Goal: Task Accomplishment & Management: Use online tool/utility

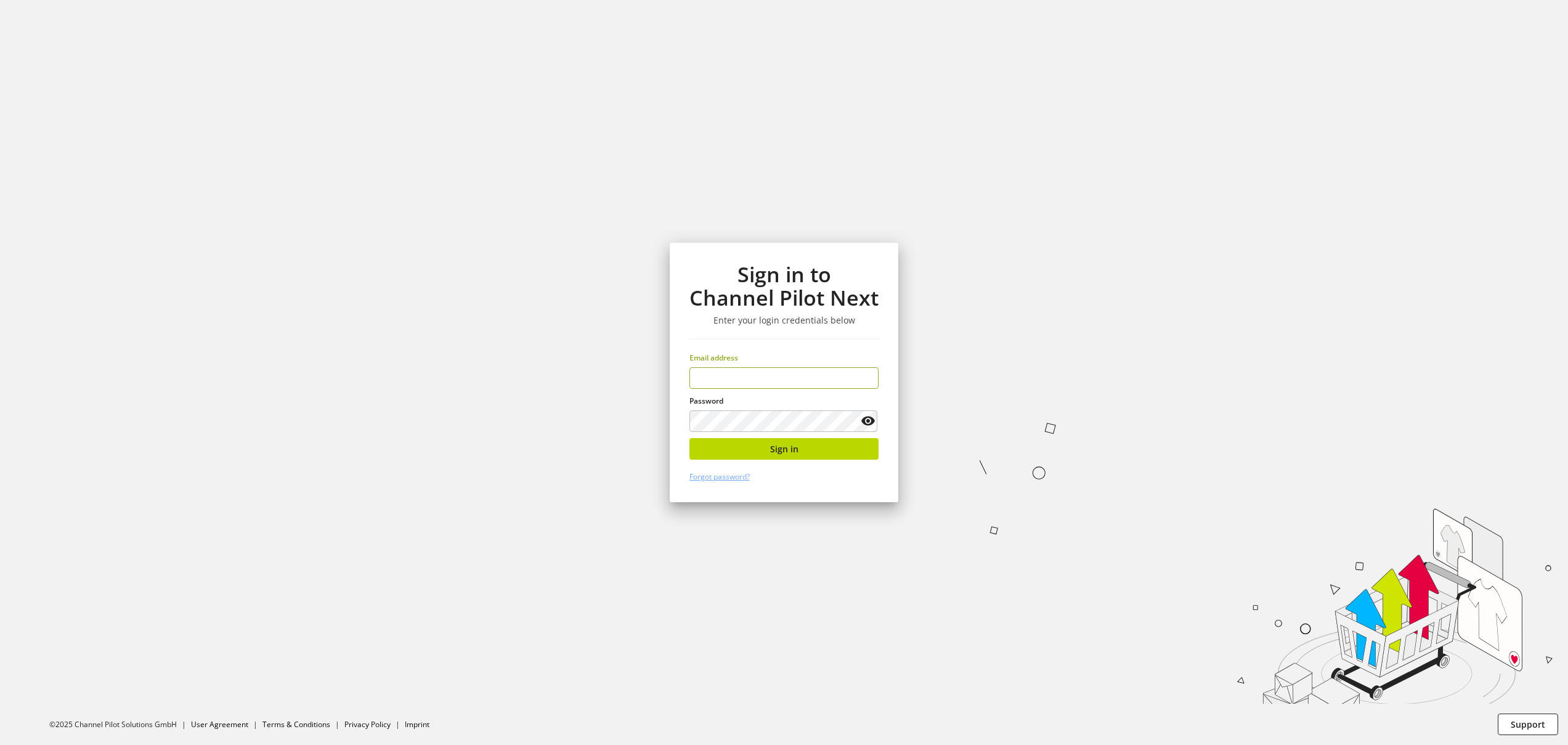
click at [809, 375] on input "email" at bounding box center [784, 378] width 189 height 22
type input "**********"
click at [837, 452] on button "Sign in" at bounding box center [784, 449] width 189 height 22
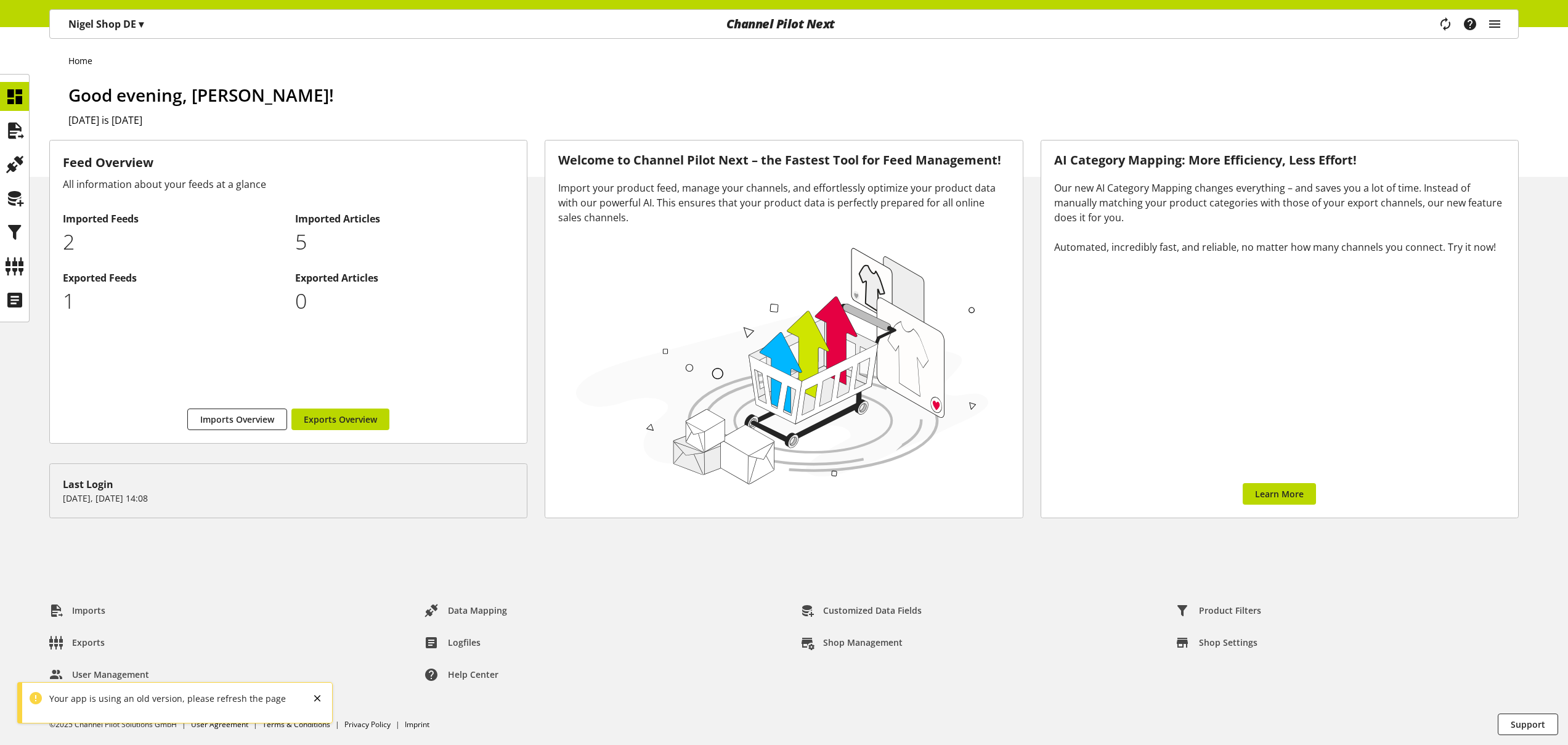
click at [128, 705] on div "Your app is using an old version, please refresh the page OK" at bounding box center [175, 702] width 315 height 41
drag, startPoint x: 65, startPoint y: 697, endPoint x: 43, endPoint y: 693, distance: 22.4
click at [65, 697] on div "Your app is using an old version, please refresh the page" at bounding box center [164, 699] width 243 height 13
click at [43, 695] on div "Your app is using an old version, please refresh the page" at bounding box center [164, 699] width 243 height 13
drag, startPoint x: 35, startPoint y: 694, endPoint x: 171, endPoint y: 714, distance: 137.5
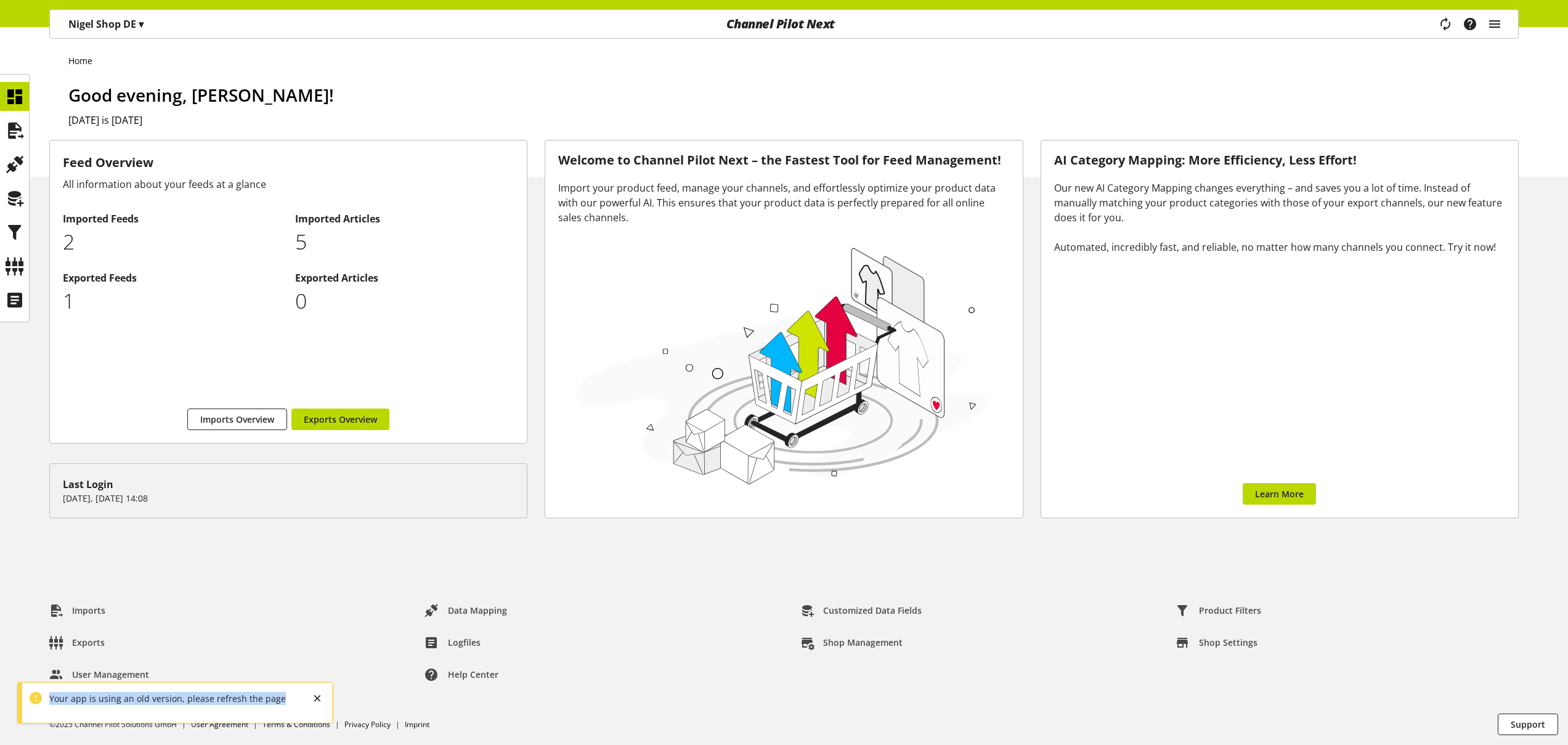
click at [171, 714] on div "Your app is using an old version, please refresh the page OK" at bounding box center [175, 702] width 315 height 41
click at [183, 704] on div "Your app is using an old version, please refresh the page" at bounding box center [164, 699] width 243 height 13
click at [312, 696] on div "OK" at bounding box center [332, 701] width 41 height 22
click at [15, 125] on icon at bounding box center [15, 130] width 20 height 25
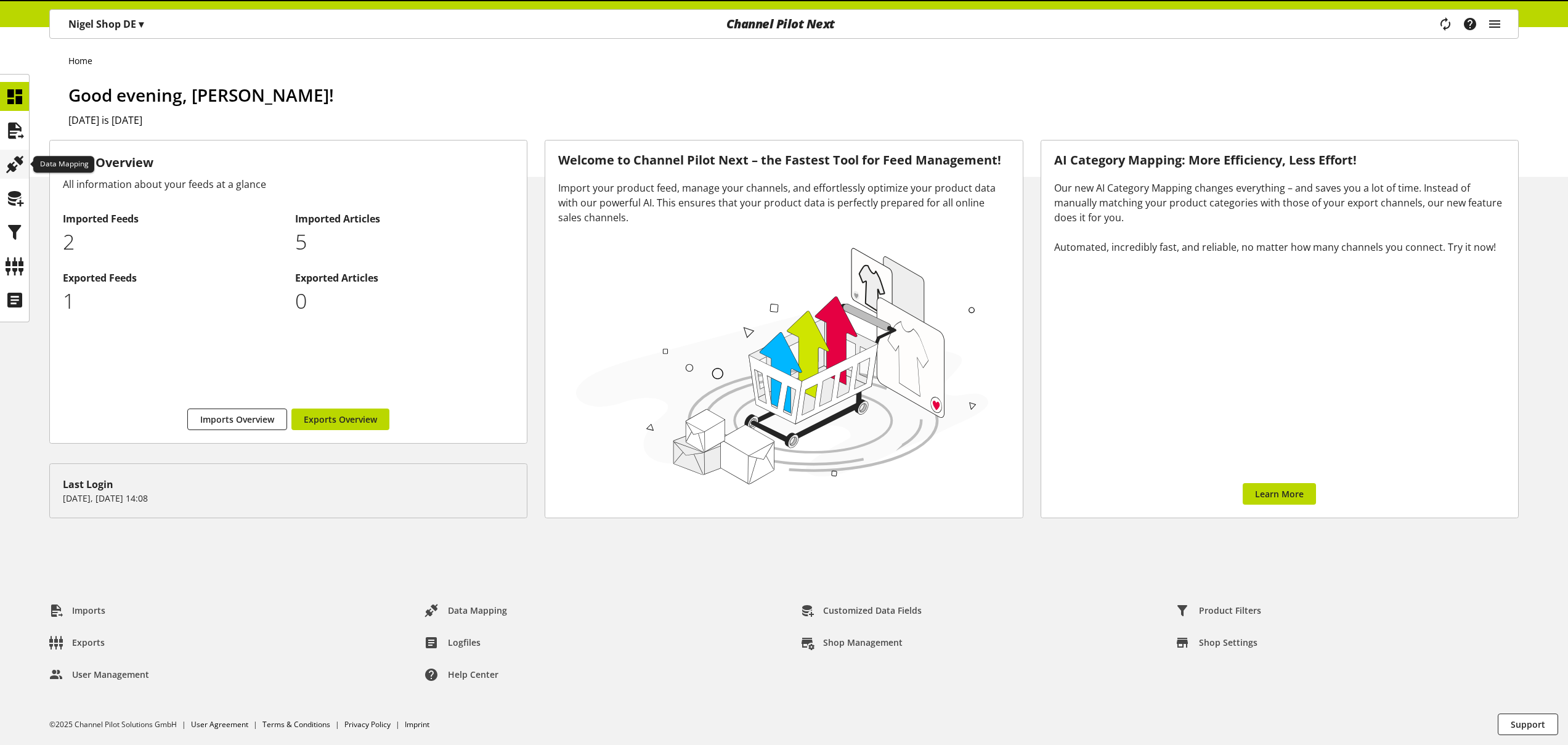
click at [23, 162] on icon at bounding box center [15, 164] width 20 height 25
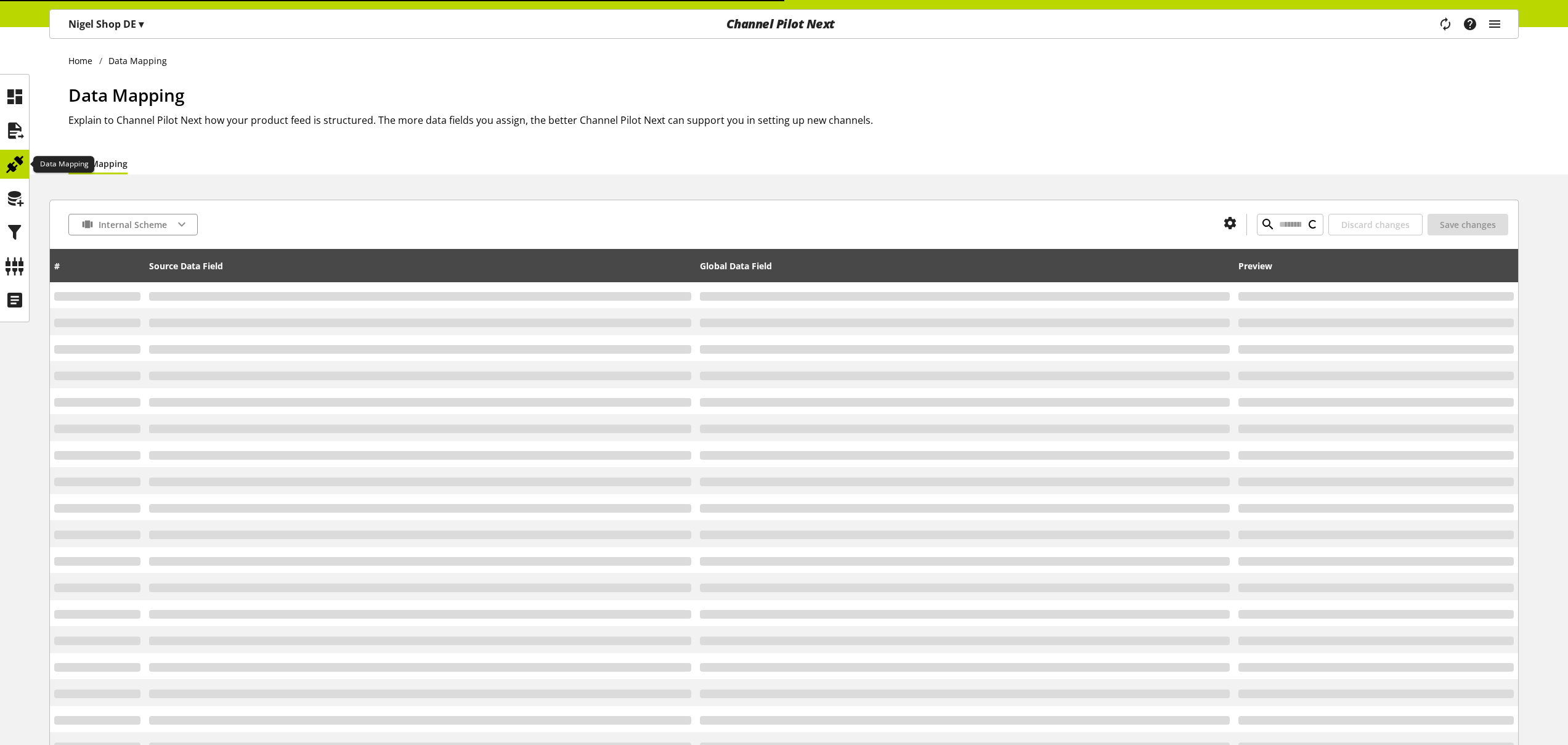
type input "*"
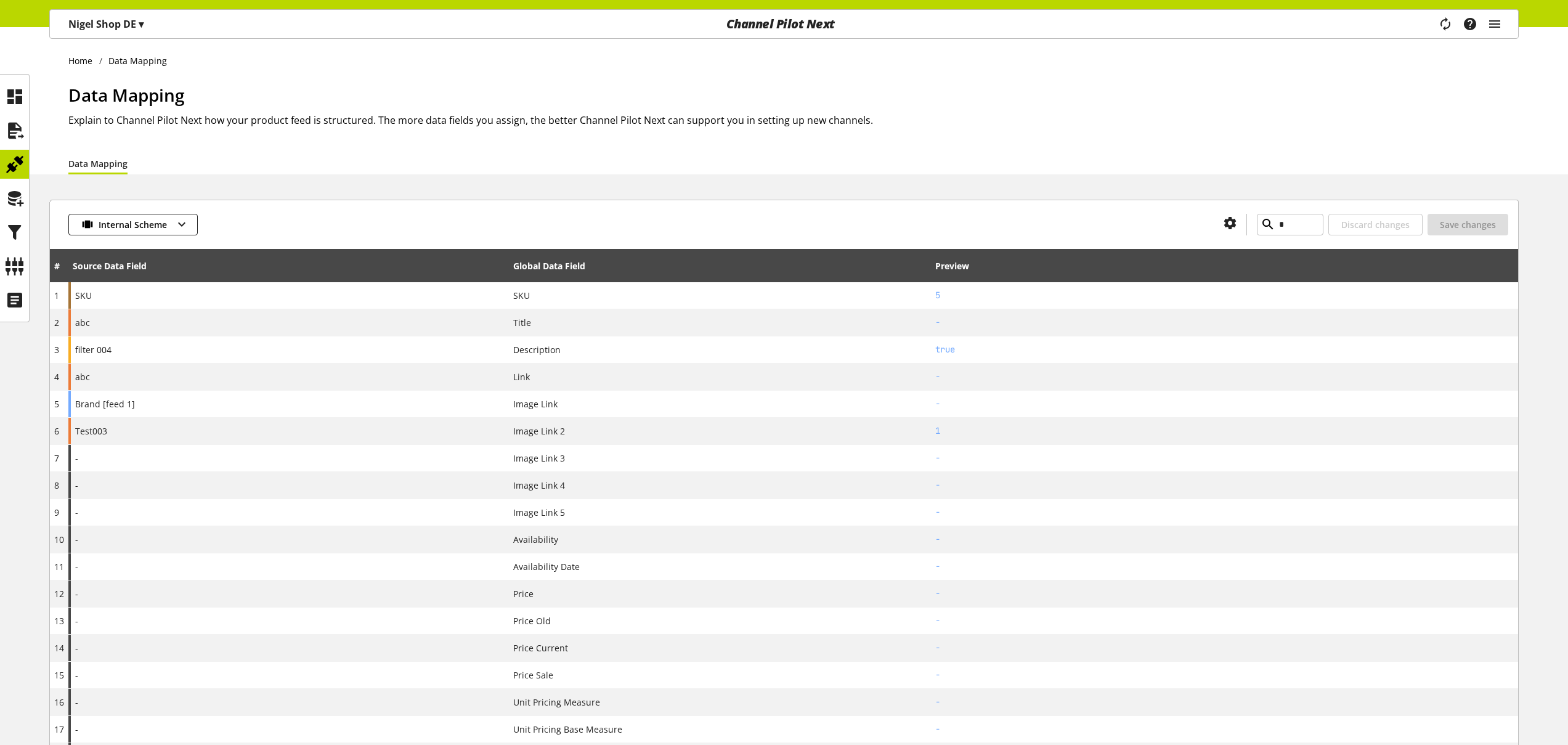
click at [652, 84] on h1 "Data Mapping" at bounding box center [794, 95] width 1451 height 26
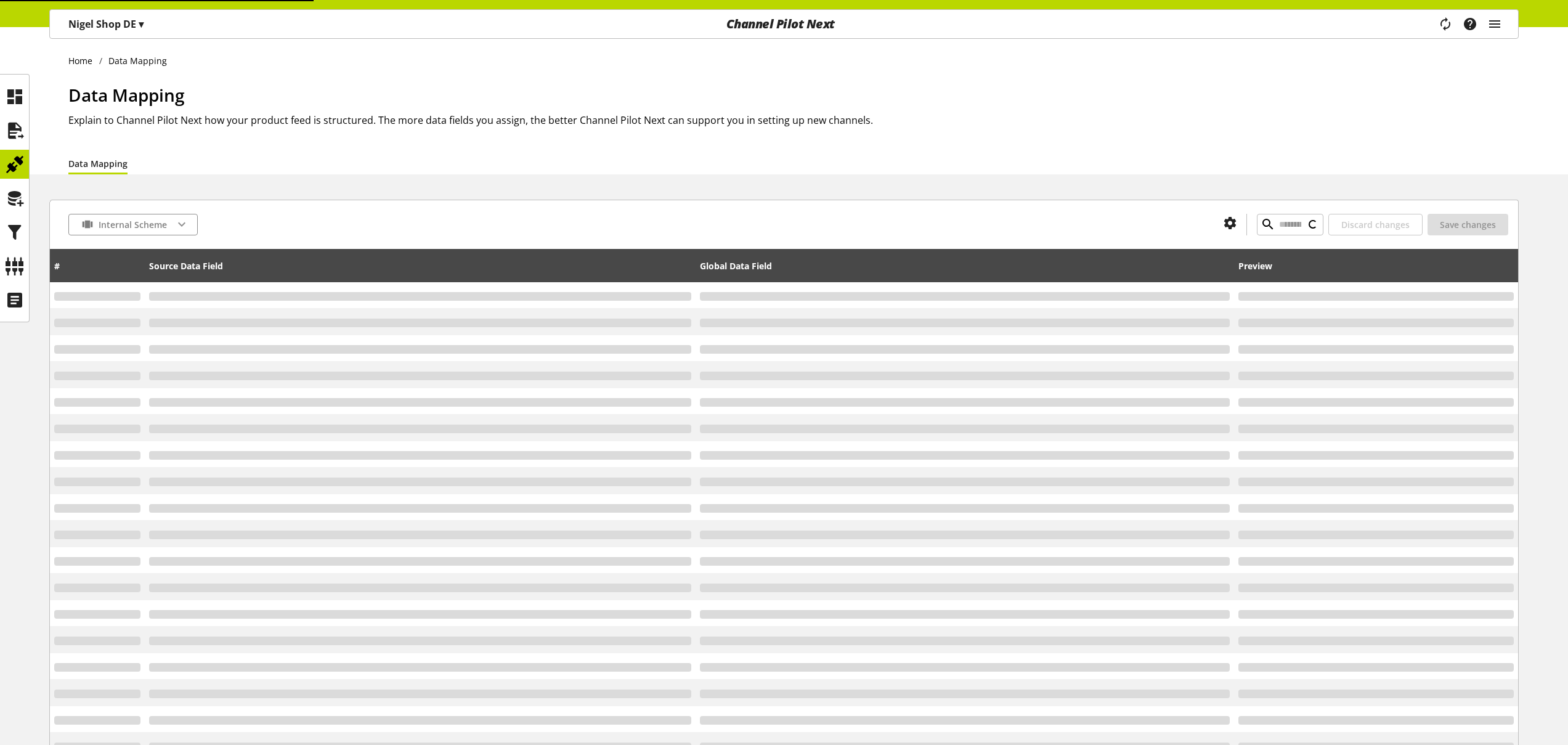
type input "*"
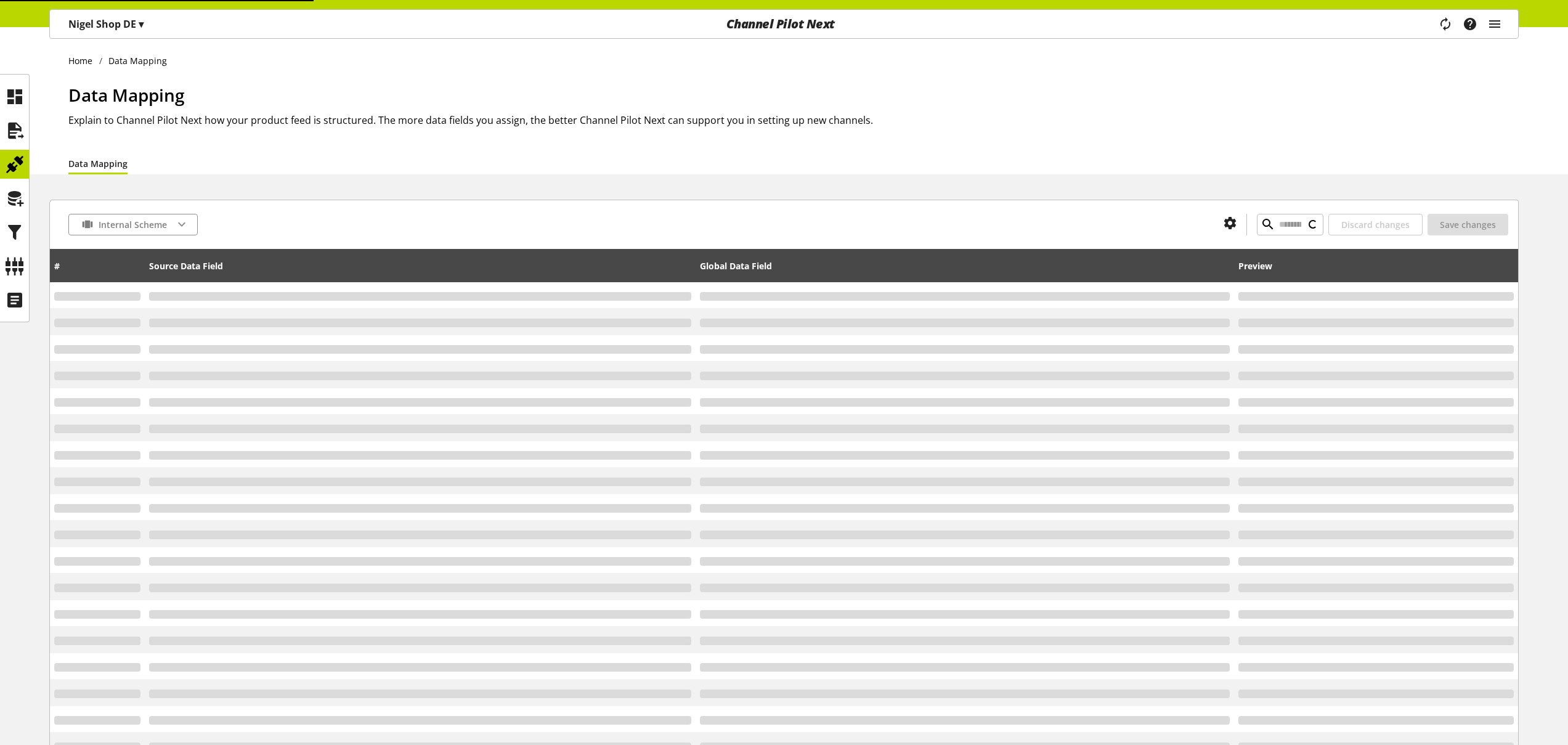
type input "*"
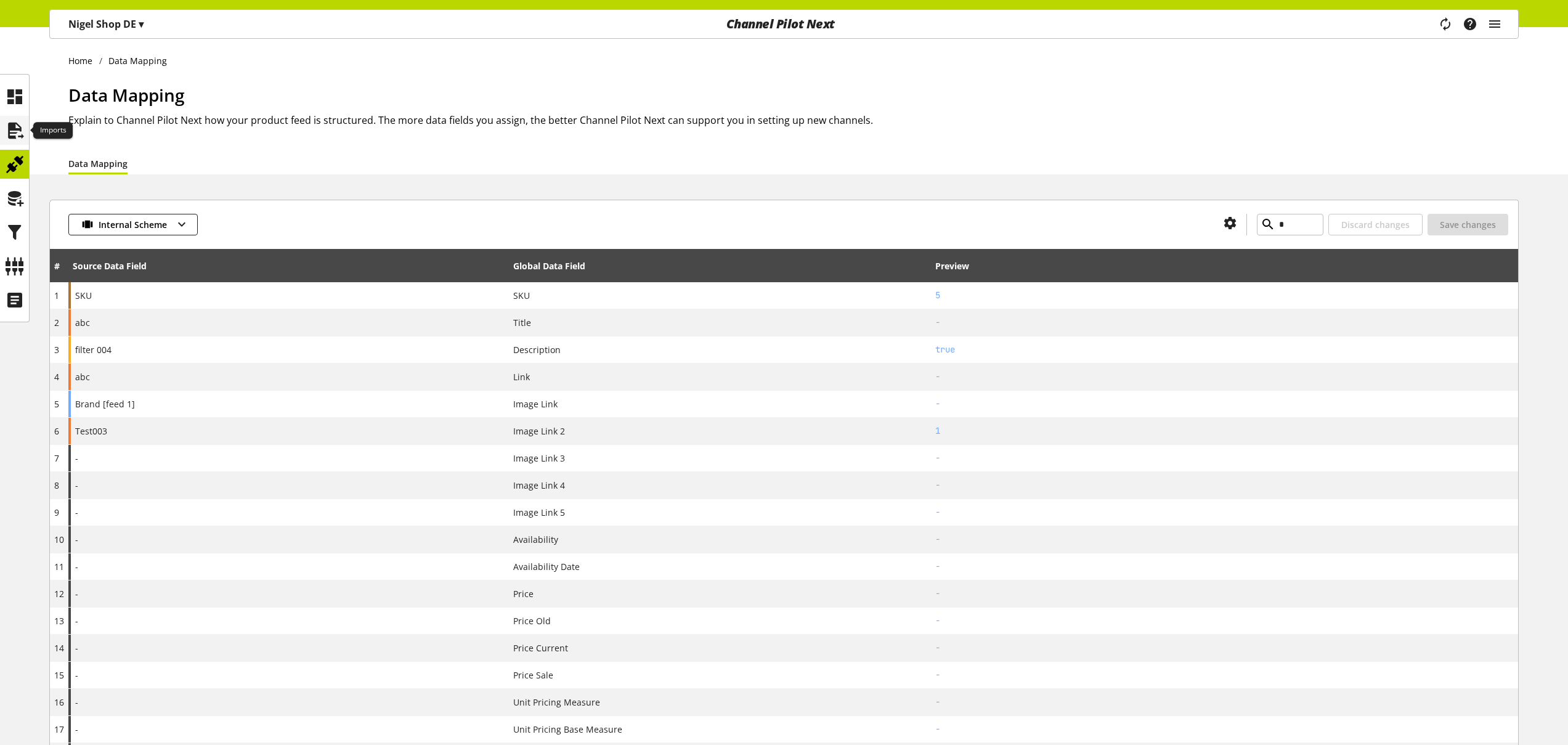
click at [16, 135] on icon at bounding box center [15, 130] width 20 height 25
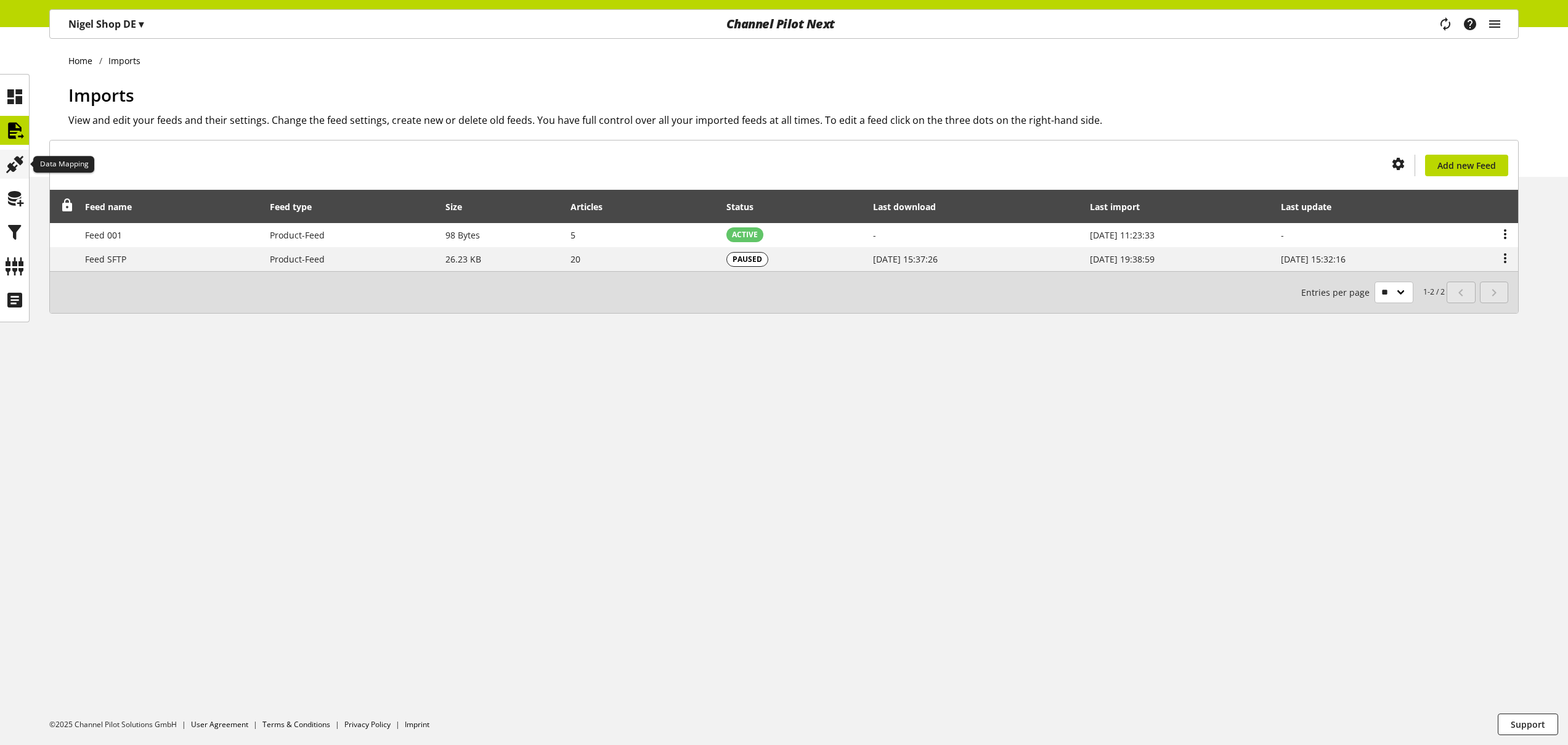
click at [12, 157] on icon at bounding box center [15, 164] width 20 height 25
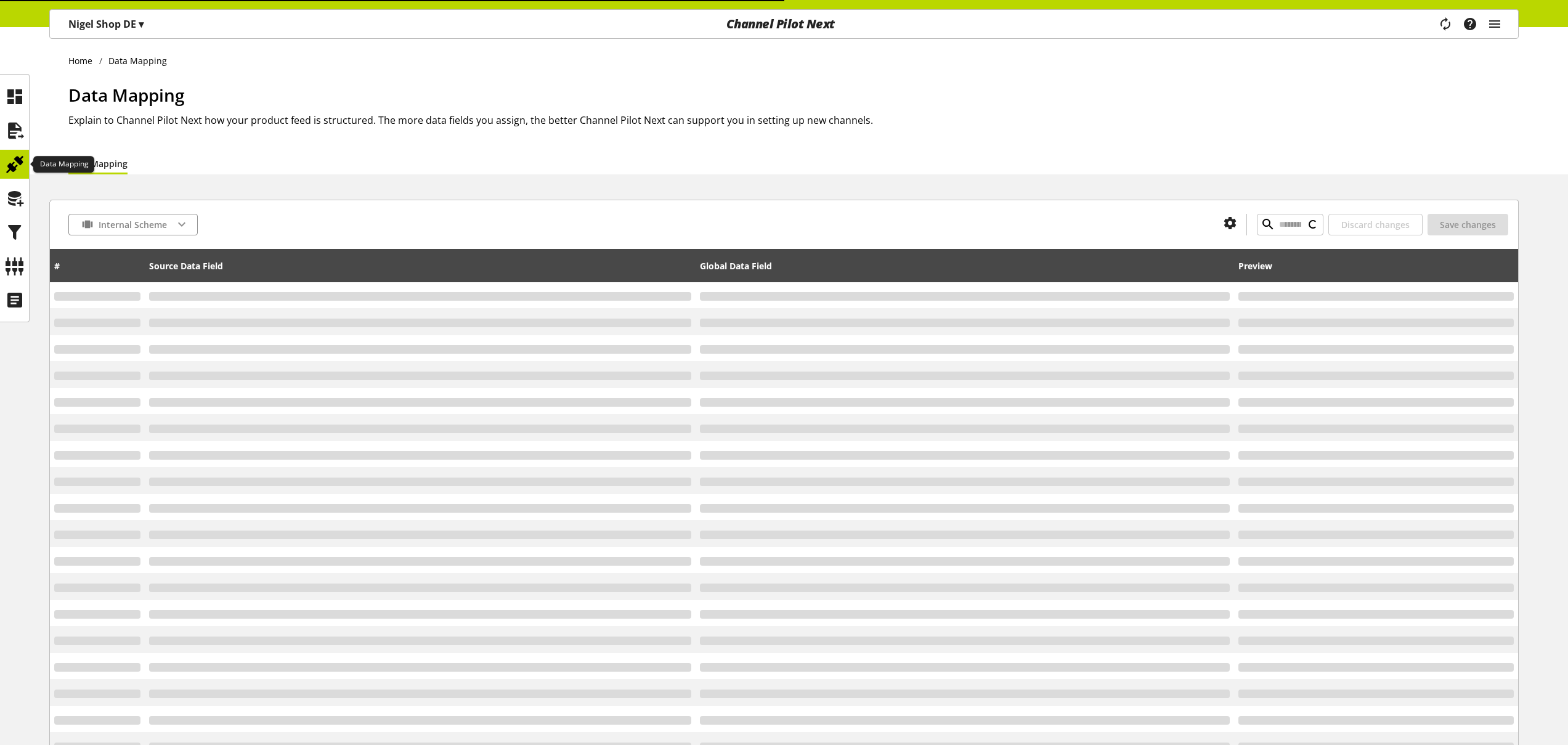
type input "*"
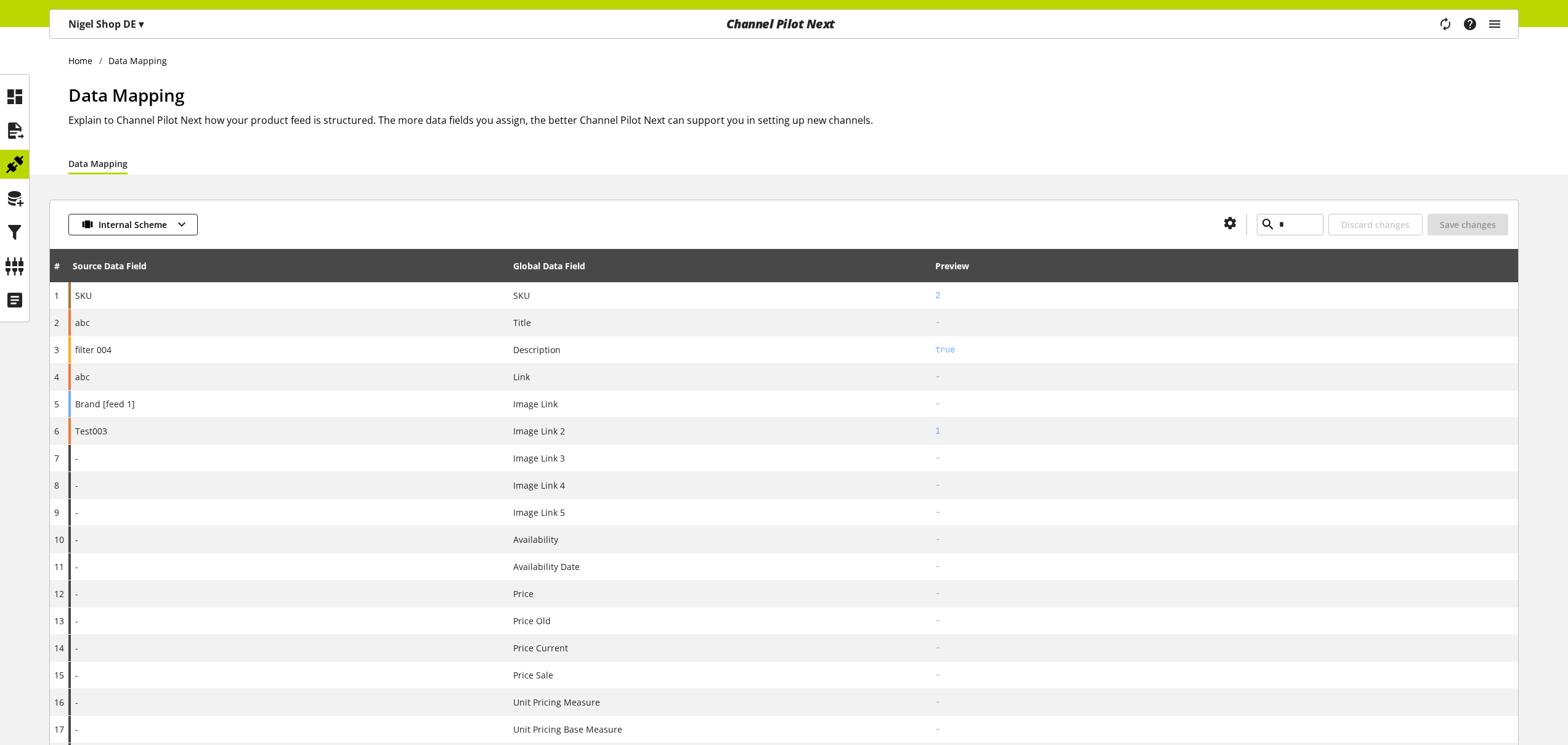
click at [1503, 22] on div "Task manager Help center Nigel Rowe nigel.rowe@channelpilot.com User Management…" at bounding box center [1475, 24] width 87 height 29
click at [1501, 21] on icon "main navigation" at bounding box center [1494, 23] width 15 height 22
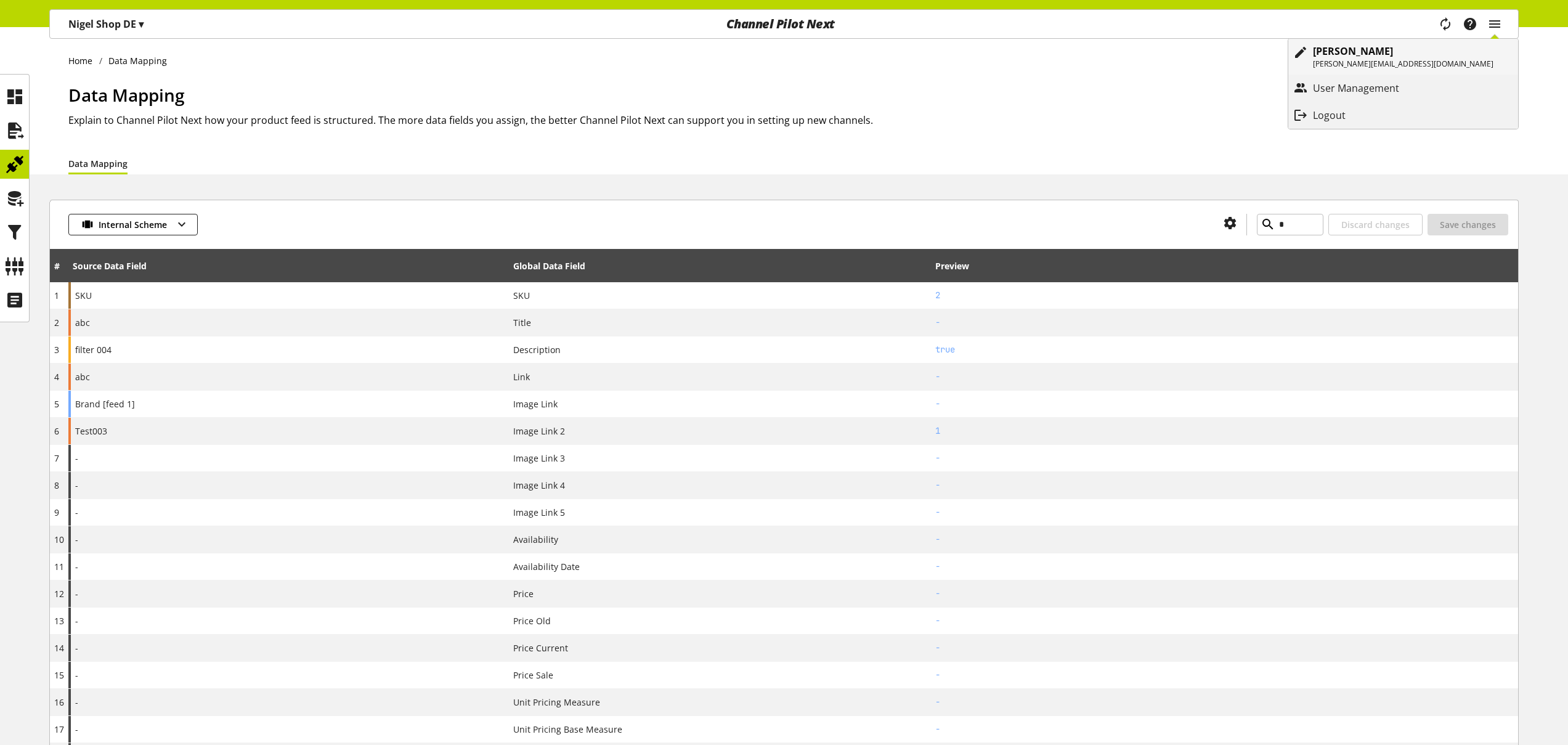
click at [1466, 53] on p "[PERSON_NAME]" at bounding box center [1403, 51] width 181 height 15
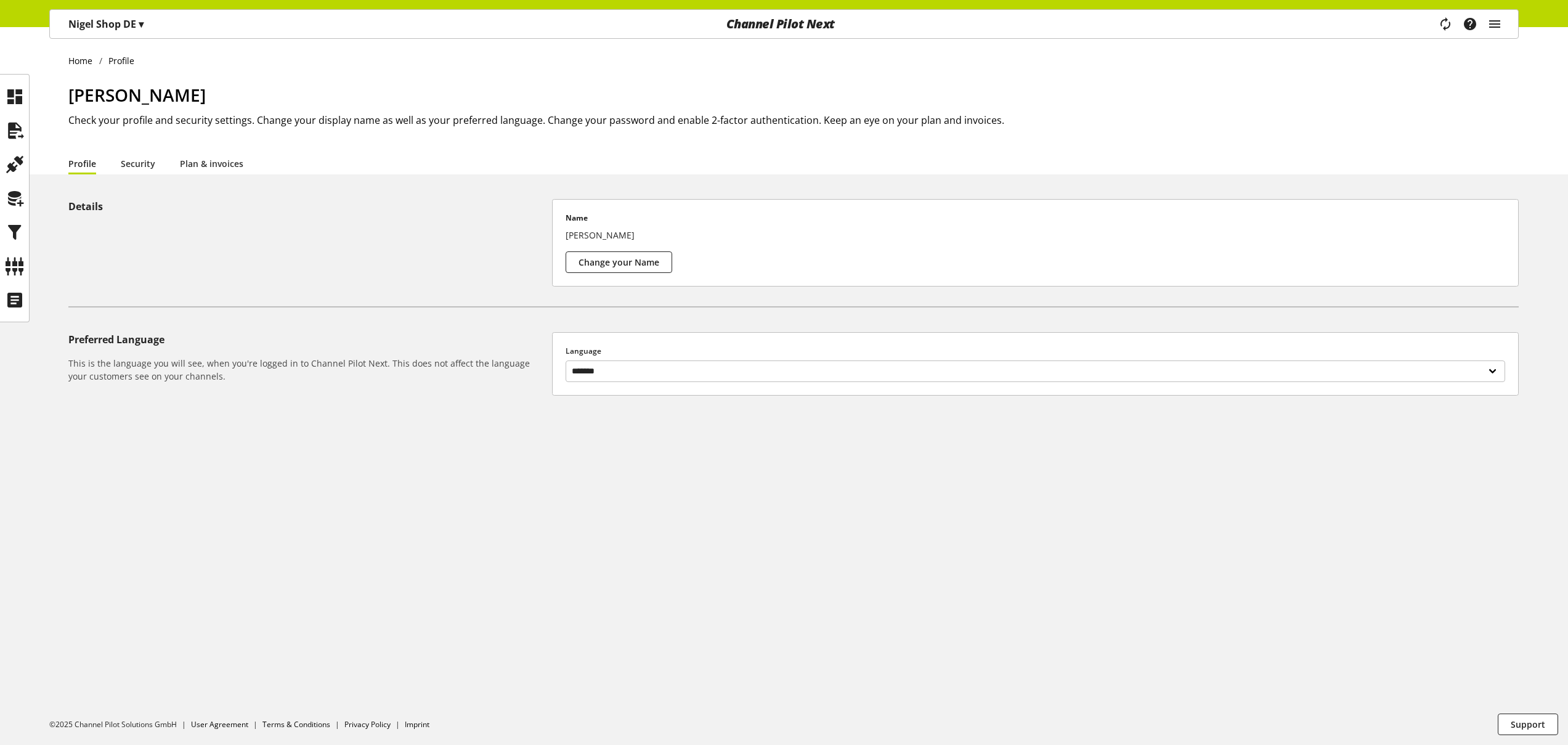
click at [140, 27] on span "▾" at bounding box center [141, 23] width 5 height 13
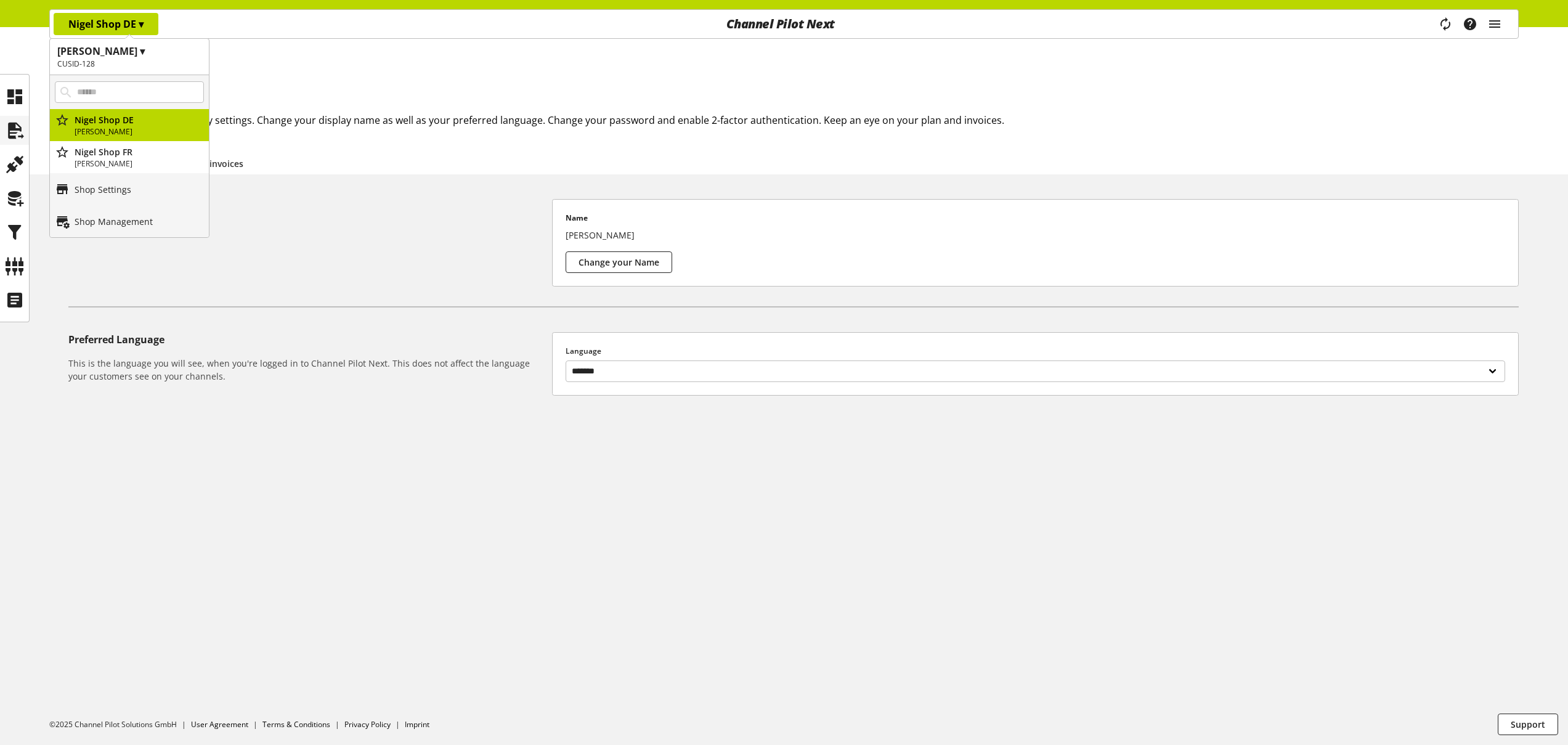
click at [17, 135] on icon at bounding box center [15, 130] width 20 height 25
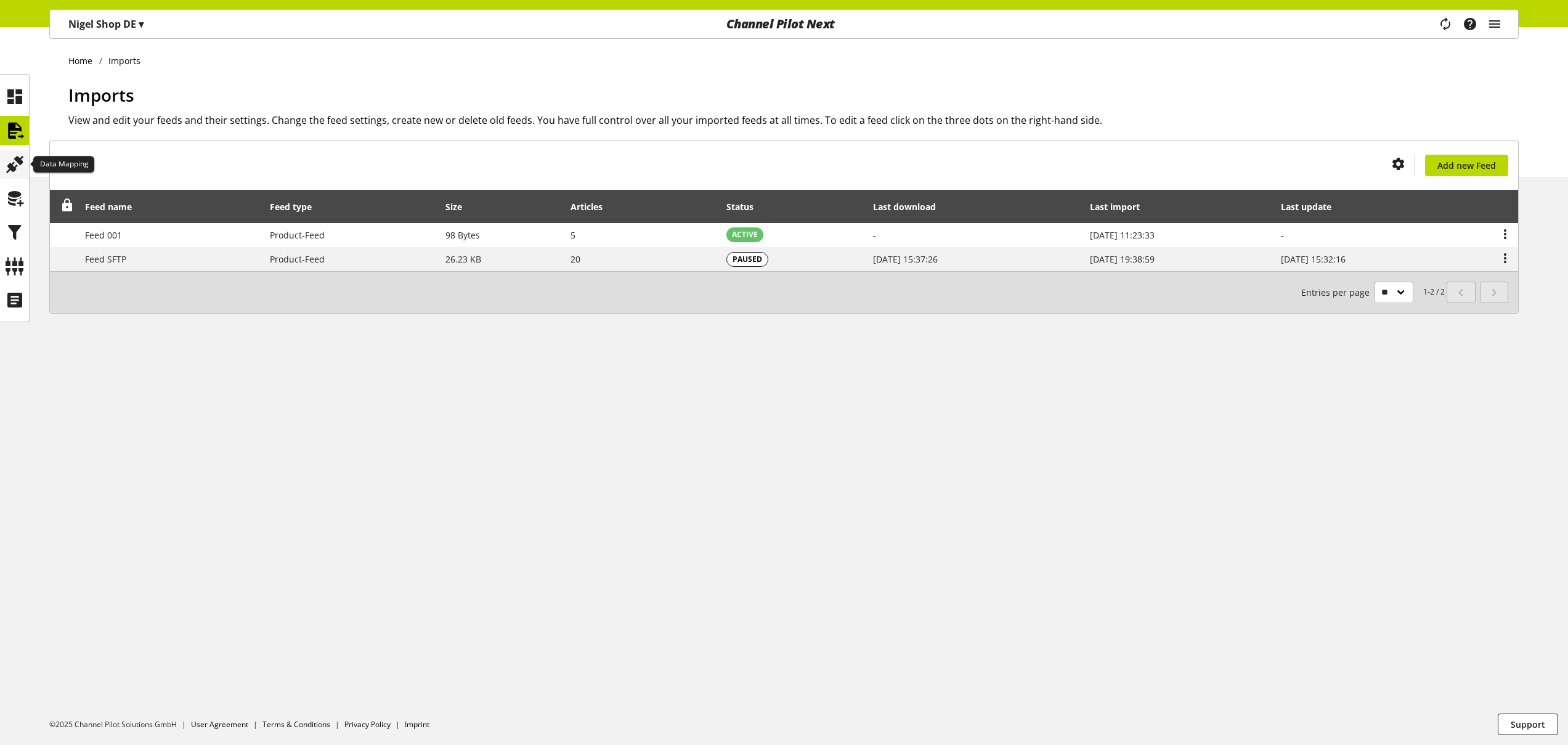
click at [18, 159] on icon at bounding box center [15, 164] width 20 height 25
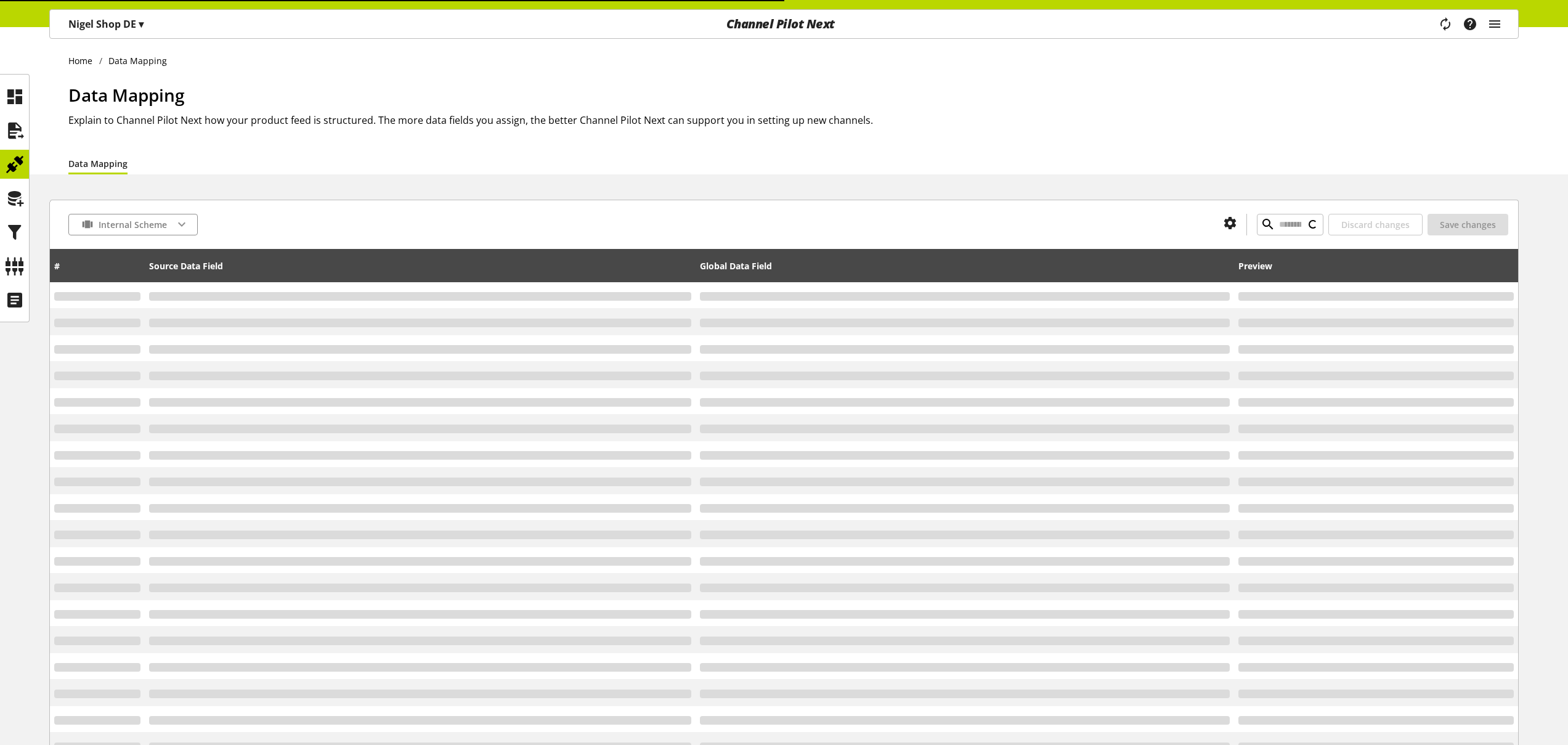
click at [135, 21] on p "Nigel Shop DE ▾" at bounding box center [106, 23] width 75 height 15
type input "*"
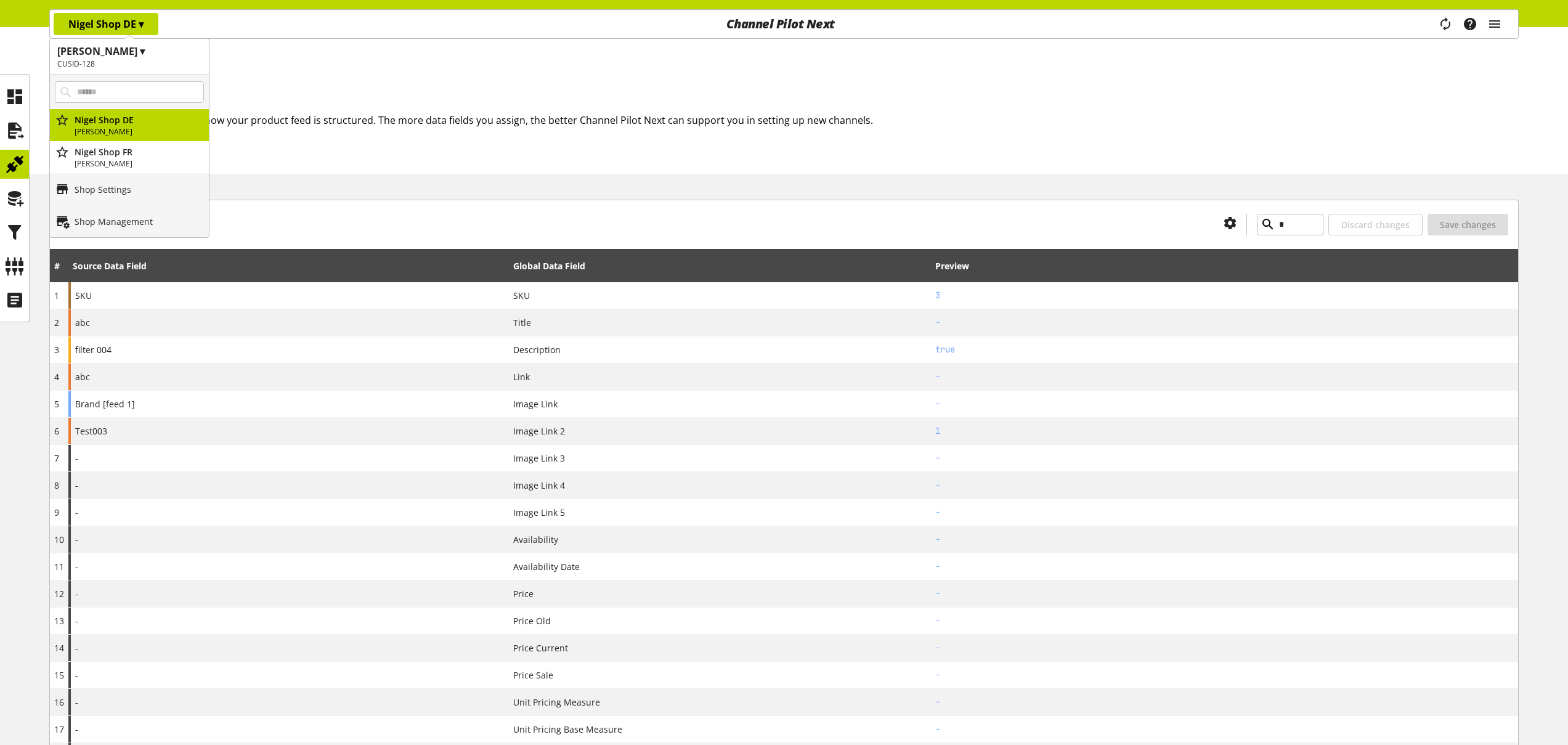
click at [953, 89] on h1 "Data Mapping" at bounding box center [794, 95] width 1451 height 26
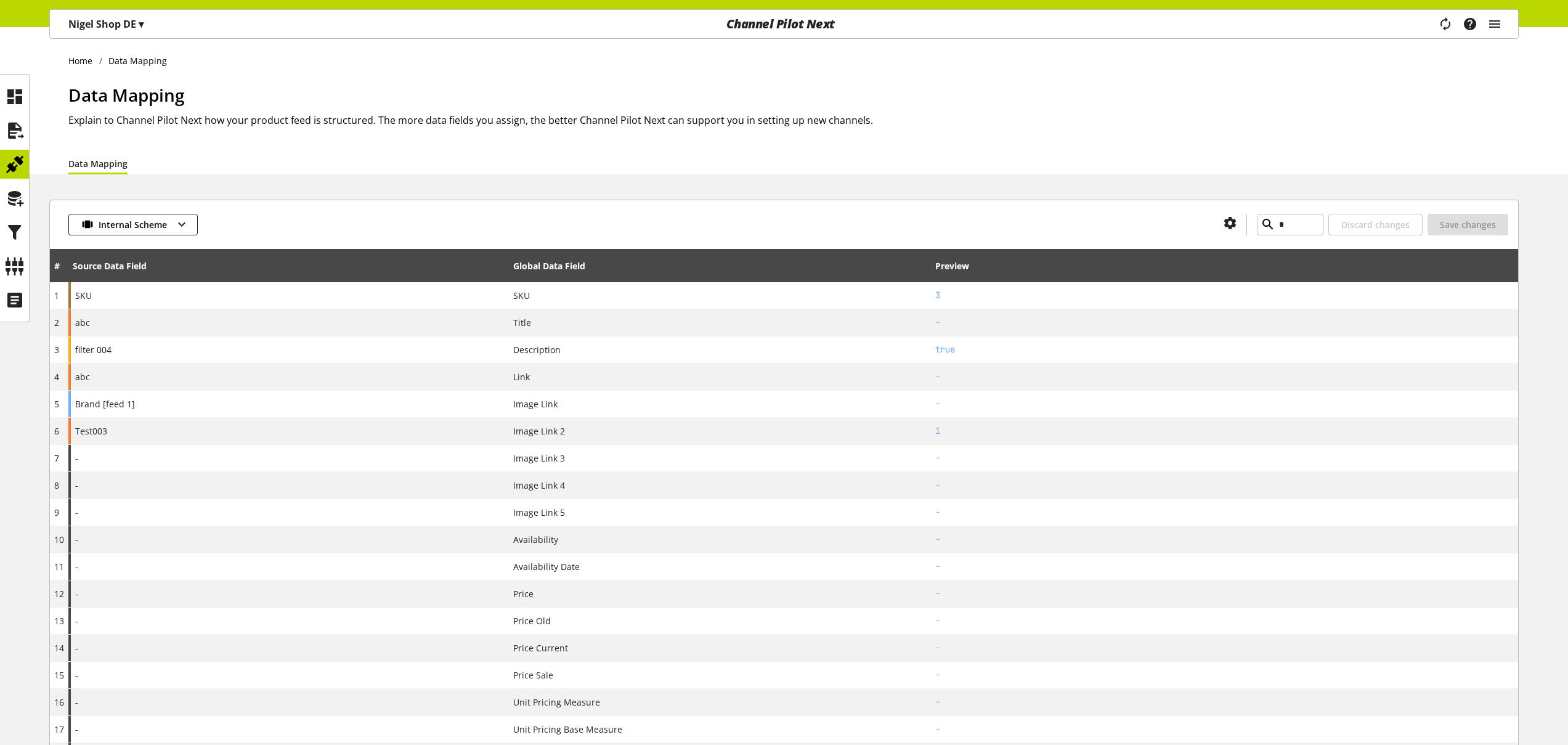
drag, startPoint x: 1494, startPoint y: 22, endPoint x: 1483, endPoint y: 39, distance: 20.2
click at [1495, 22] on icon "main navigation" at bounding box center [1494, 23] width 15 height 22
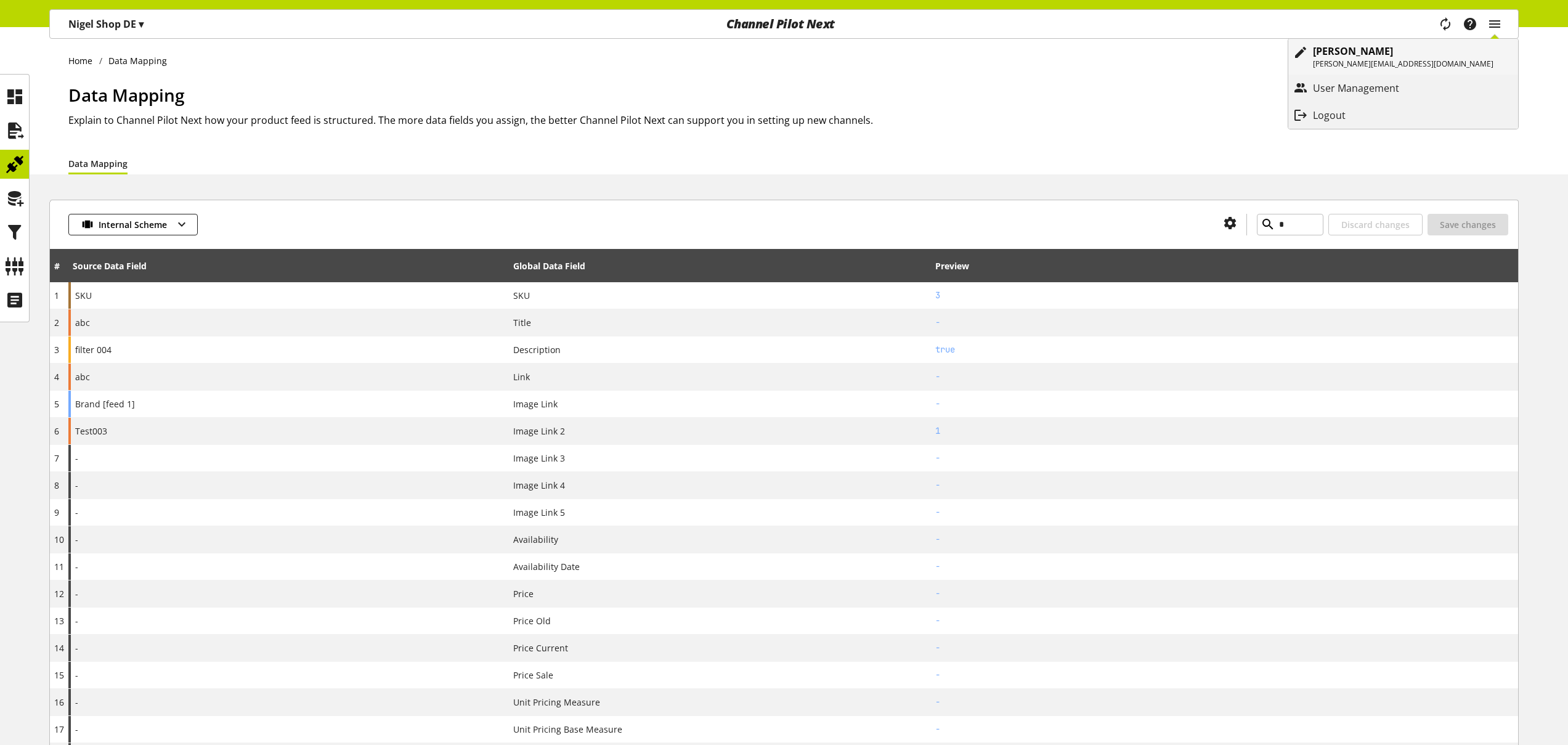
click at [1466, 62] on p "[PERSON_NAME][EMAIL_ADDRESS][DOMAIN_NAME]" at bounding box center [1403, 63] width 181 height 11
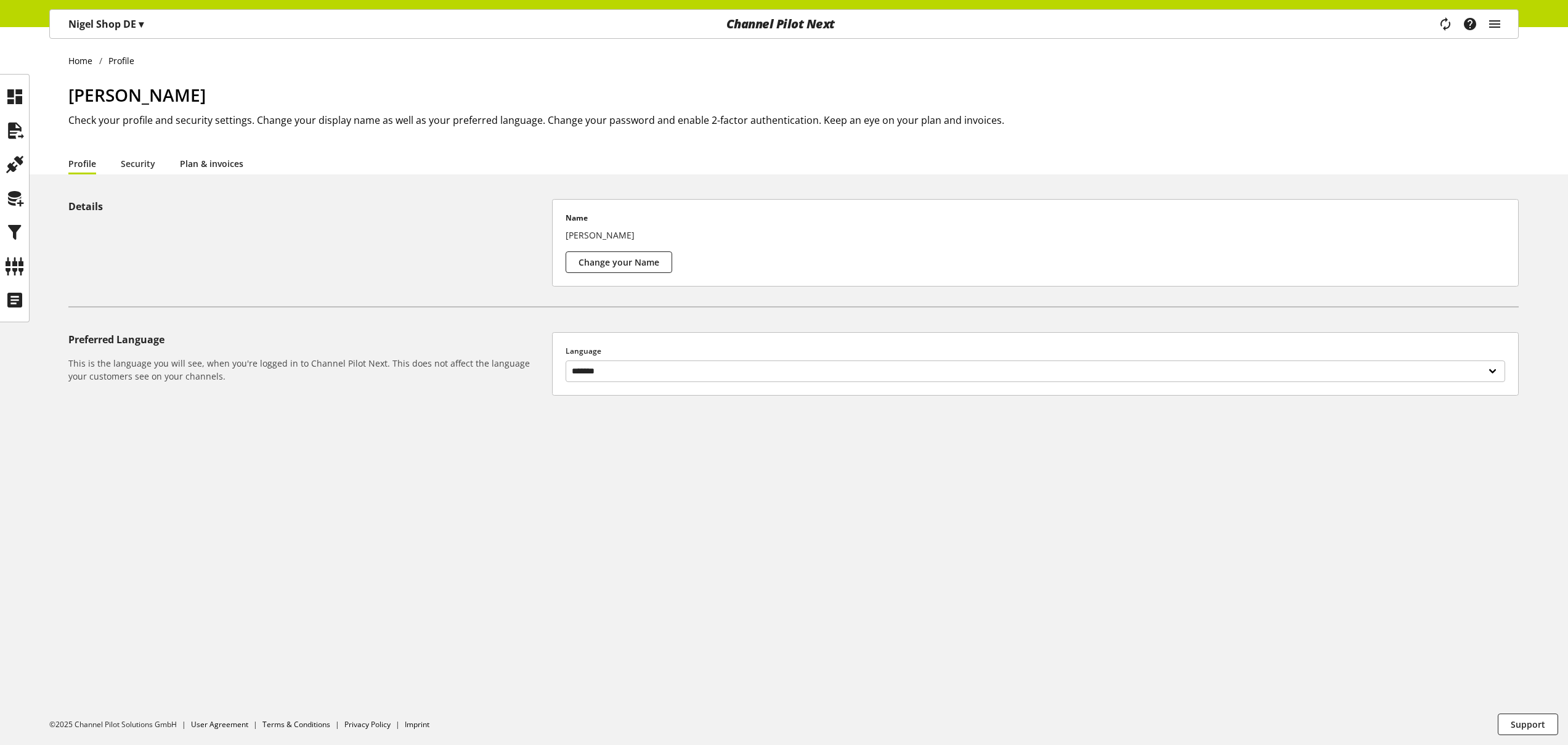
click at [232, 164] on link "Plan & invoices" at bounding box center [212, 164] width 63 height 13
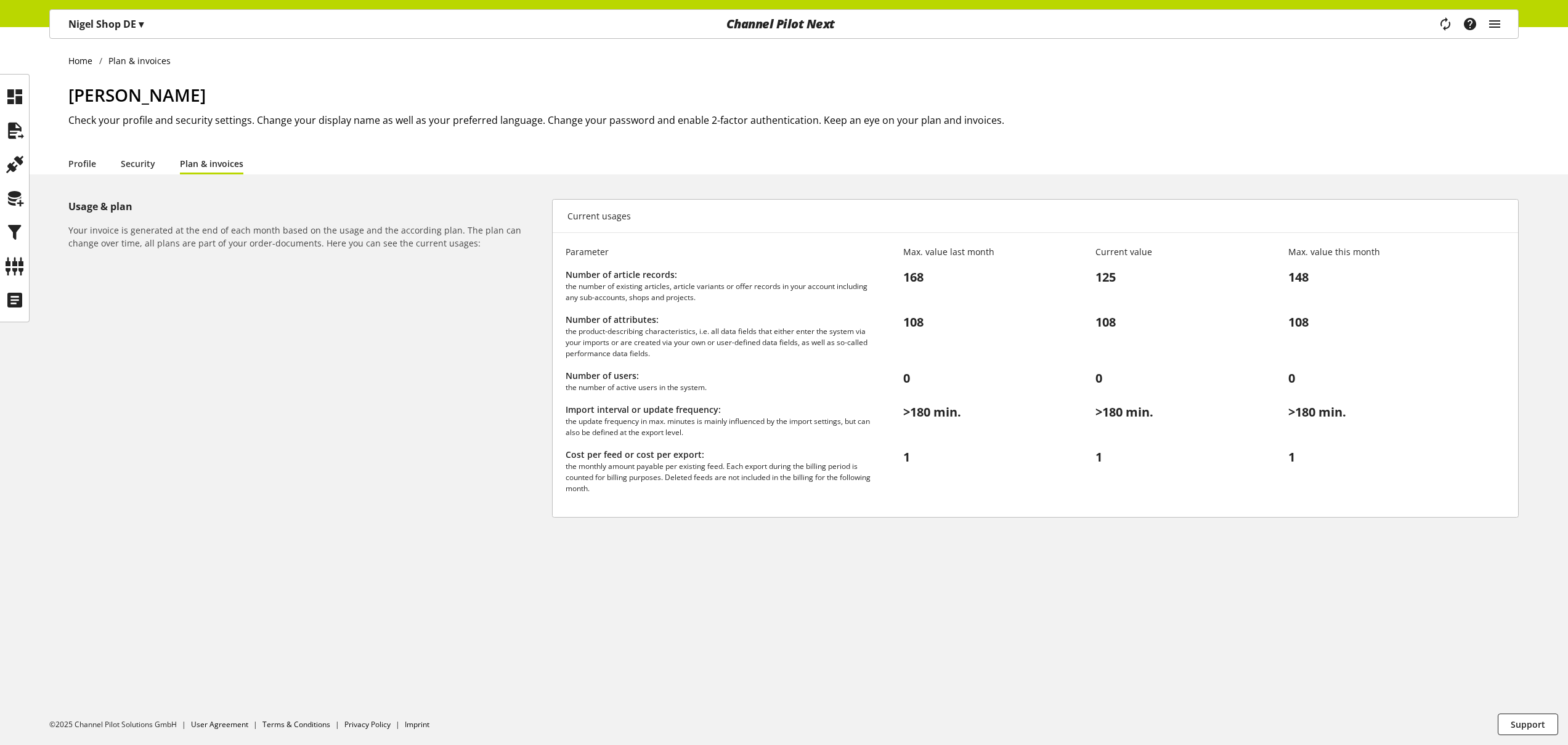
click at [992, 601] on div "Home Plan & invoices Nigel Rowe Check your profile and security settings. Chang…" at bounding box center [784, 386] width 1568 height 718
click at [16, 204] on icon at bounding box center [15, 198] width 20 height 25
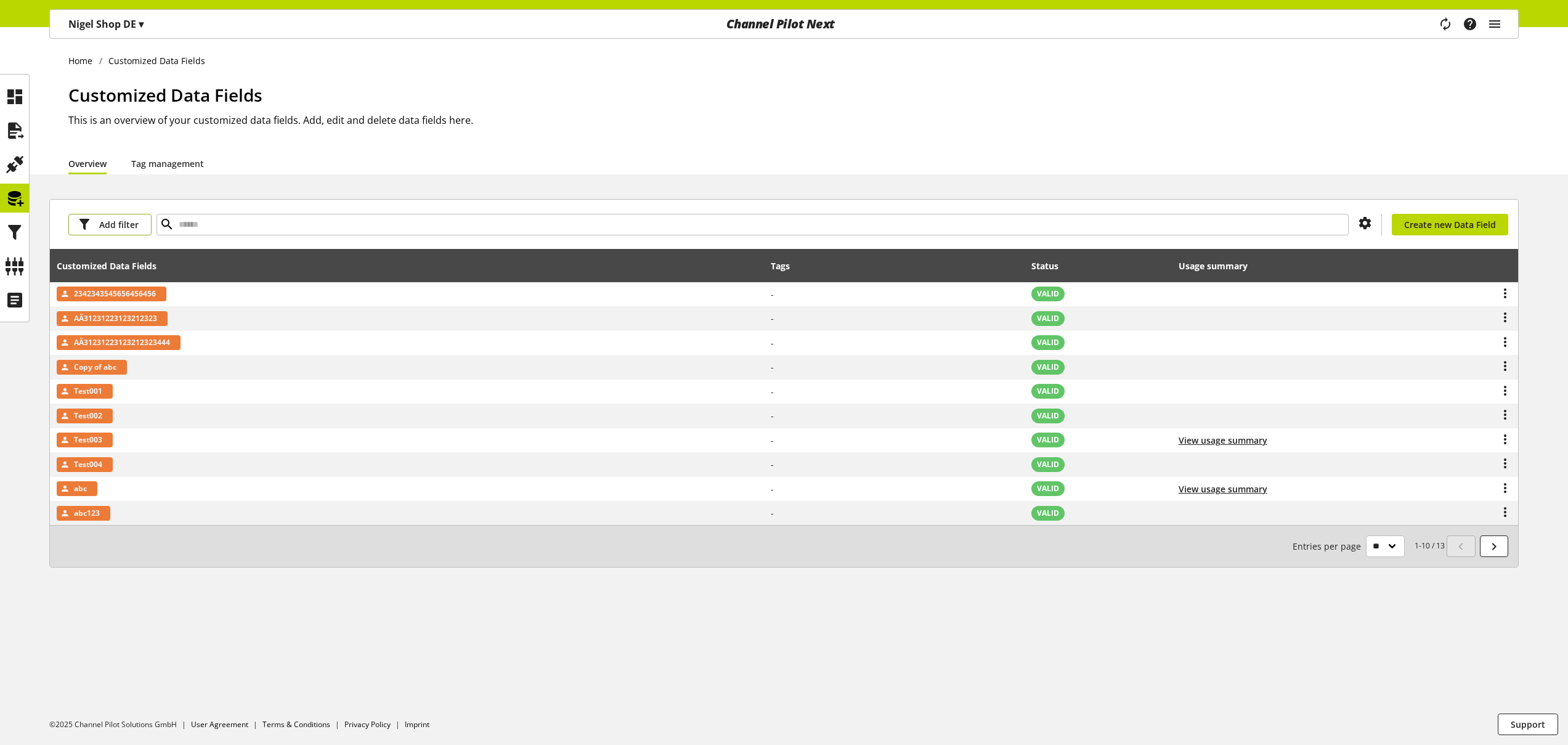
click at [129, 227] on span "Add filter" at bounding box center [119, 225] width 39 height 13
click at [128, 287] on link "Status" at bounding box center [120, 290] width 103 height 21
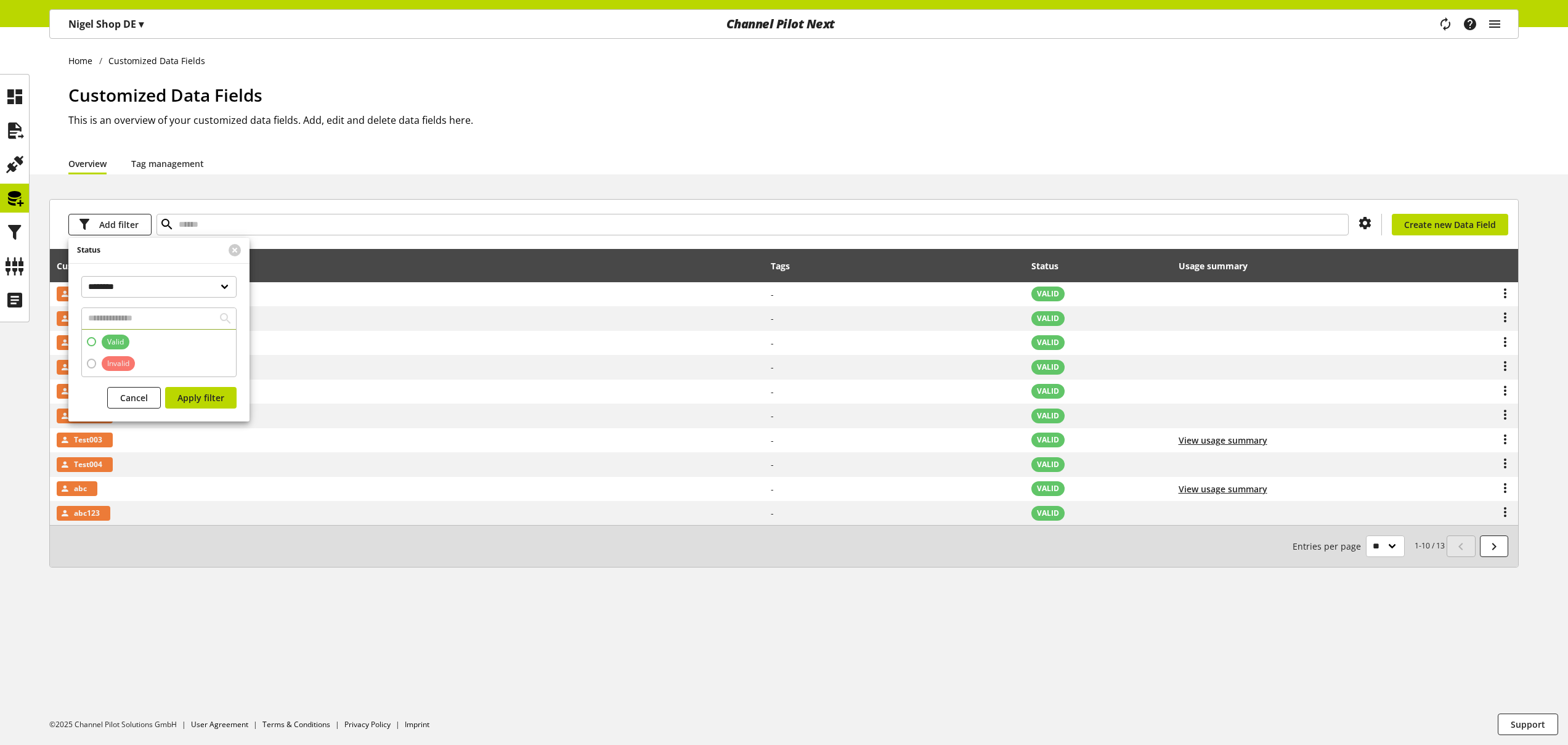
click at [96, 338] on span "Valid" at bounding box center [112, 341] width 32 height 15
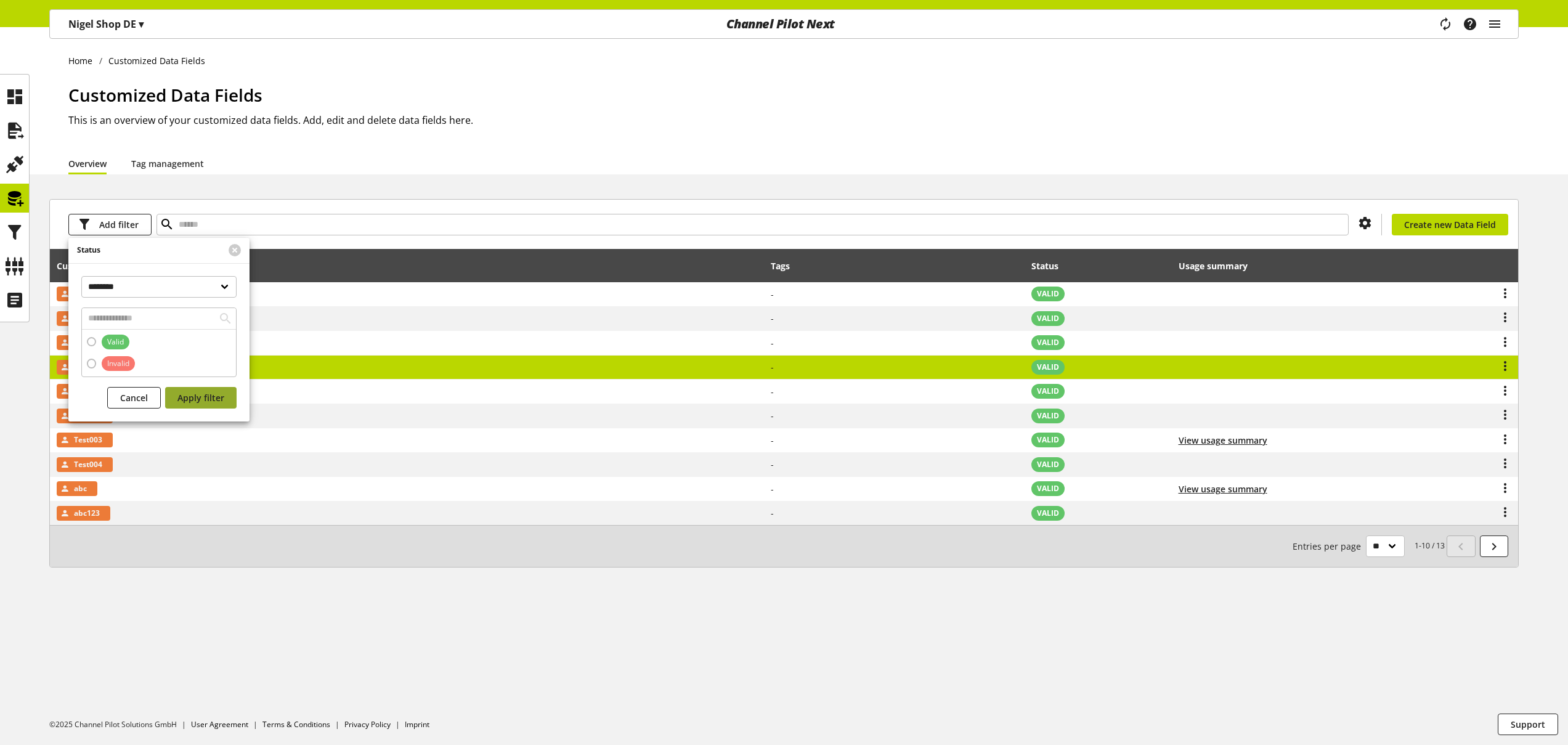
drag, startPoint x: 209, startPoint y: 392, endPoint x: 266, endPoint y: 393, distance: 57.0
click at [209, 393] on span "Apply filter" at bounding box center [201, 398] width 47 height 13
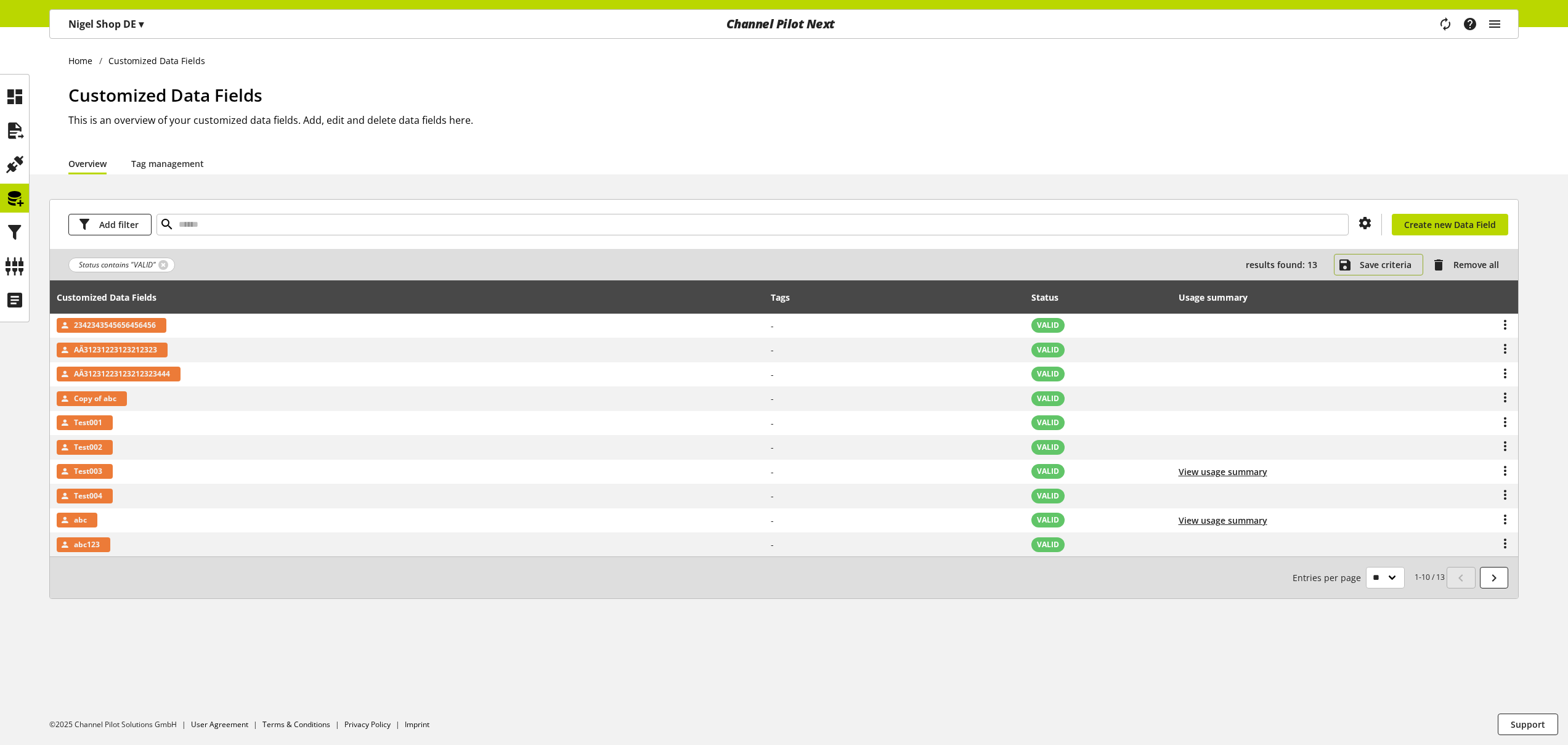
click at [1386, 262] on span "Save criteria" at bounding box center [1386, 265] width 52 height 13
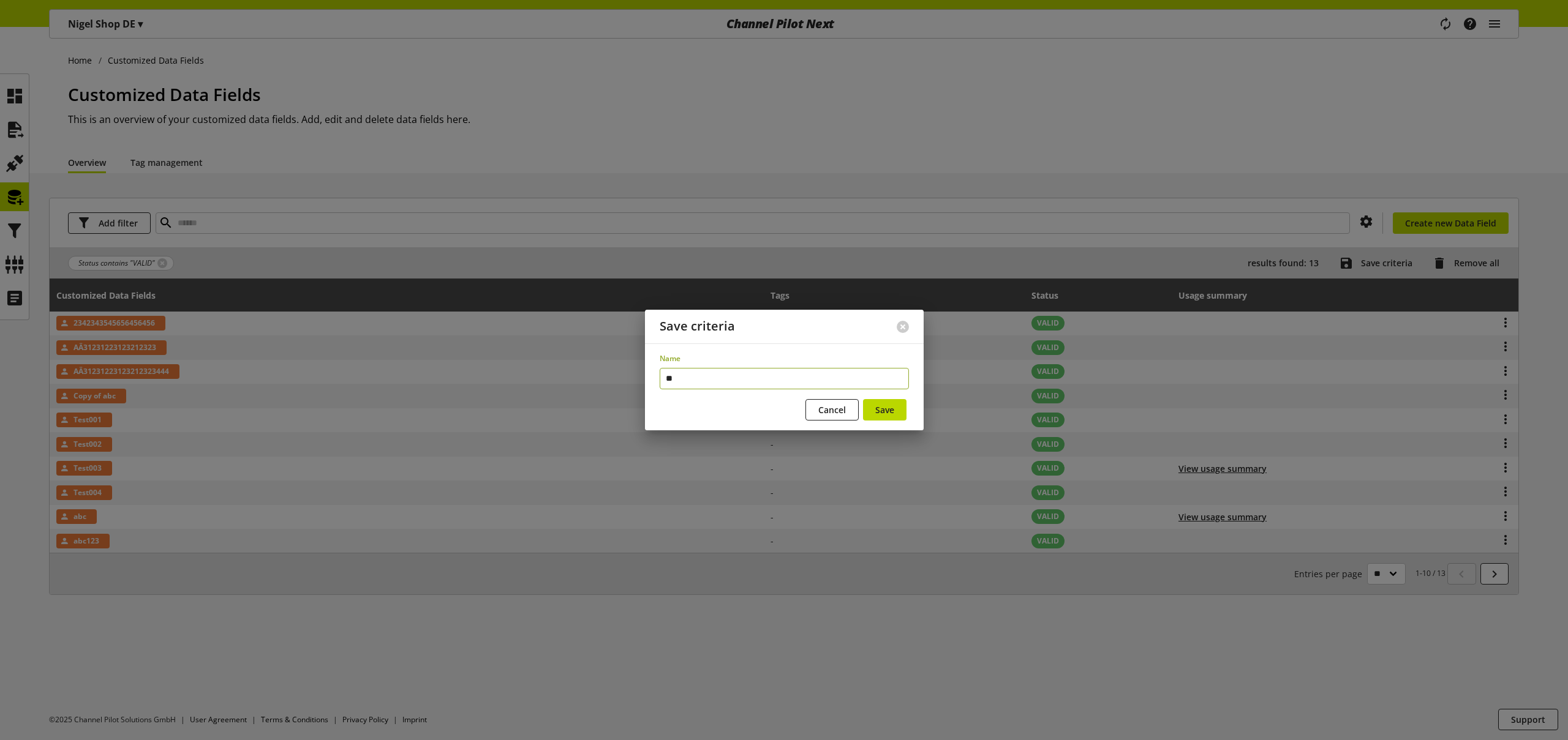
type input "*"
type input "**********"
click at [887, 408] on span "Save" at bounding box center [885, 410] width 19 height 13
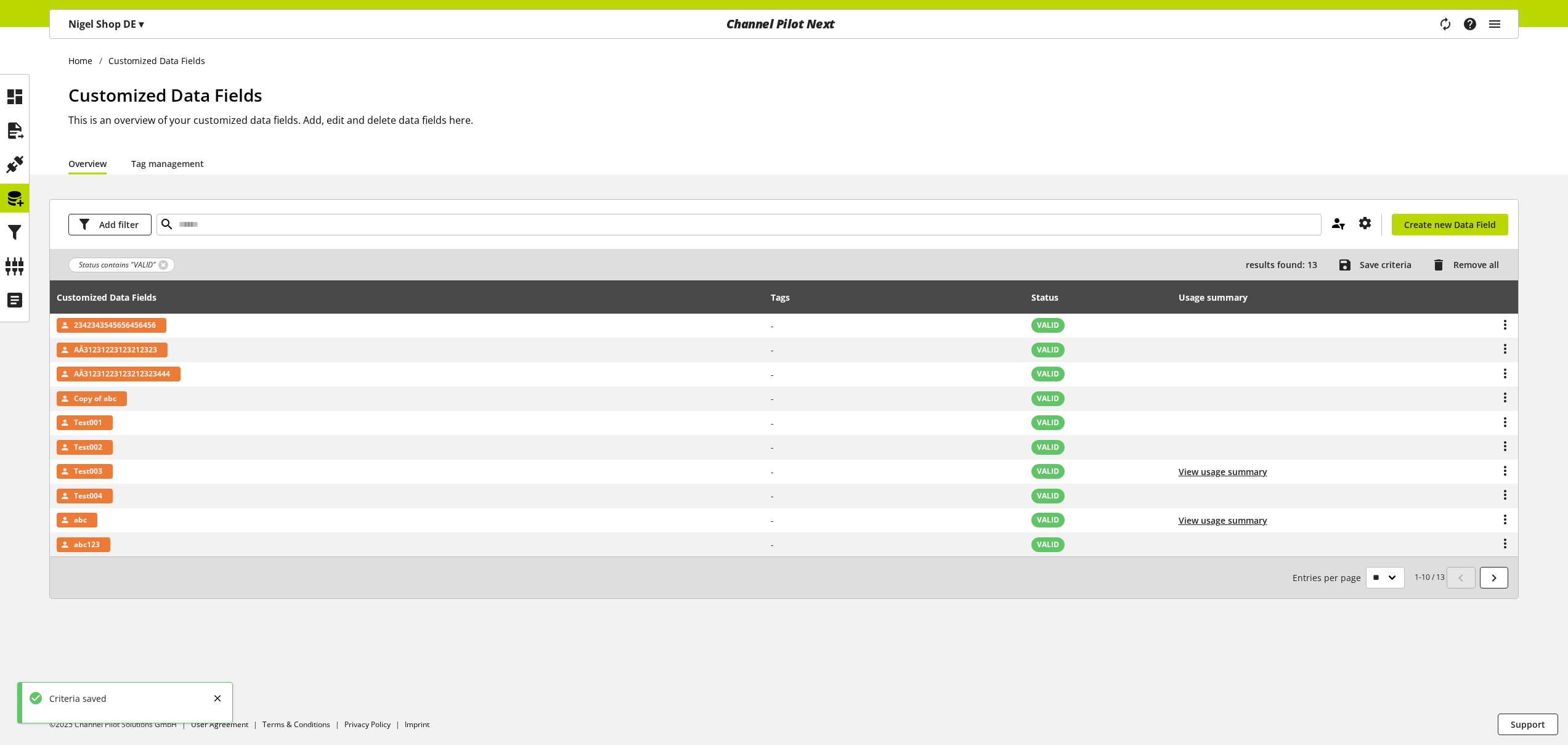
click at [1340, 228] on icon at bounding box center [1338, 223] width 15 height 22
click at [1327, 251] on icon at bounding box center [1331, 250] width 15 height 22
click at [1354, 263] on span "button" at bounding box center [1345, 265] width 22 height 22
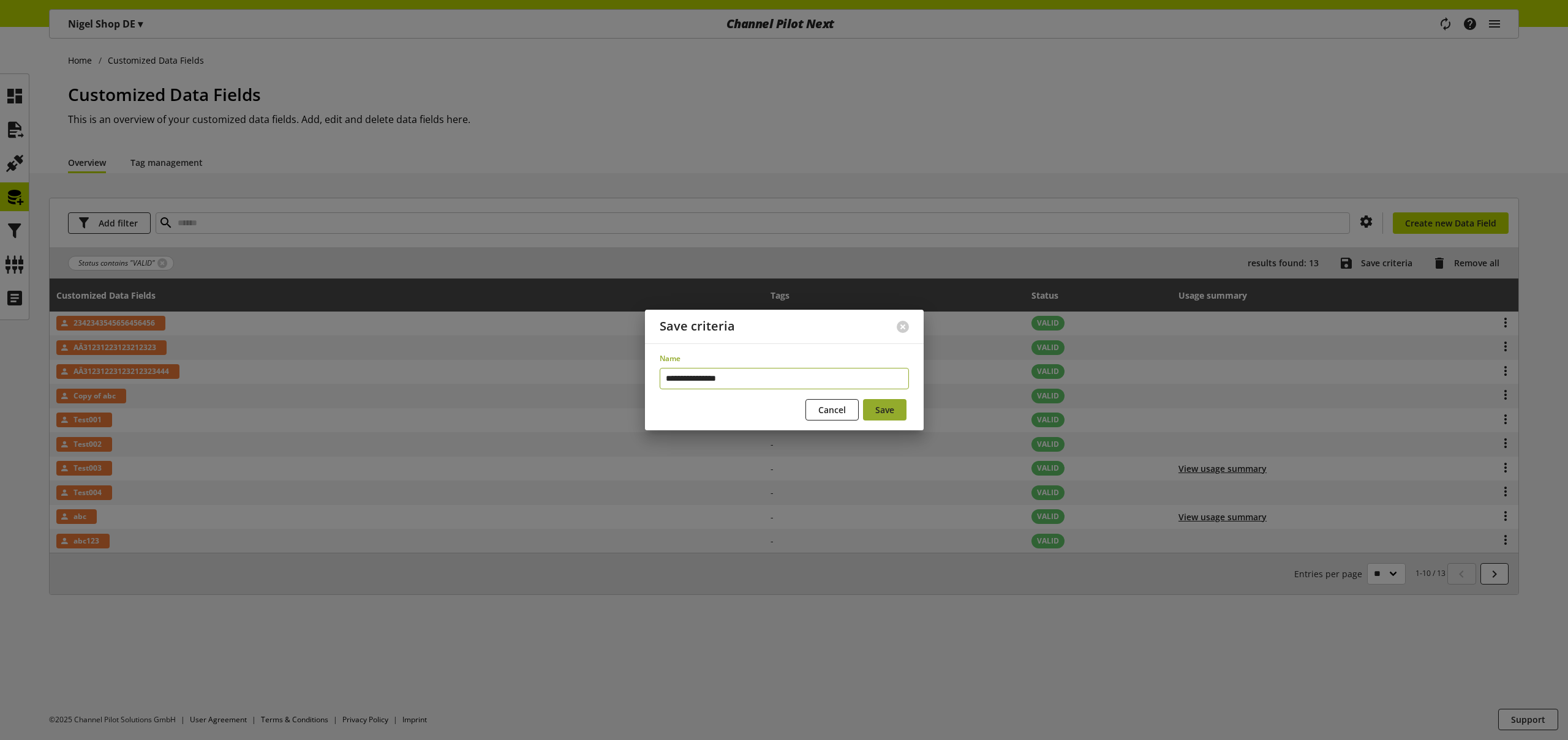
type input "**********"
click at [891, 413] on span "Save" at bounding box center [885, 410] width 19 height 13
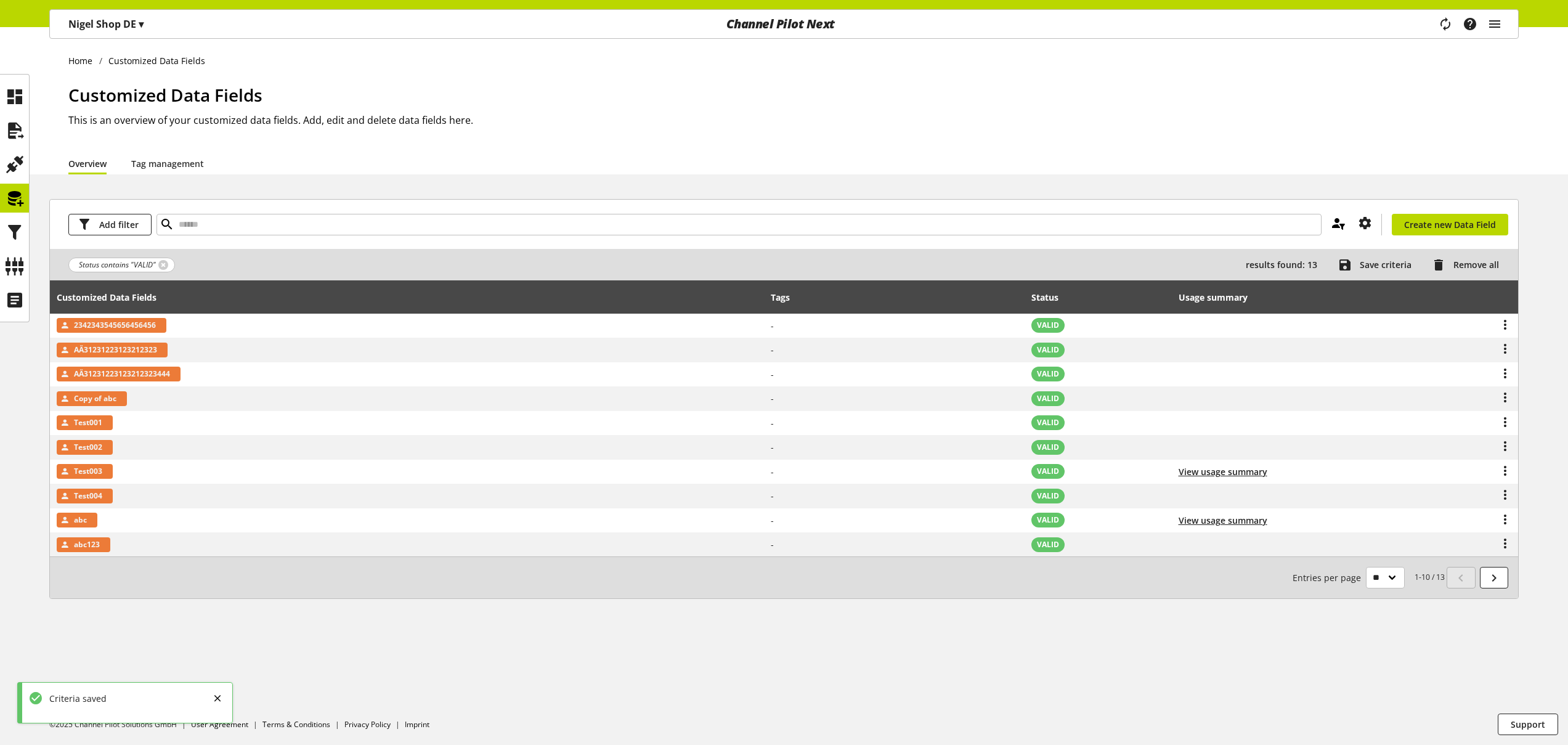
click at [1341, 225] on icon at bounding box center [1338, 223] width 15 height 22
click at [168, 161] on link "Tag management" at bounding box center [168, 164] width 73 height 13
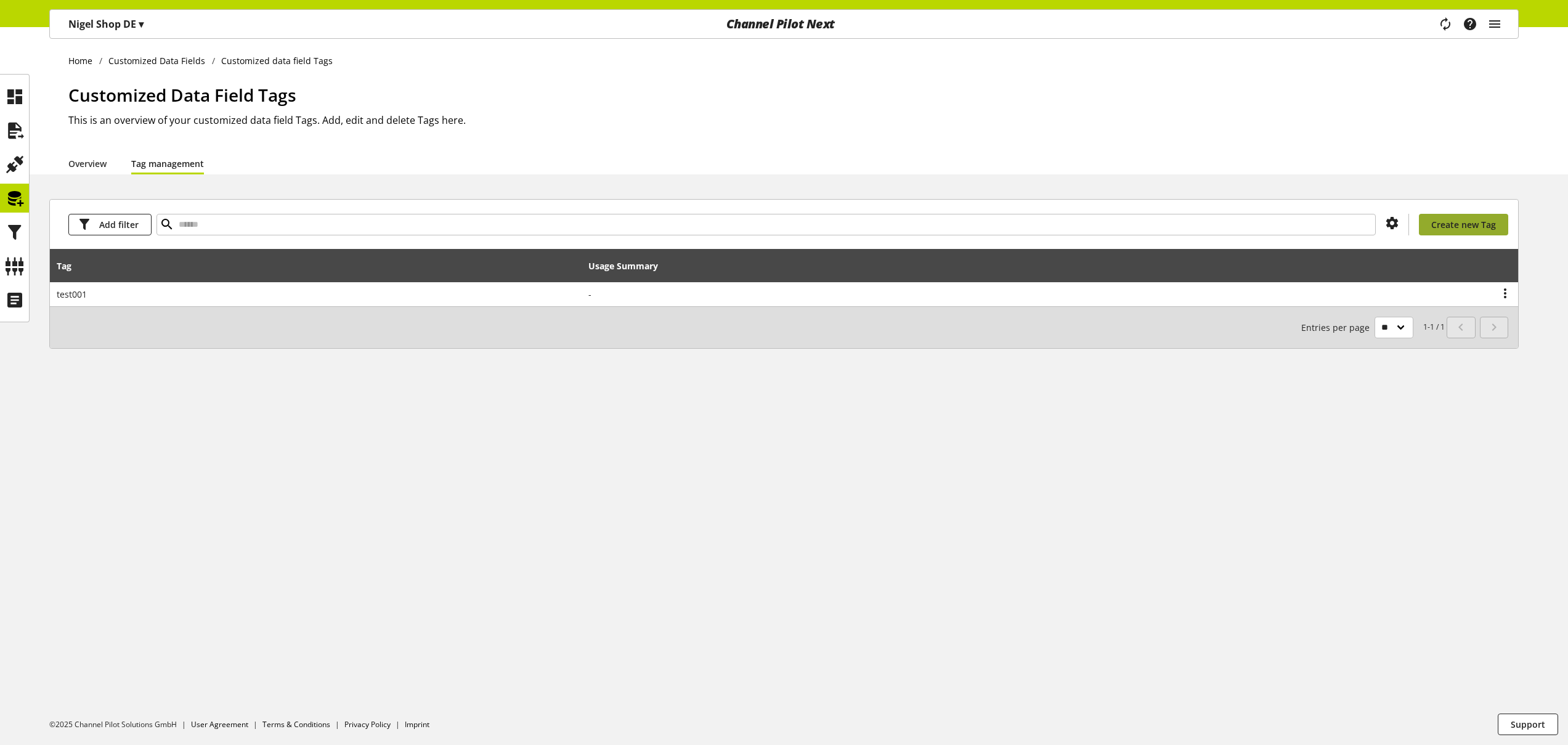
click at [1477, 228] on span "Create new Tag" at bounding box center [1464, 225] width 65 height 13
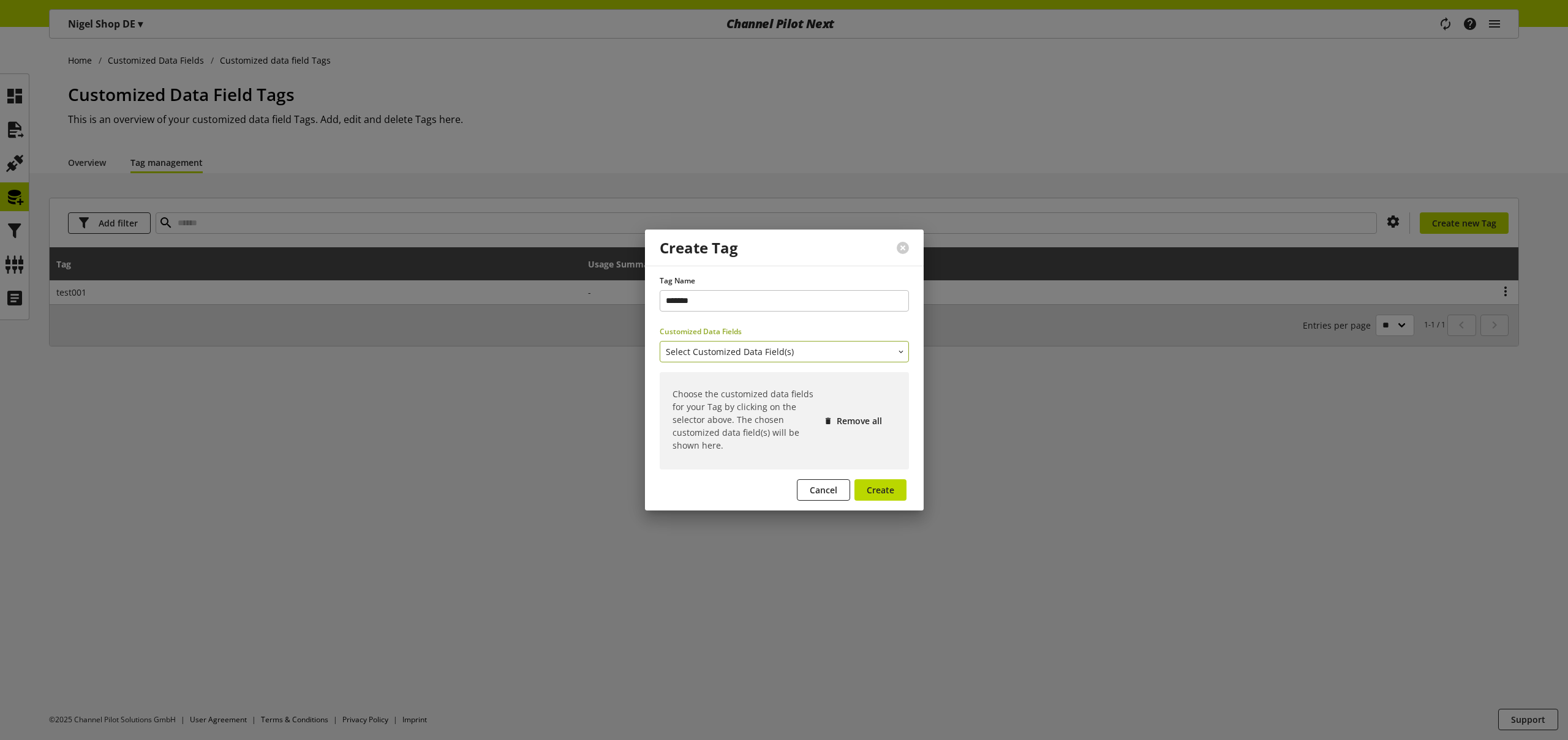
click at [710, 345] on button "Select Customized Data Field(s)" at bounding box center [784, 352] width 249 height 21
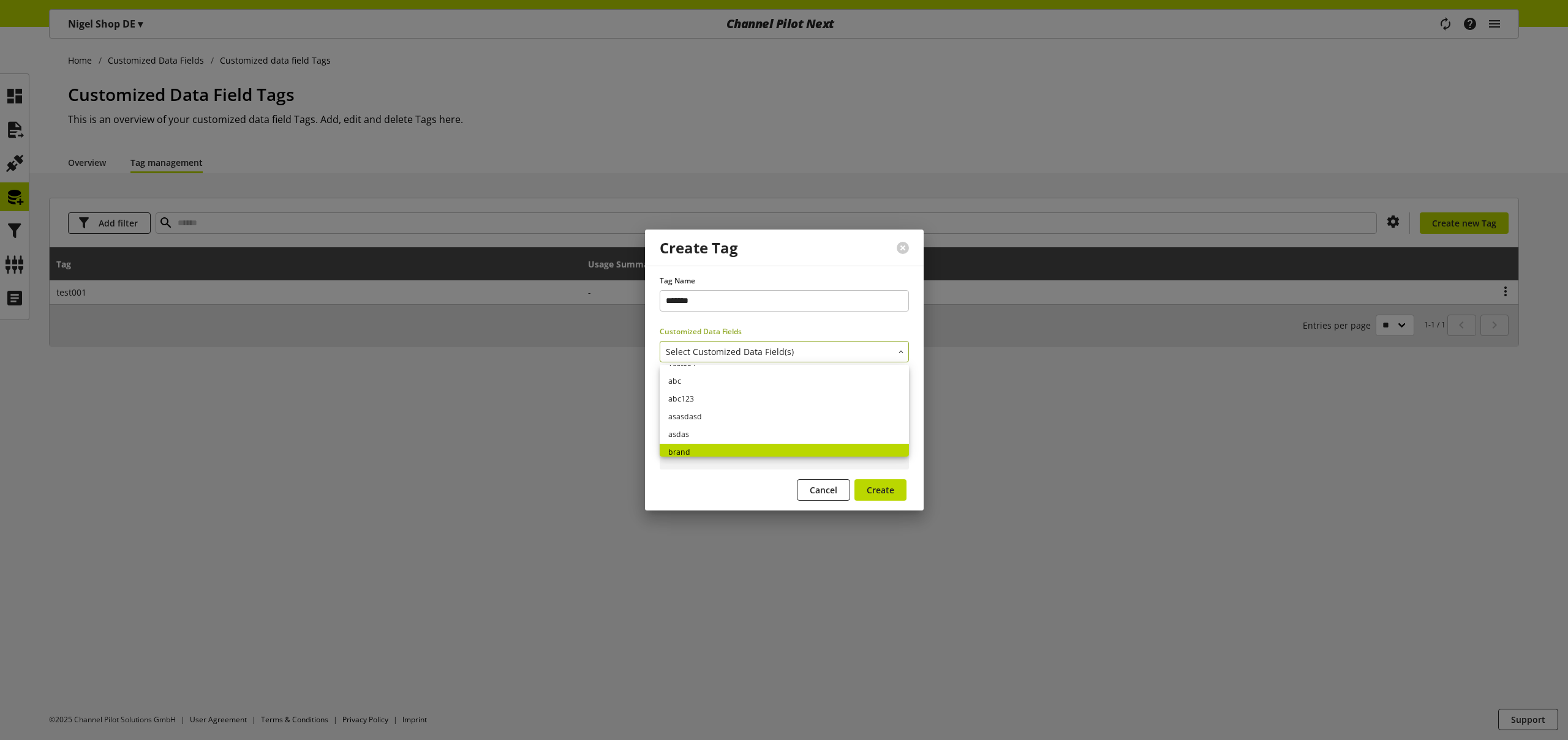
scroll to position [146, 0]
click at [719, 439] on link "brand" at bounding box center [784, 444] width 249 height 18
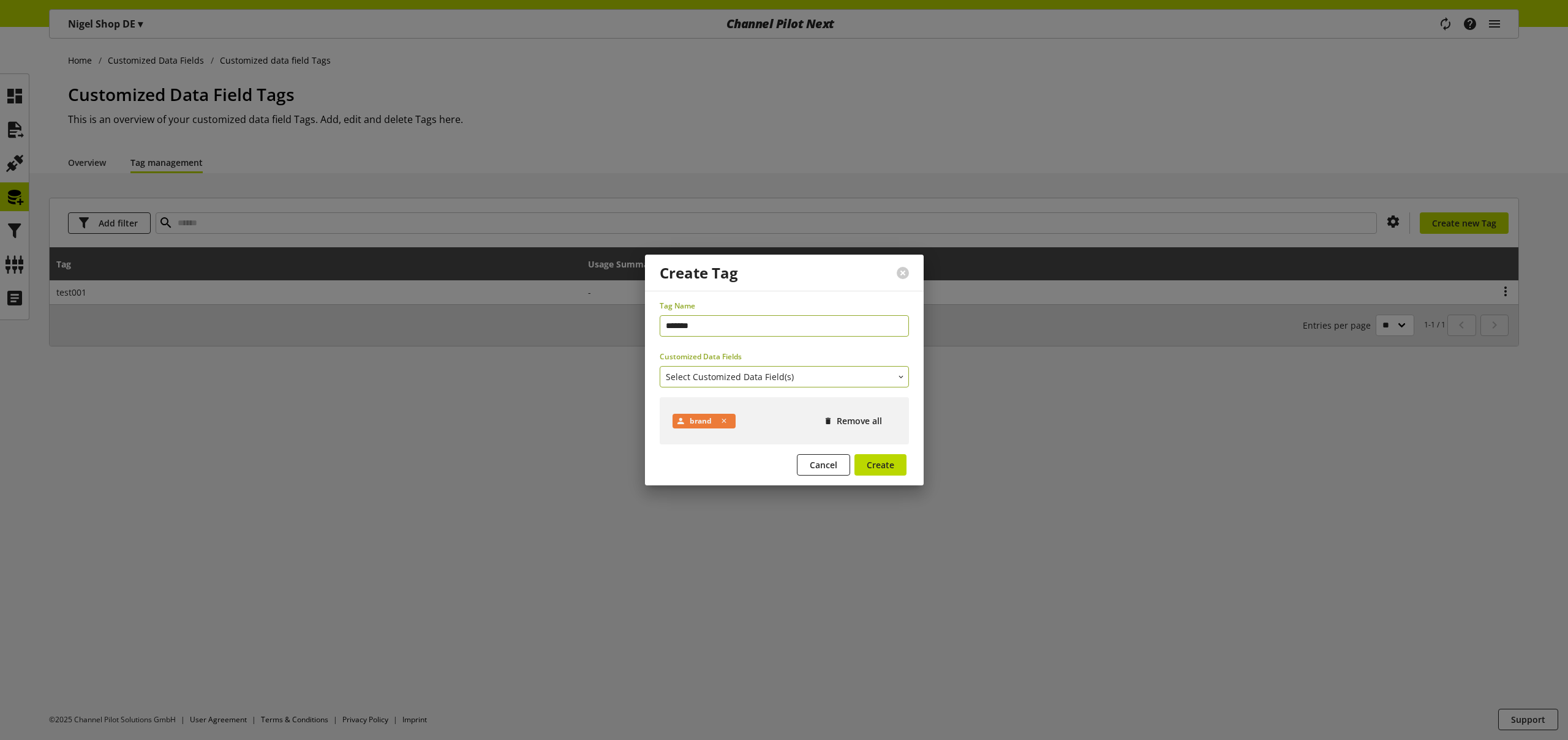
click at [713, 374] on span "Select Customized Data Field(s)" at bounding box center [730, 377] width 128 height 13
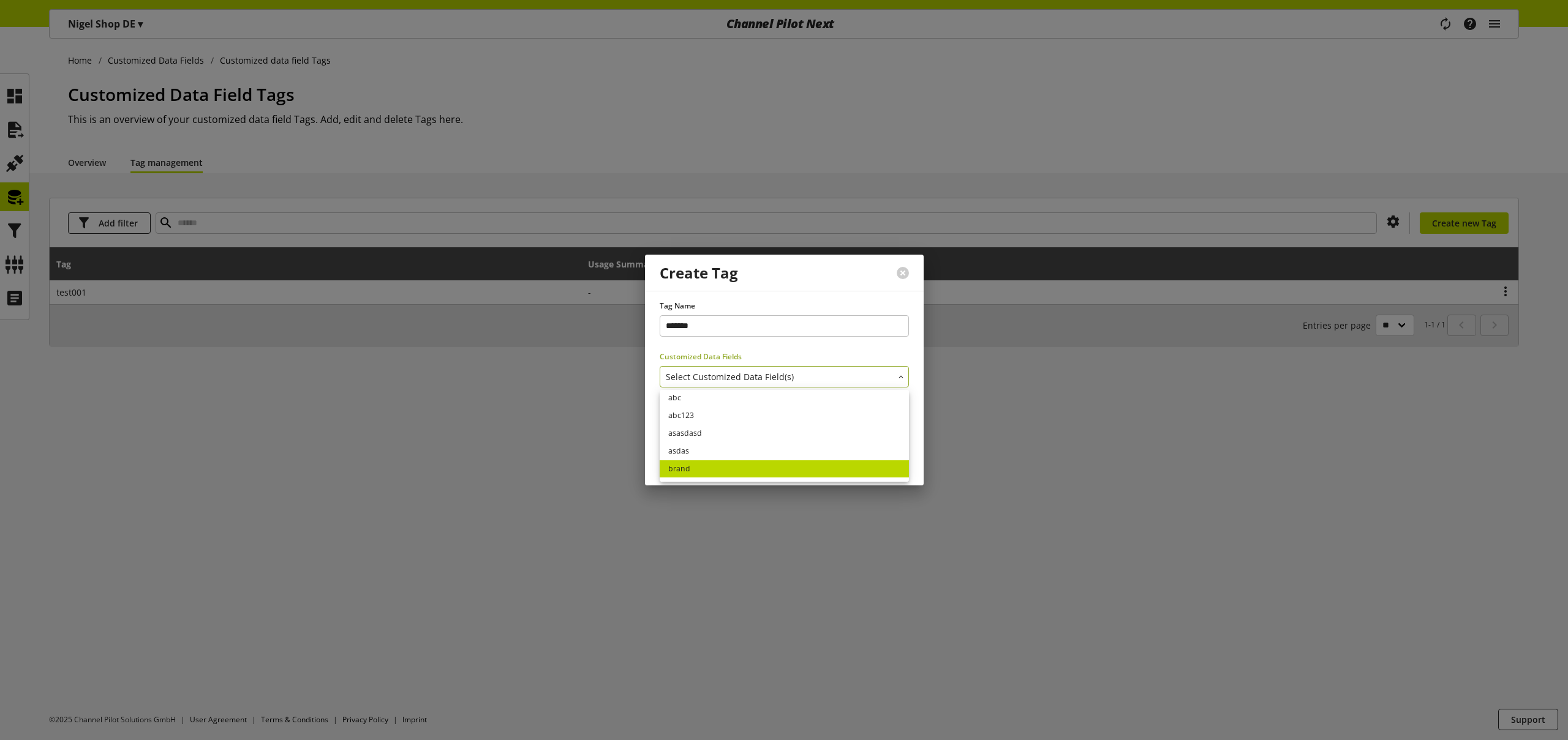
scroll to position [144, 0]
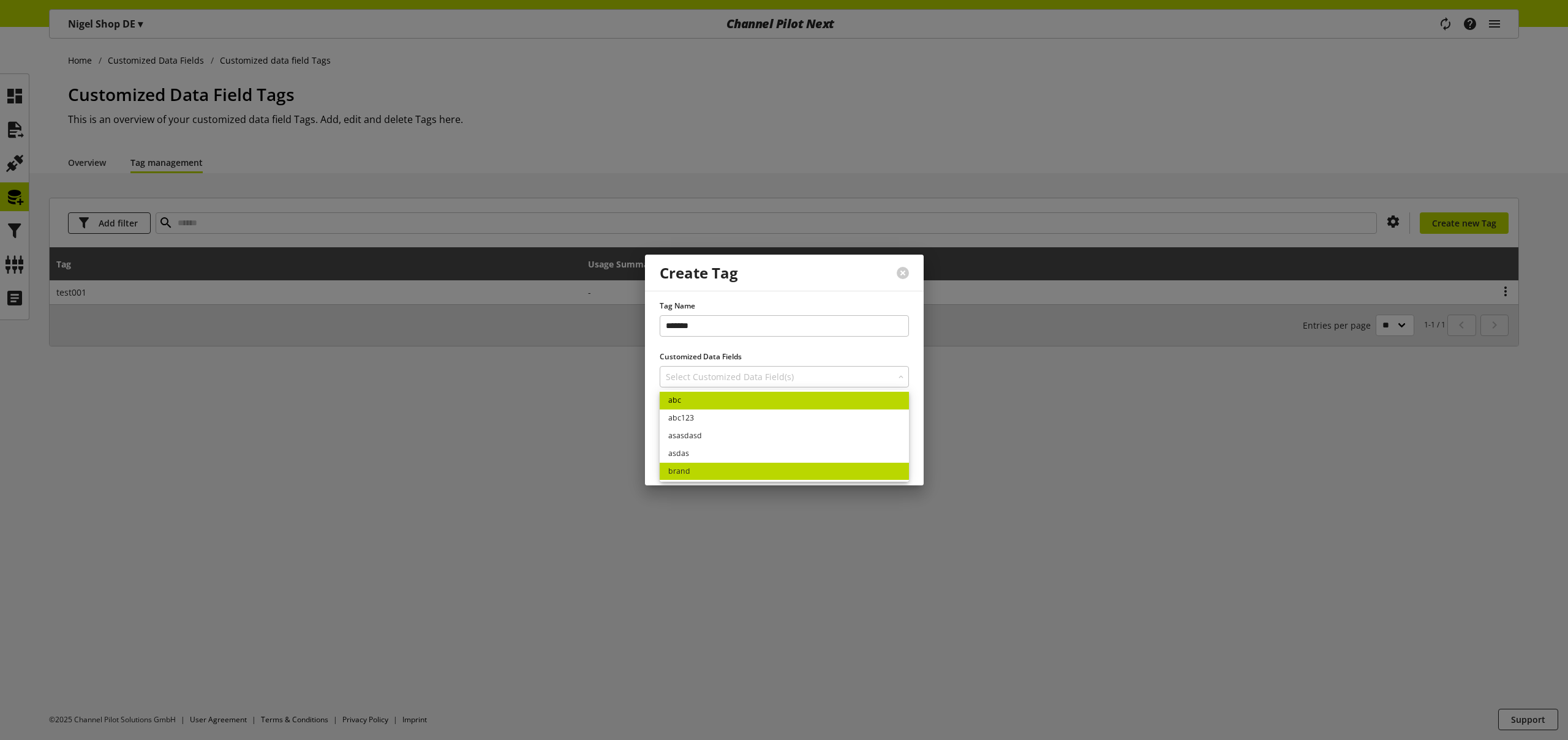
click at [706, 400] on link "abc" at bounding box center [784, 400] width 249 height 18
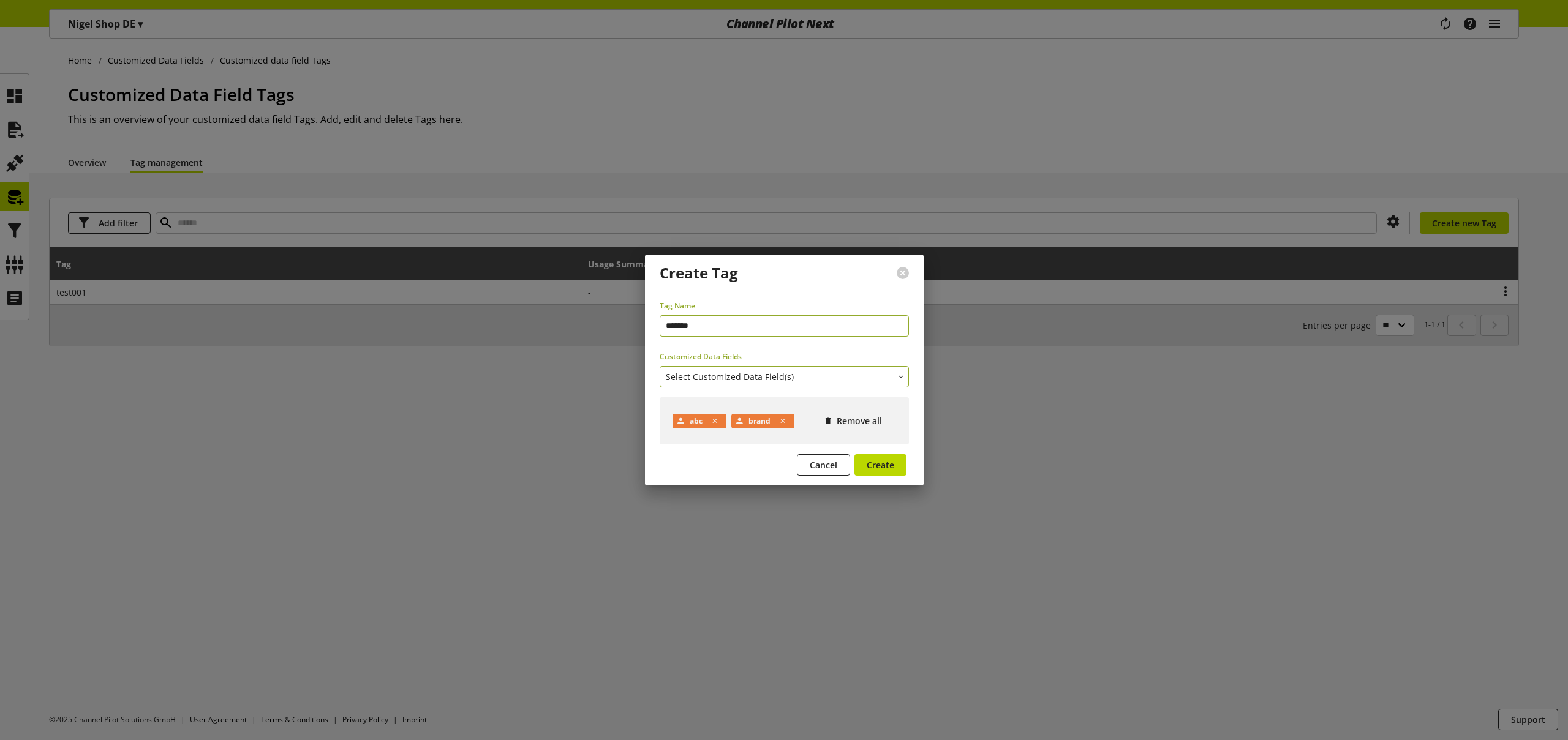
click at [754, 379] on span "Select Customized Data Field(s)" at bounding box center [730, 377] width 128 height 13
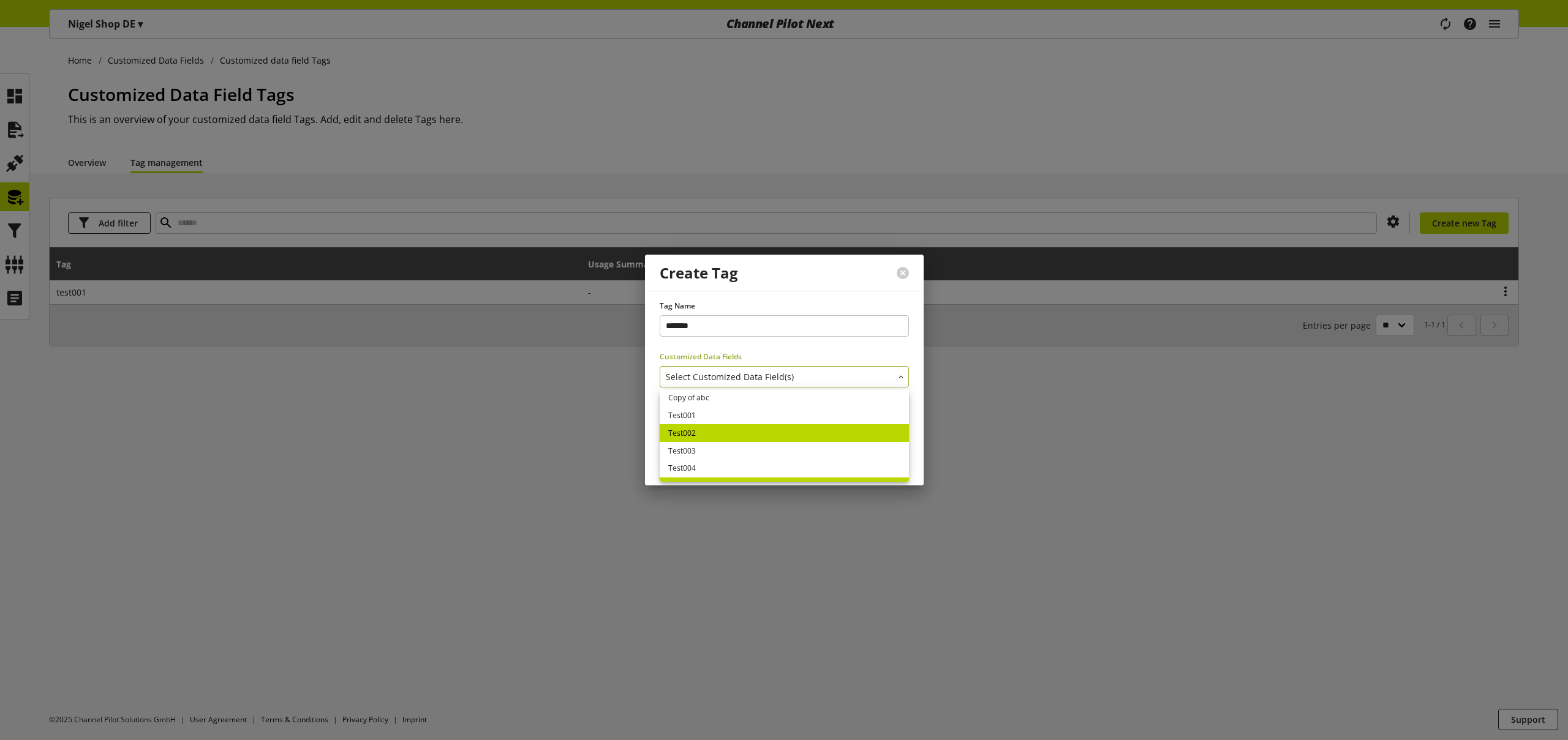
scroll to position [60, 0]
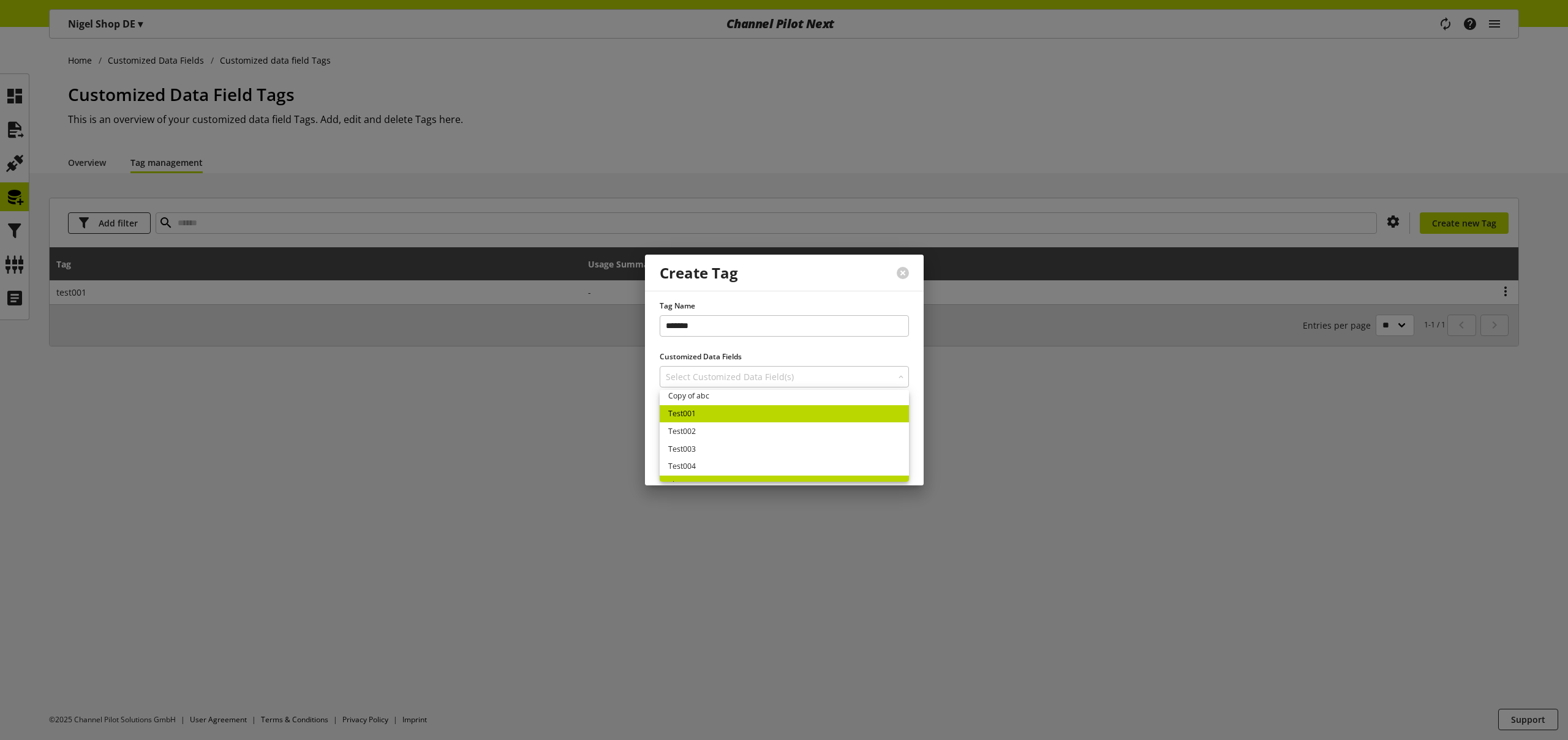
click at [712, 418] on link "Test001" at bounding box center [784, 414] width 249 height 18
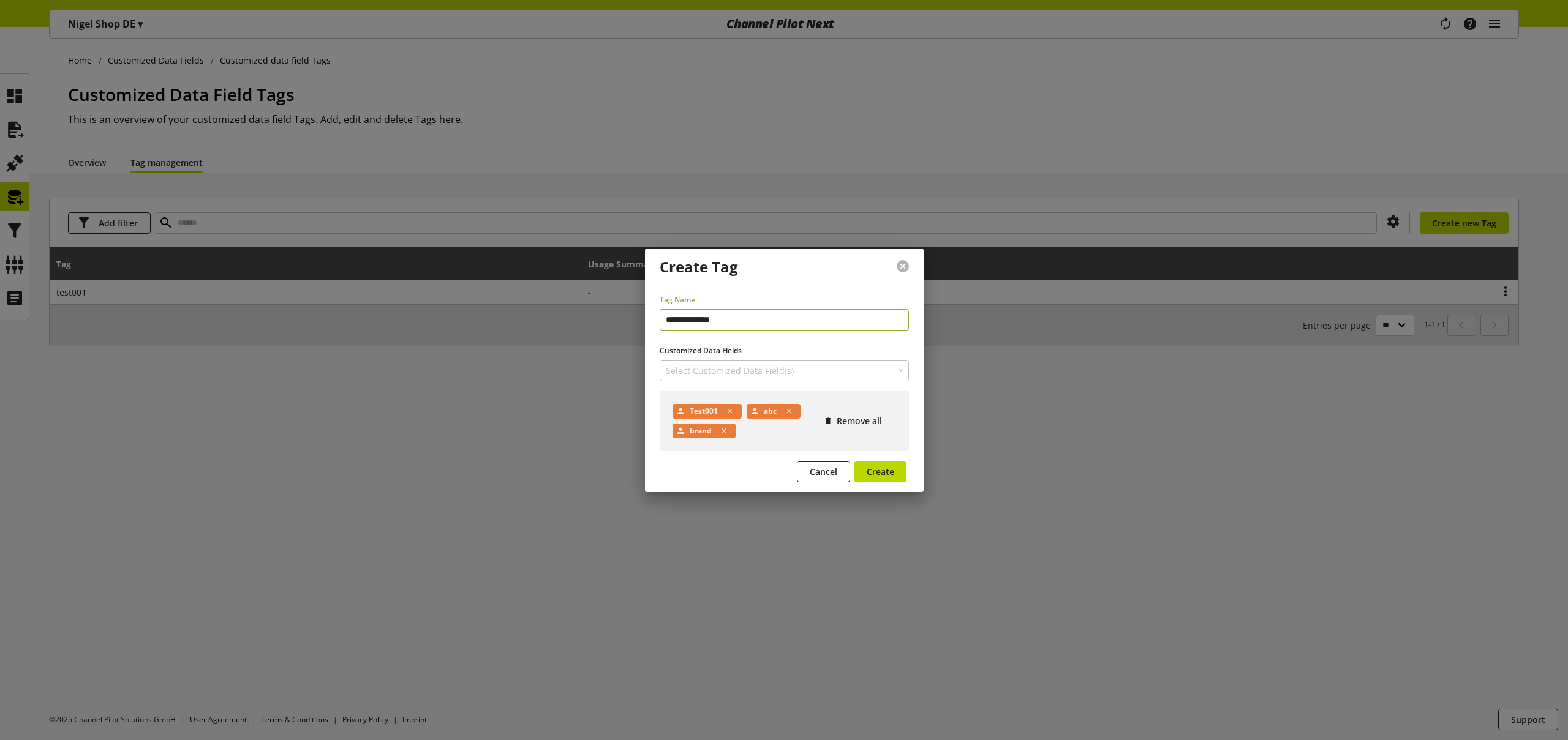
click at [902, 264] on button at bounding box center [903, 266] width 12 height 12
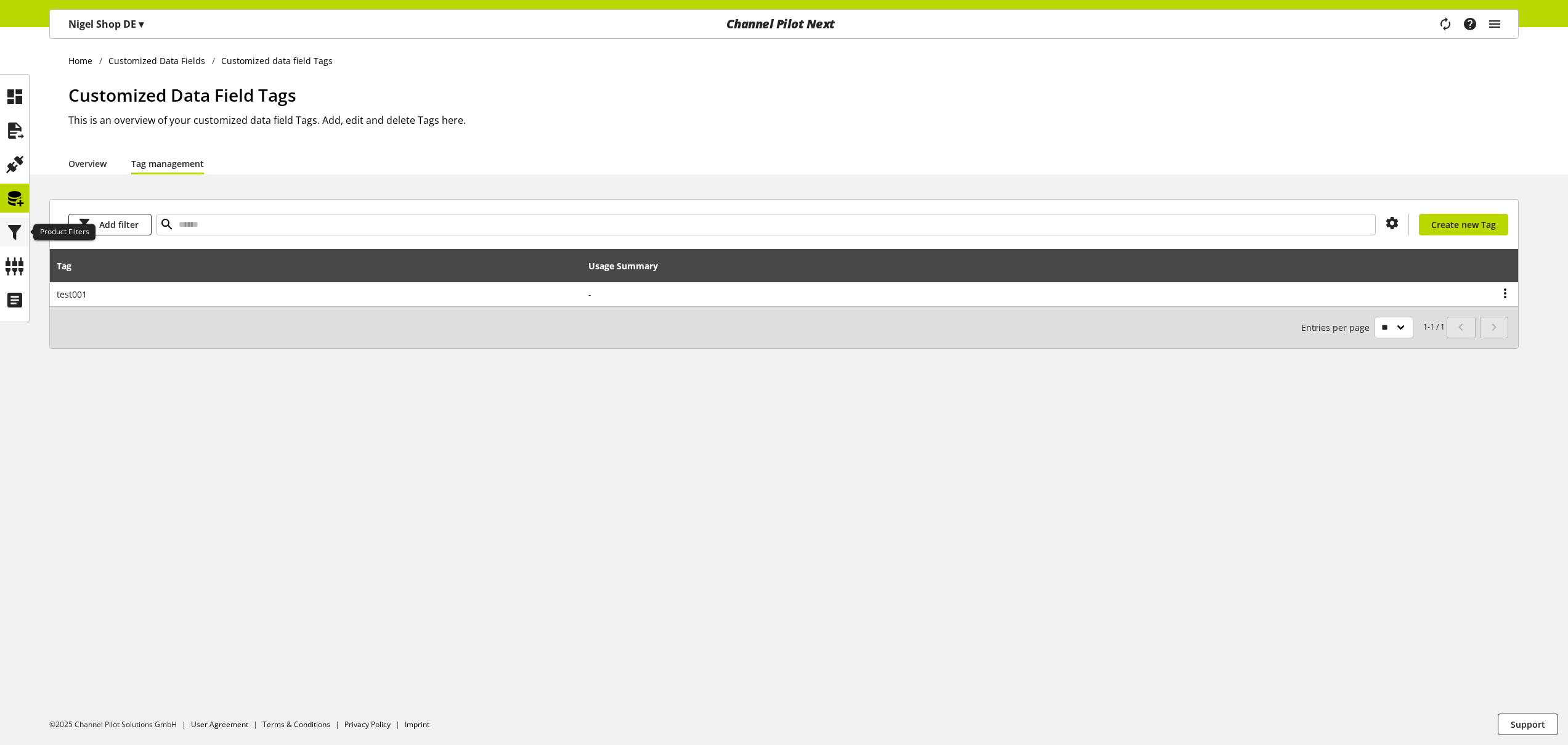
click at [24, 232] on div at bounding box center [15, 232] width 29 height 29
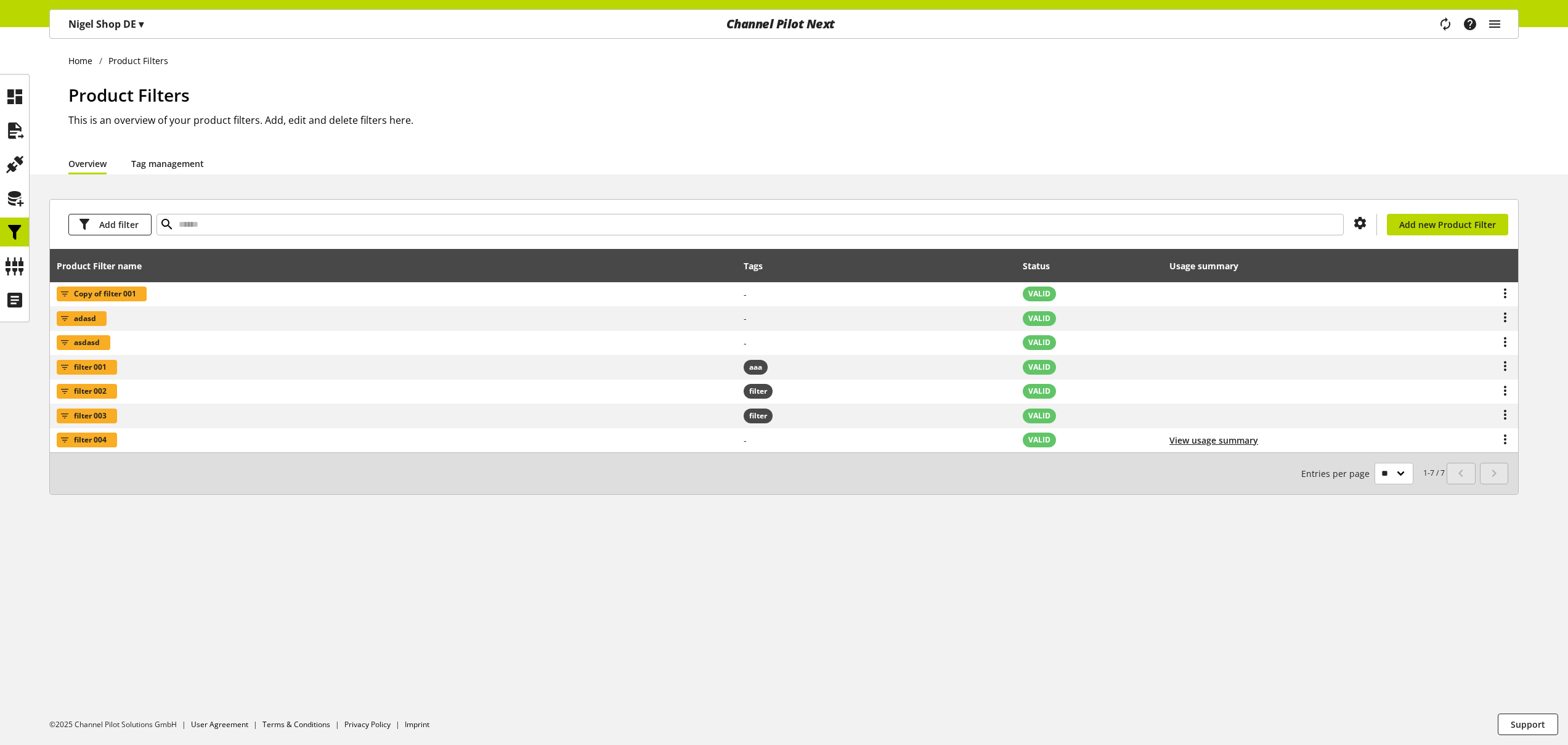
click at [164, 164] on link "Tag management" at bounding box center [168, 164] width 73 height 13
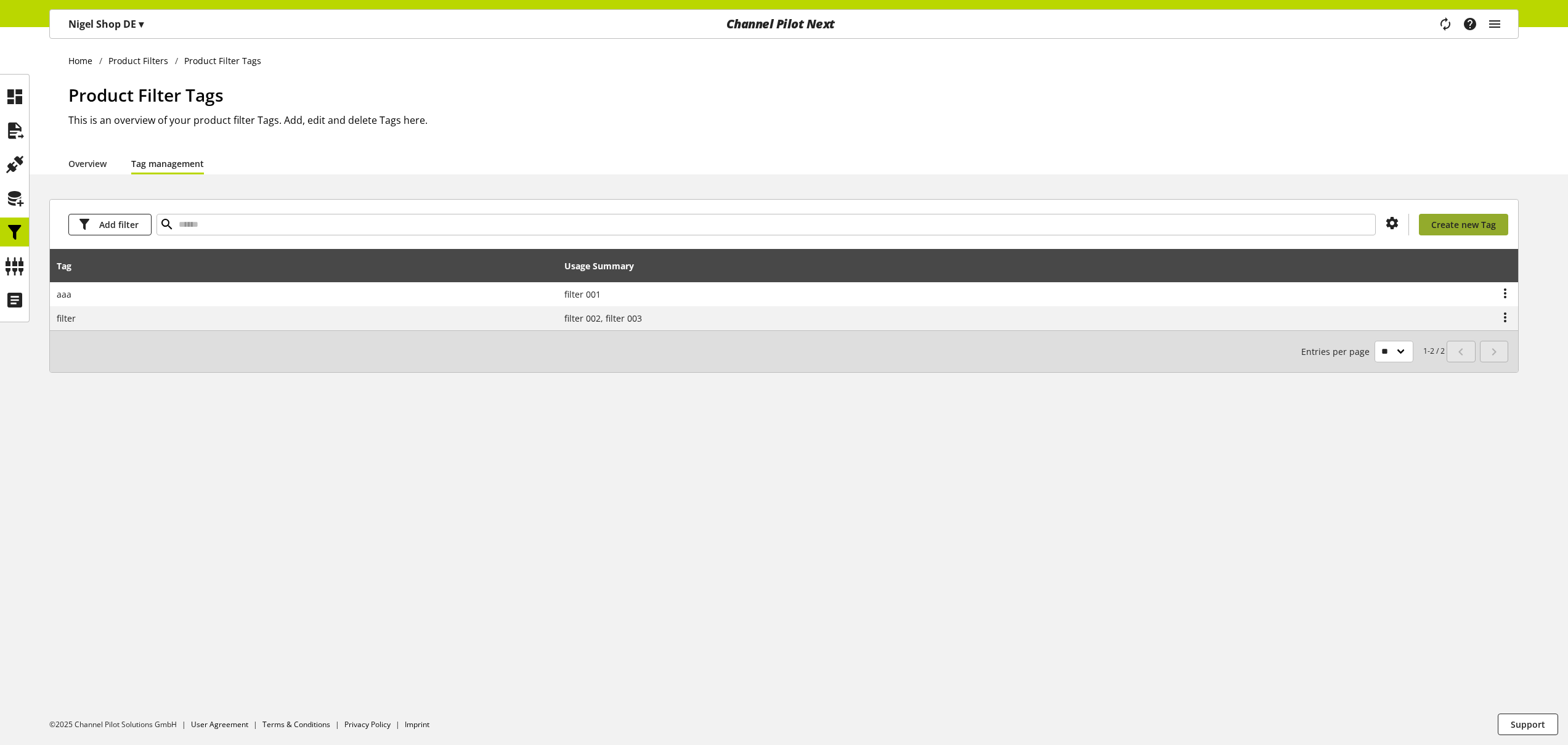
click at [1470, 222] on span "Create new Tag" at bounding box center [1464, 225] width 65 height 13
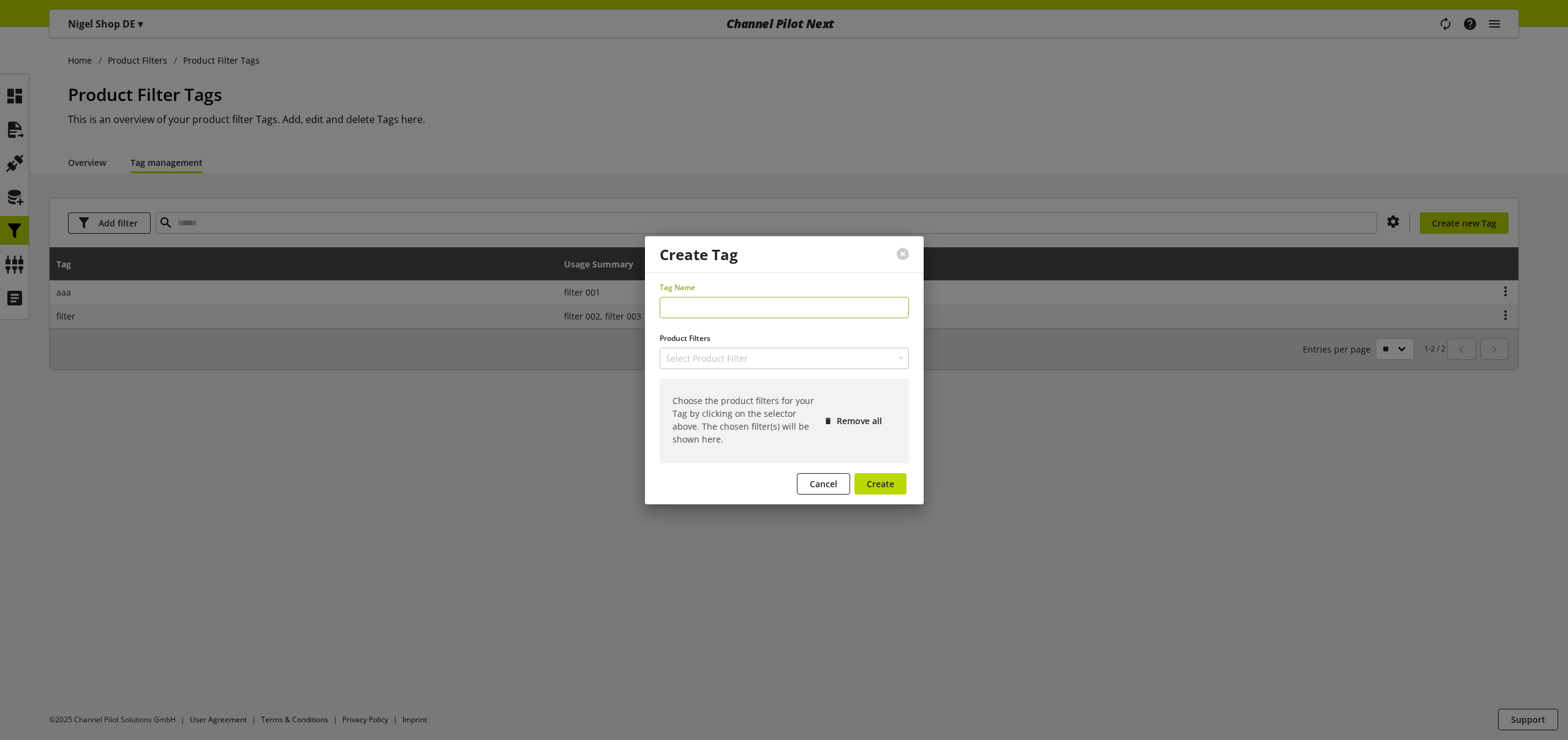
click at [723, 300] on input "text" at bounding box center [784, 308] width 249 height 21
click at [703, 356] on span "Select Product Filter" at bounding box center [707, 358] width 82 height 13
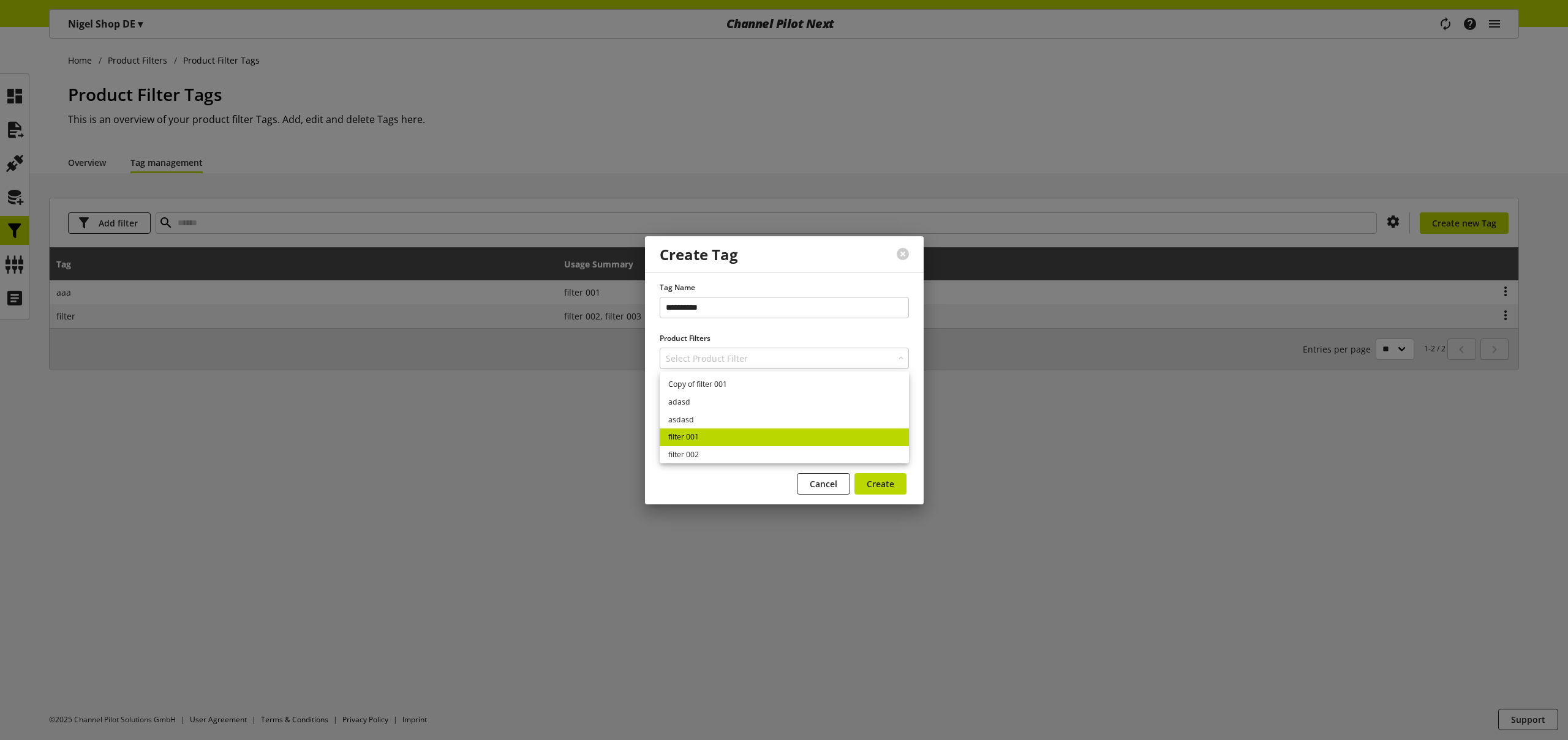
click at [711, 434] on link "filter 001" at bounding box center [784, 437] width 249 height 18
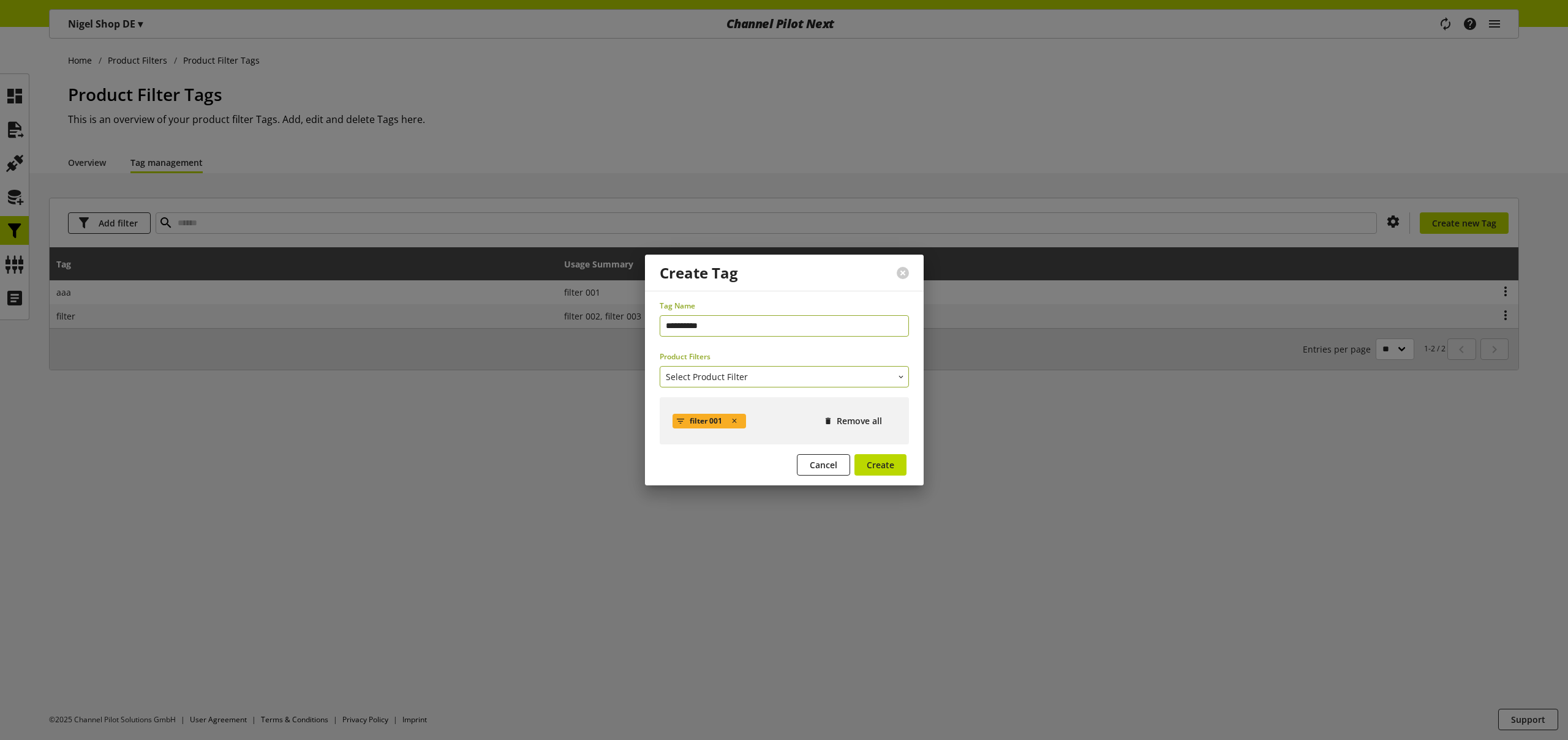
click at [718, 371] on span "Select Product Filter" at bounding box center [707, 377] width 82 height 13
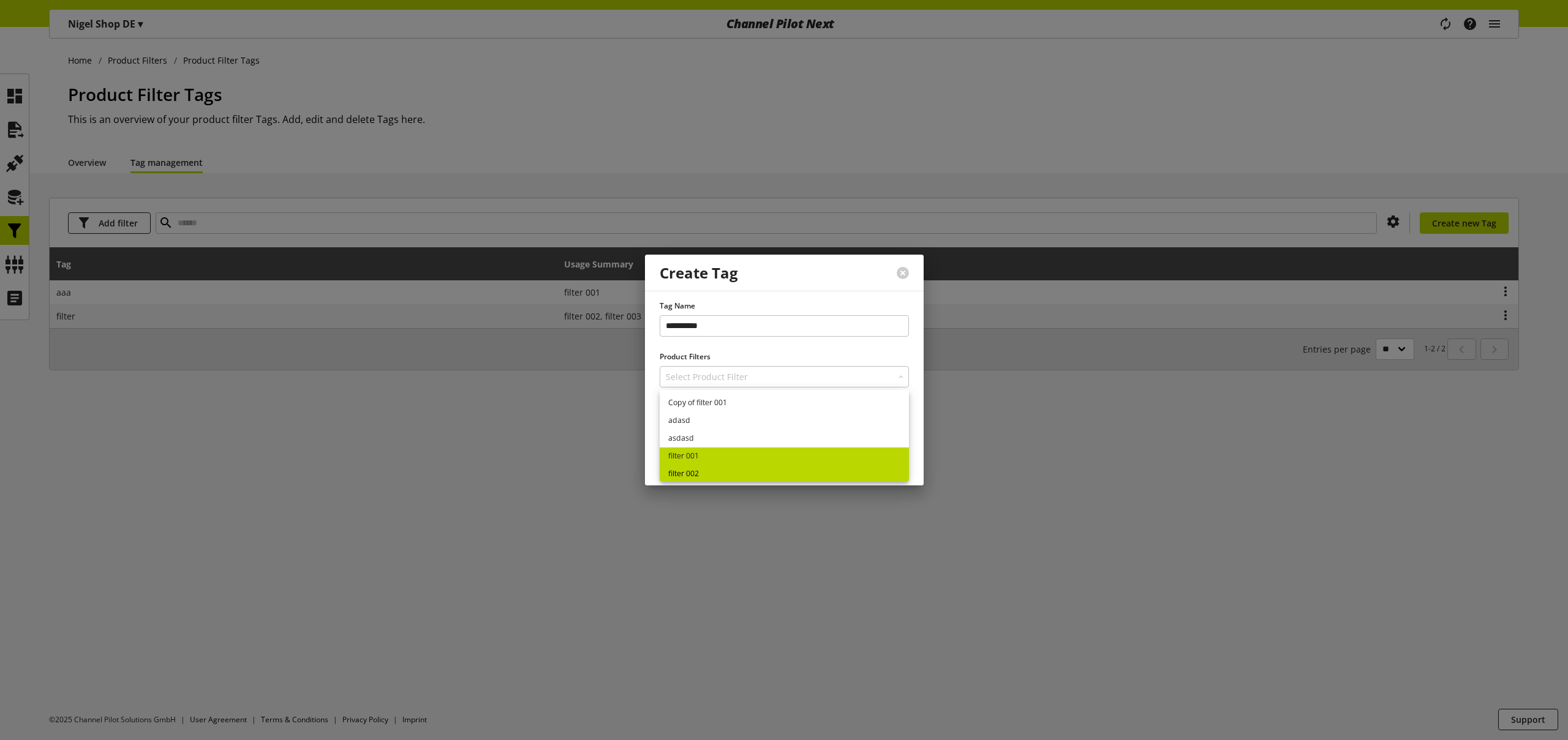
click at [704, 471] on link "filter 002" at bounding box center [784, 474] width 249 height 18
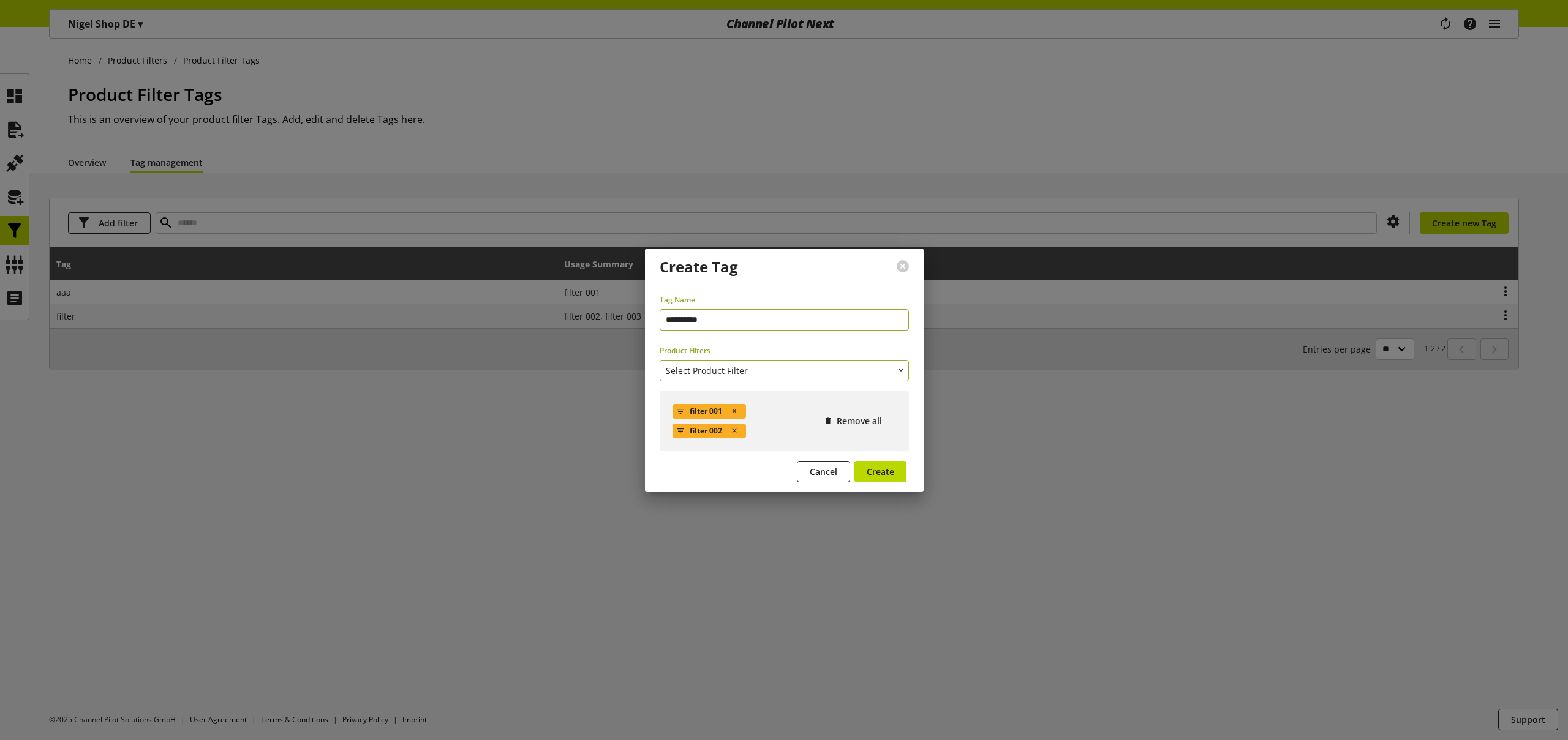
click at [739, 369] on span "Select Product Filter" at bounding box center [707, 371] width 82 height 13
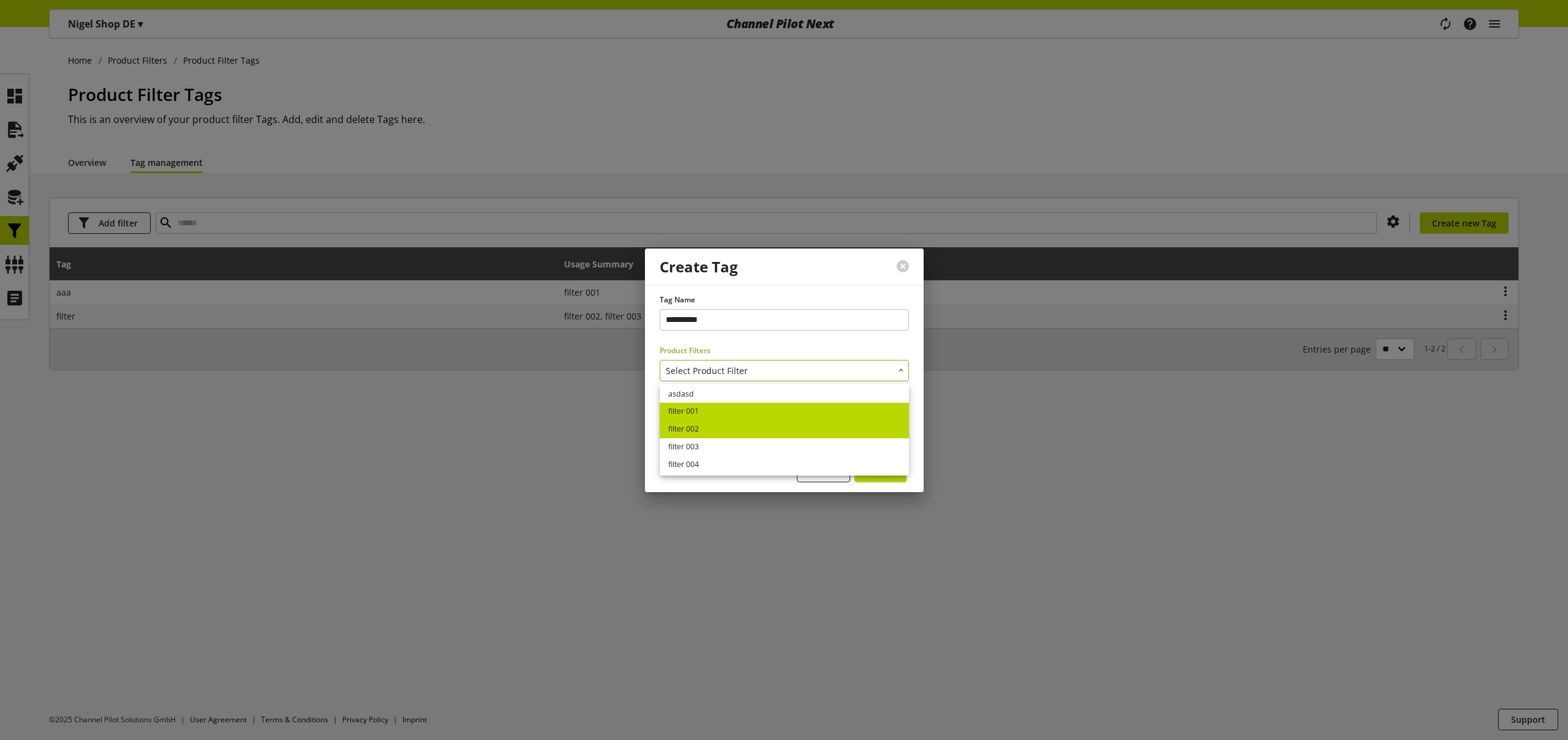
scroll to position [40, 0]
click at [725, 447] on link "filter 003" at bounding box center [784, 444] width 249 height 18
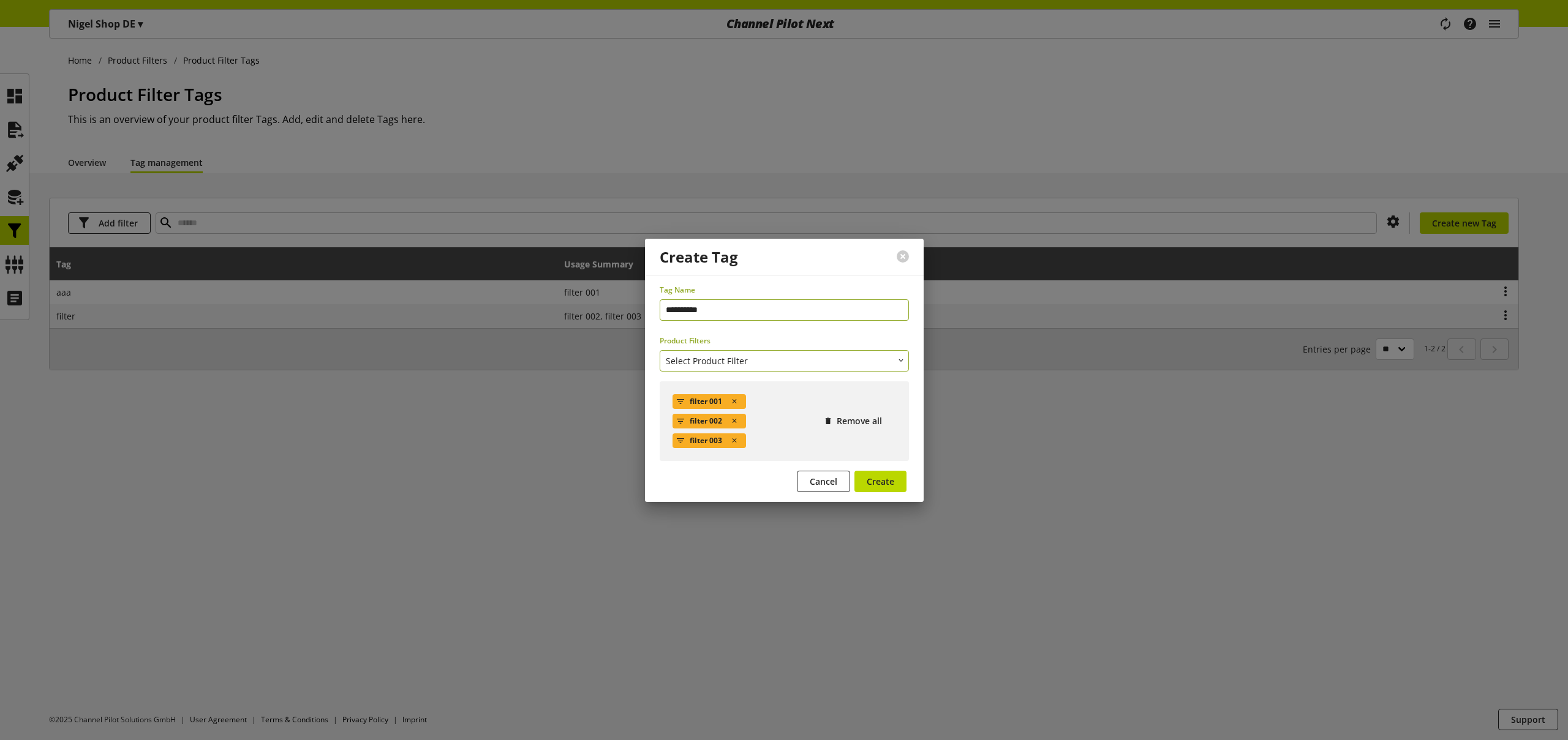
click at [752, 361] on button "Select Product Filter" at bounding box center [784, 361] width 249 height 21
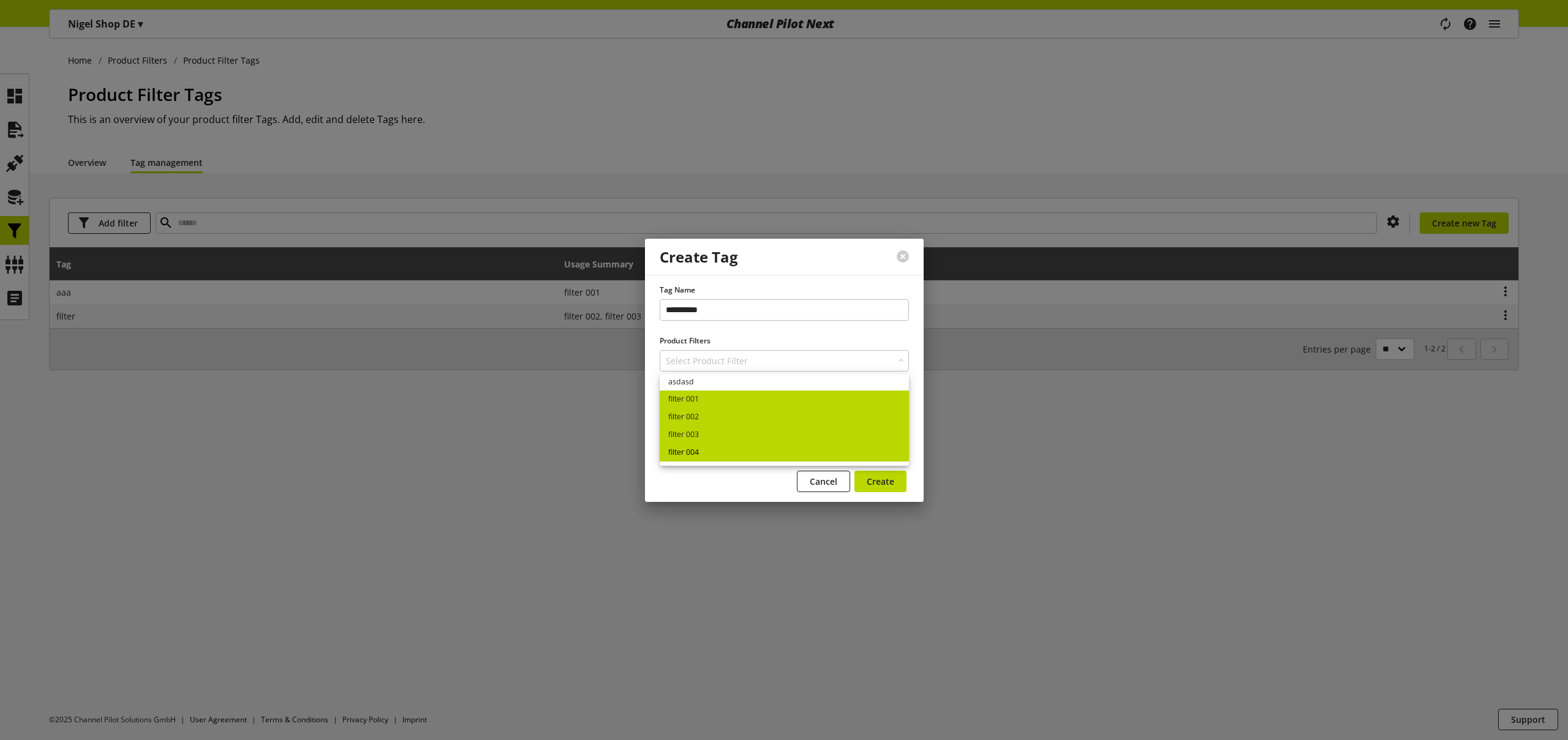
click at [718, 451] on link "filter 004" at bounding box center [784, 453] width 249 height 18
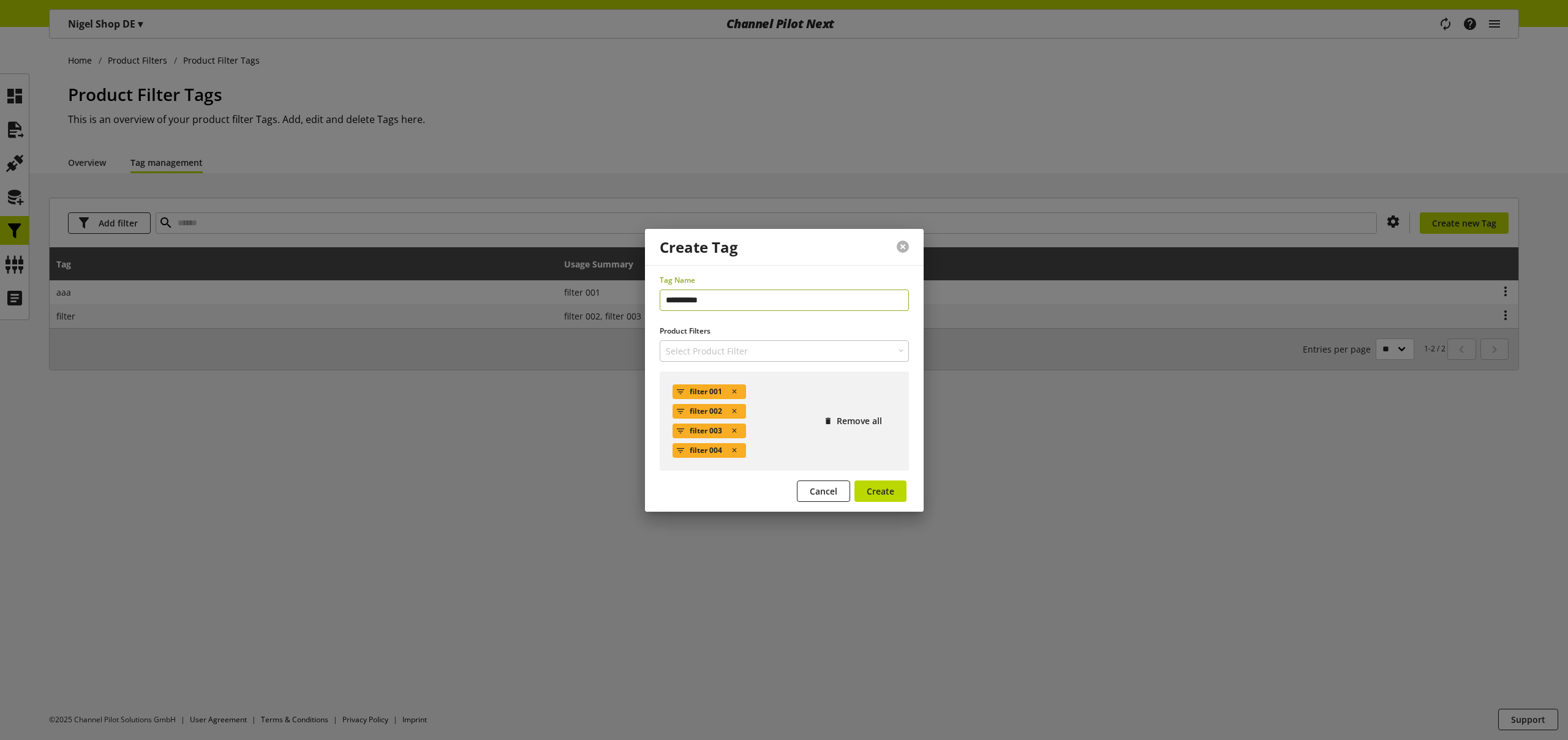
click at [902, 245] on button at bounding box center [903, 246] width 12 height 12
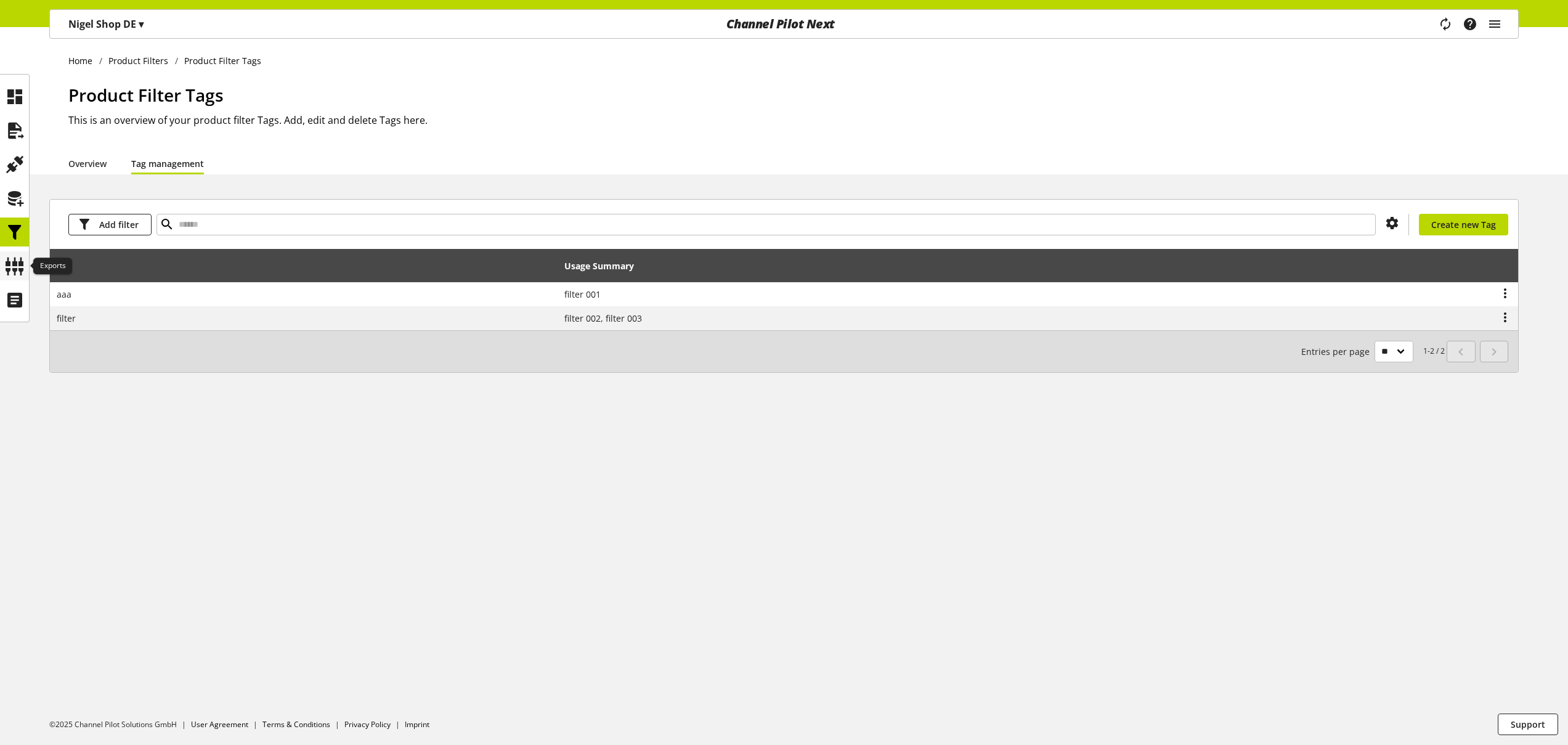
click at [19, 271] on icon at bounding box center [15, 266] width 20 height 25
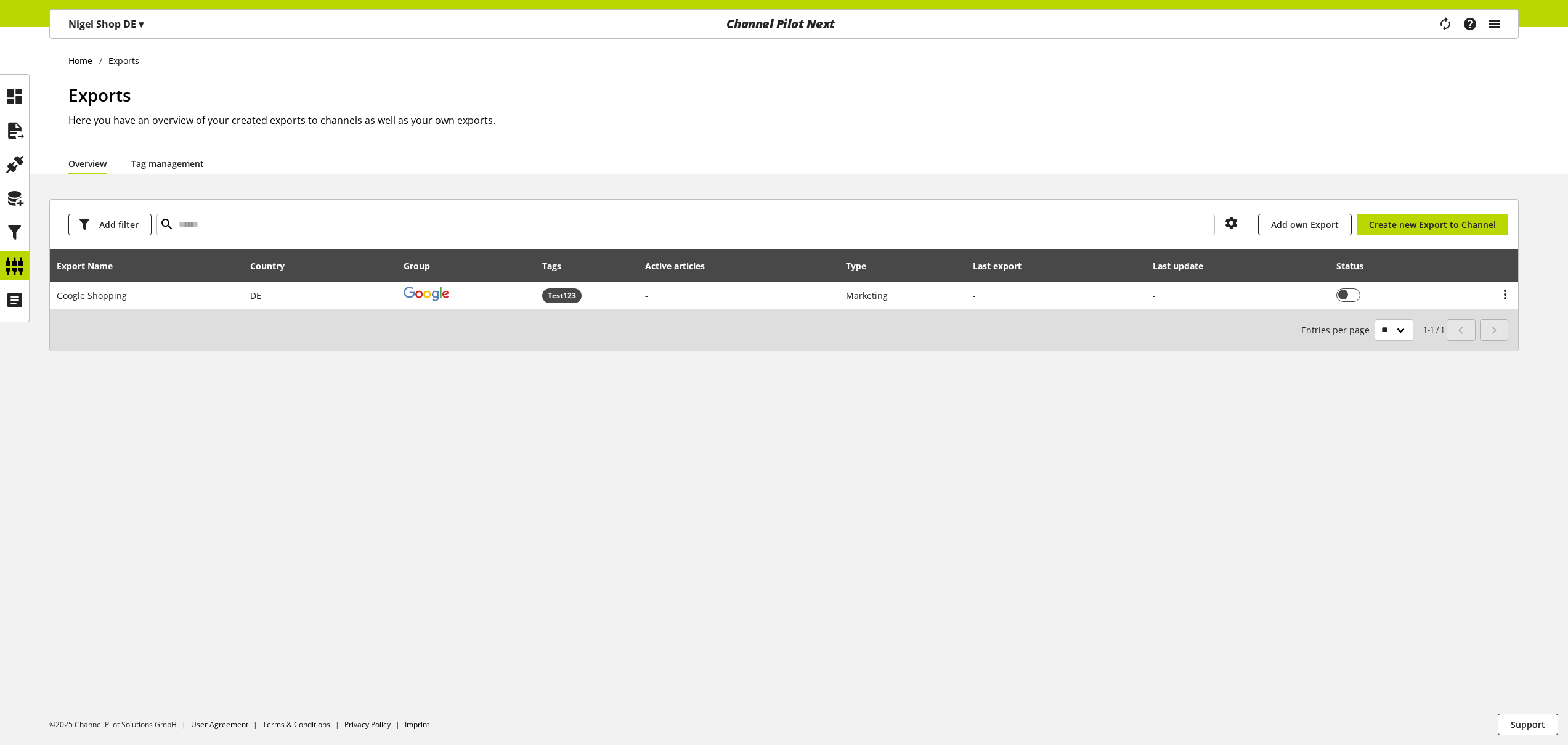
click at [168, 170] on link "Tag management" at bounding box center [168, 164] width 73 height 13
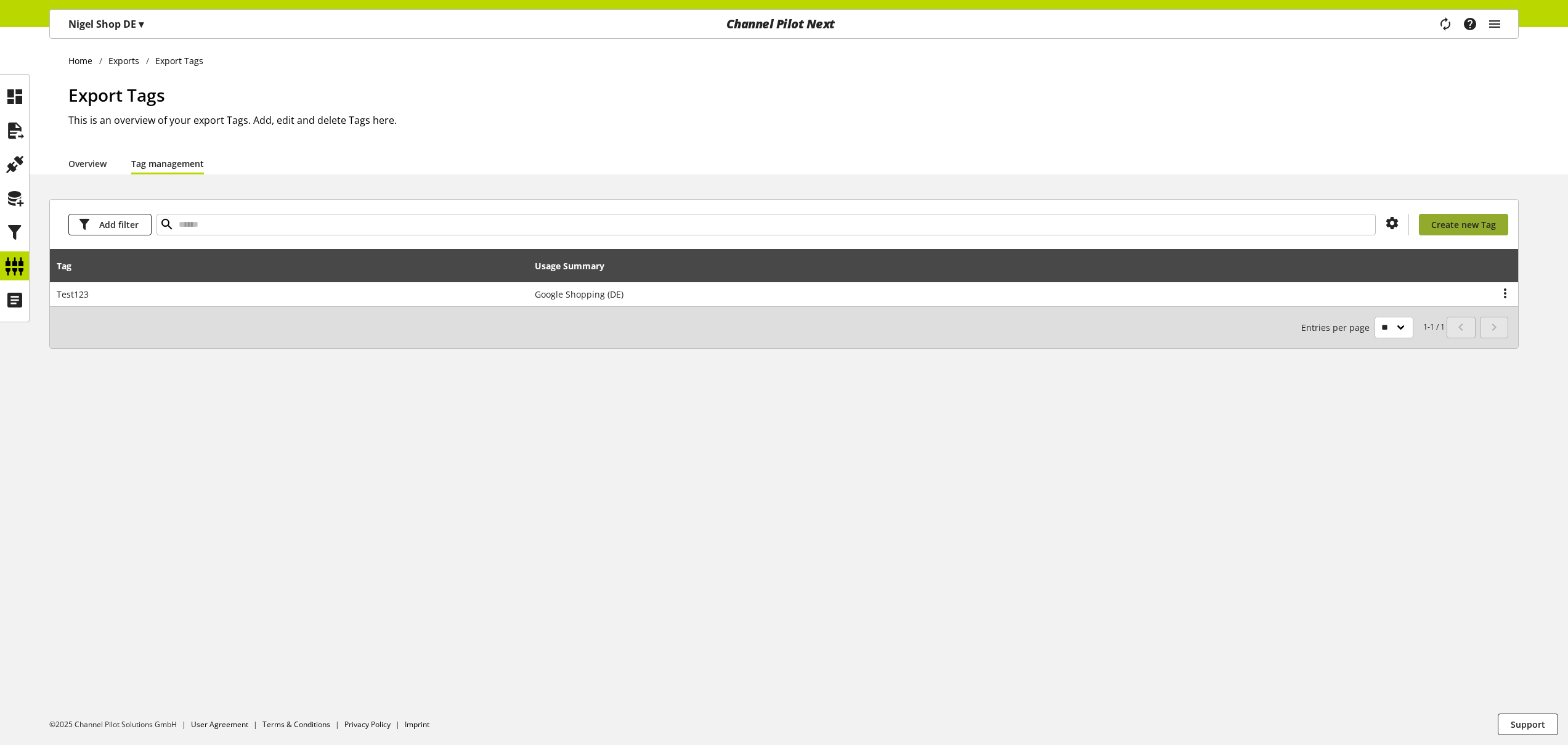
click at [1446, 222] on span "Create new Tag" at bounding box center [1464, 225] width 65 height 13
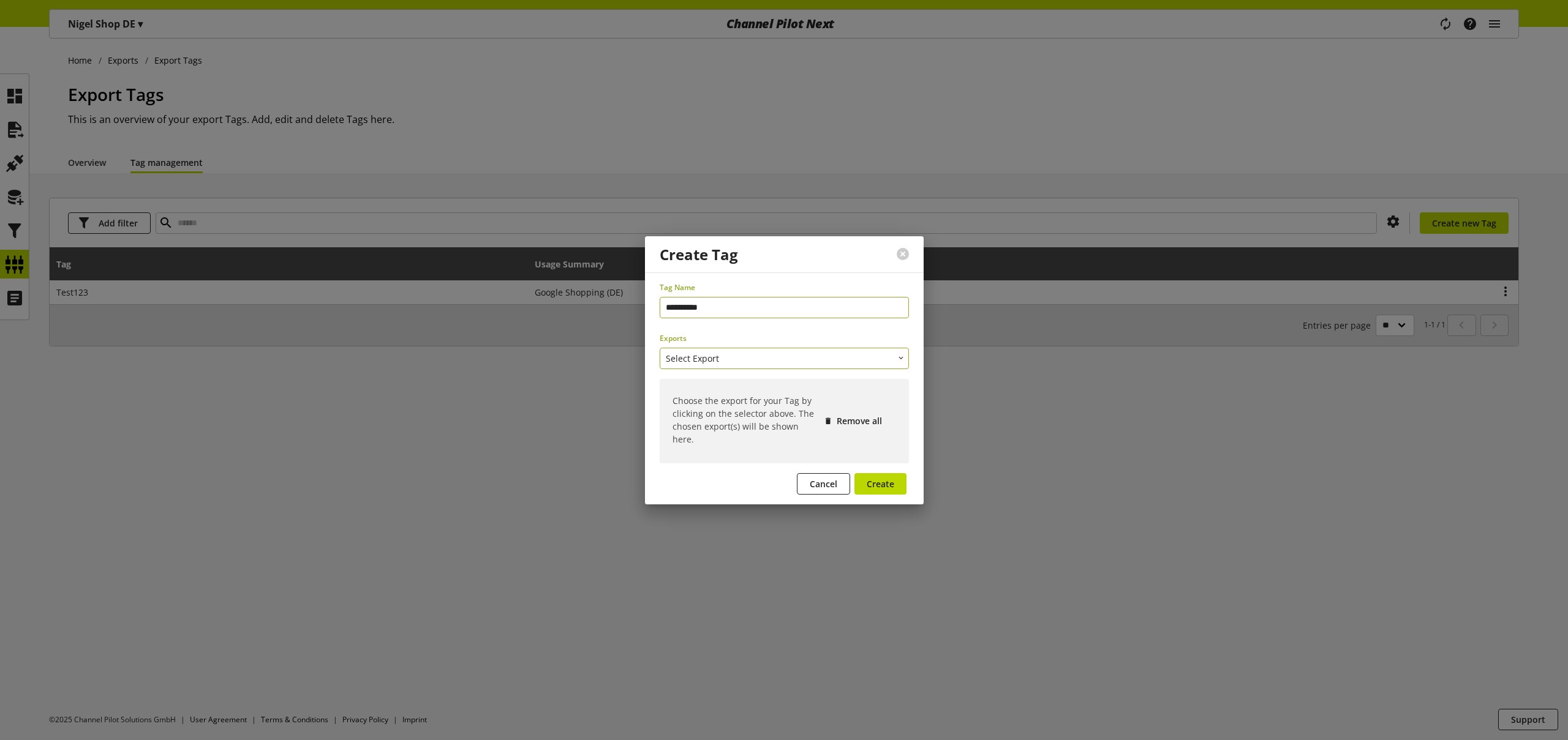
click at [752, 359] on button "Select Export" at bounding box center [784, 359] width 249 height 21
click at [742, 381] on link "Google Shopping (DE)" at bounding box center [784, 384] width 249 height 18
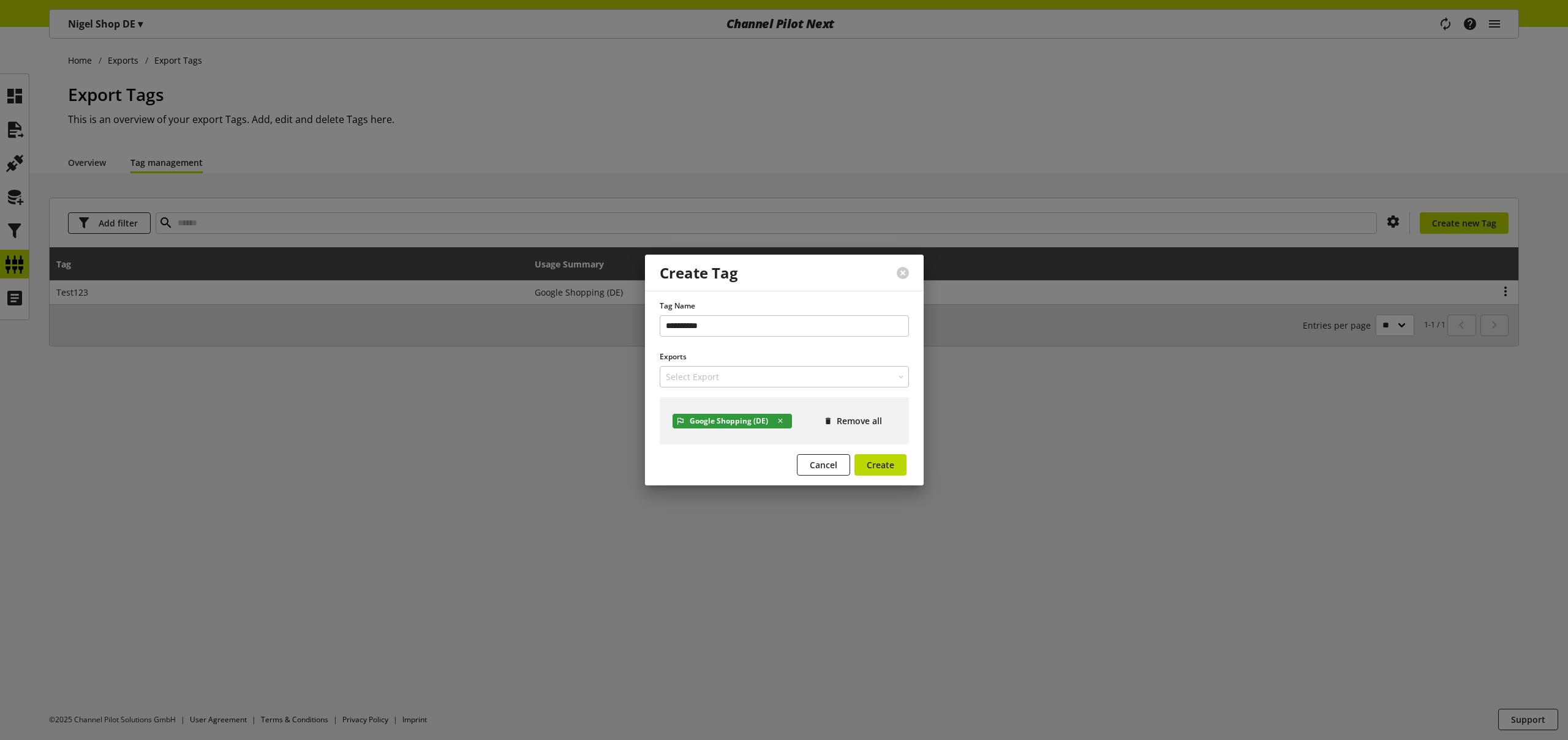
click at [1124, 448] on div at bounding box center [784, 370] width 1568 height 740
click at [902, 276] on button at bounding box center [903, 272] width 12 height 12
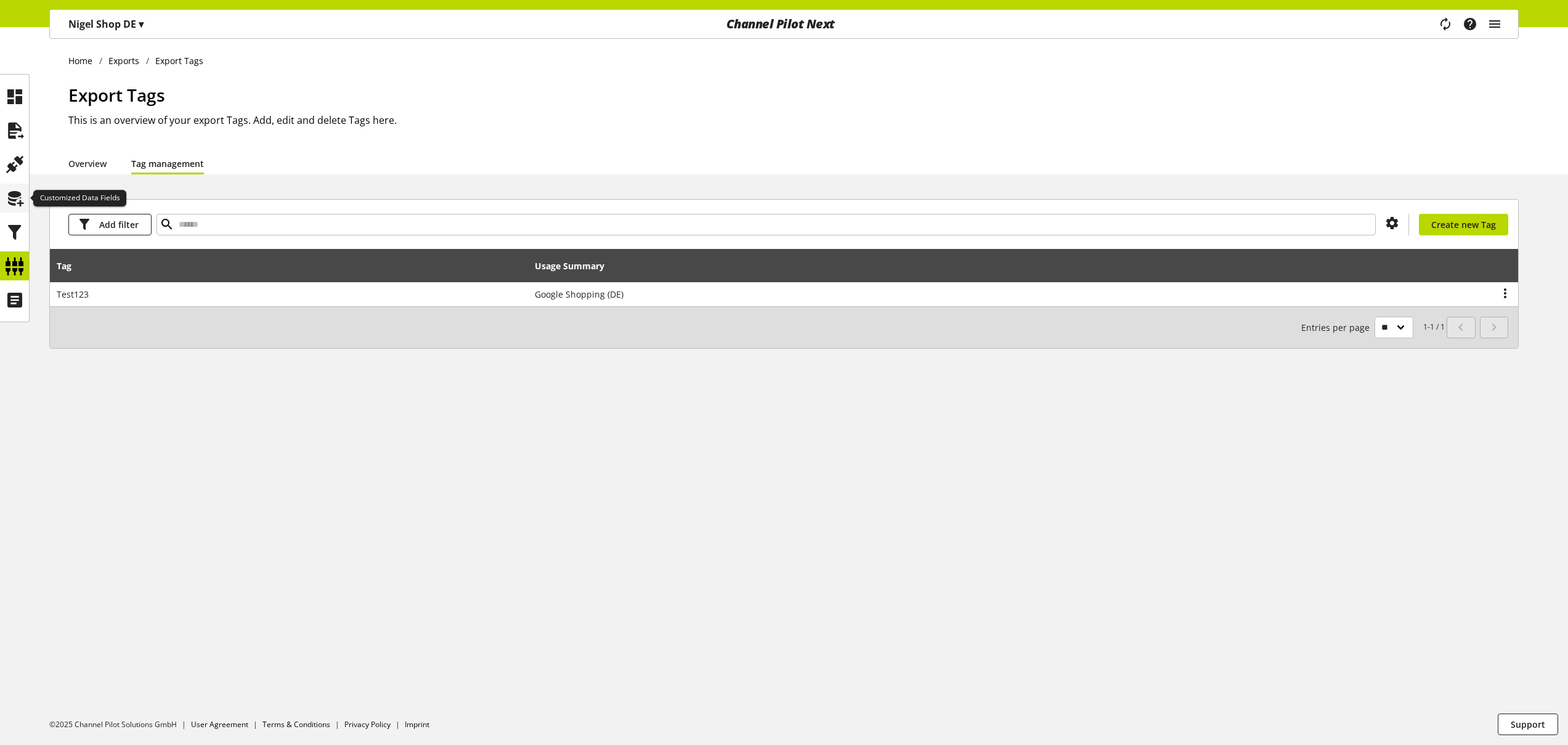
click at [18, 197] on icon at bounding box center [15, 198] width 20 height 25
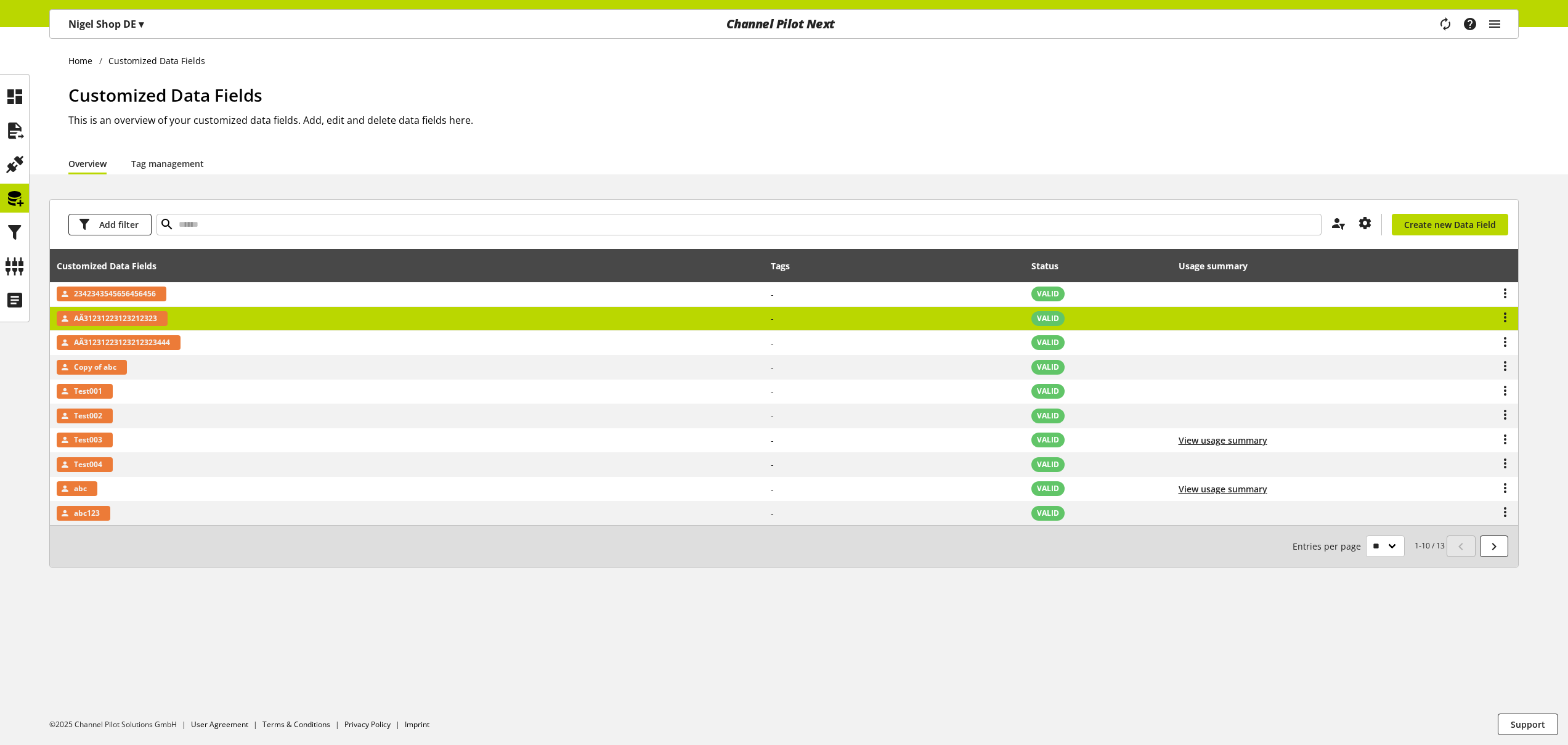
click at [225, 319] on td "AÄ31231223123212323" at bounding box center [407, 319] width 714 height 25
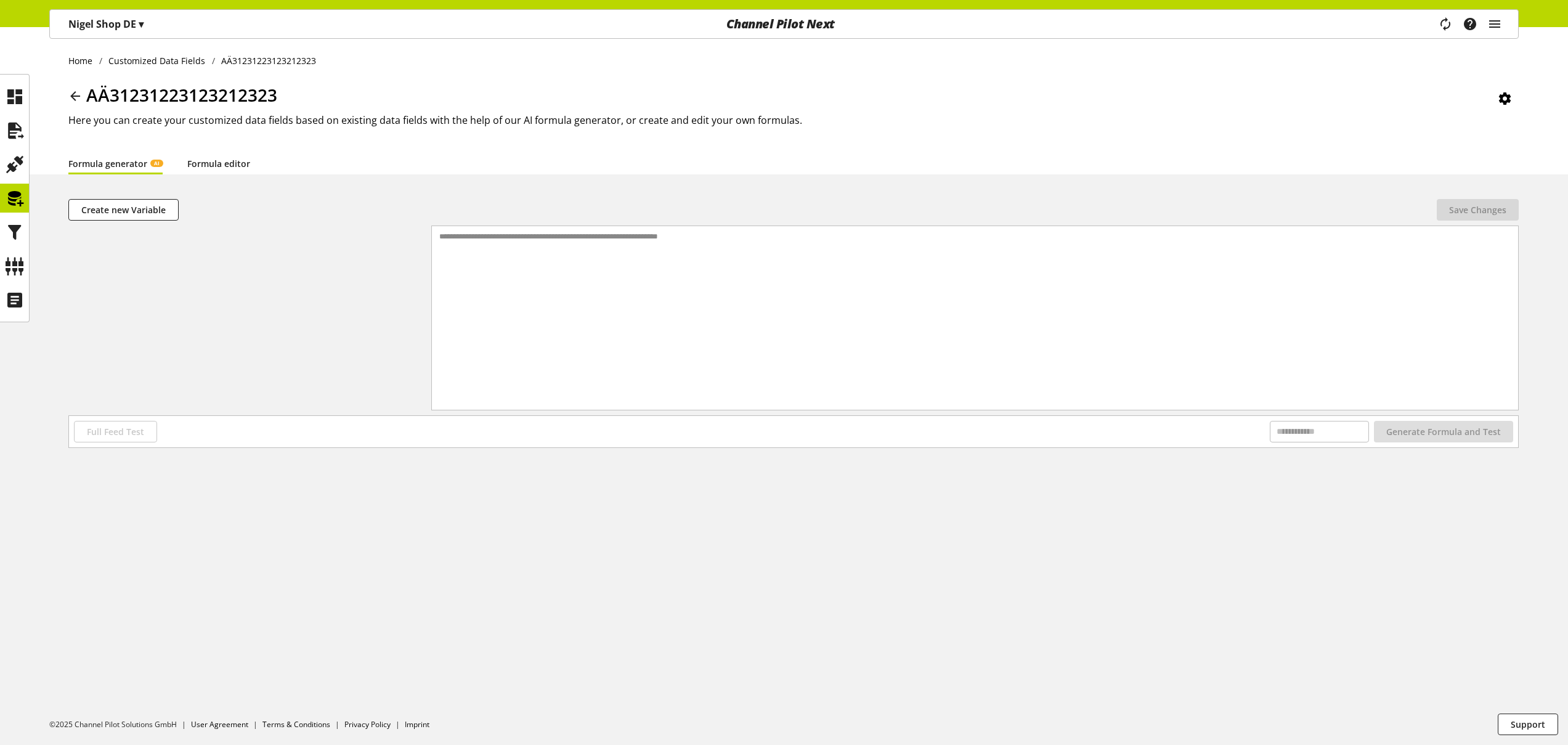
click at [236, 163] on link "Formula editor" at bounding box center [218, 164] width 63 height 13
click at [540, 268] on div at bounding box center [985, 317] width 1066 height 183
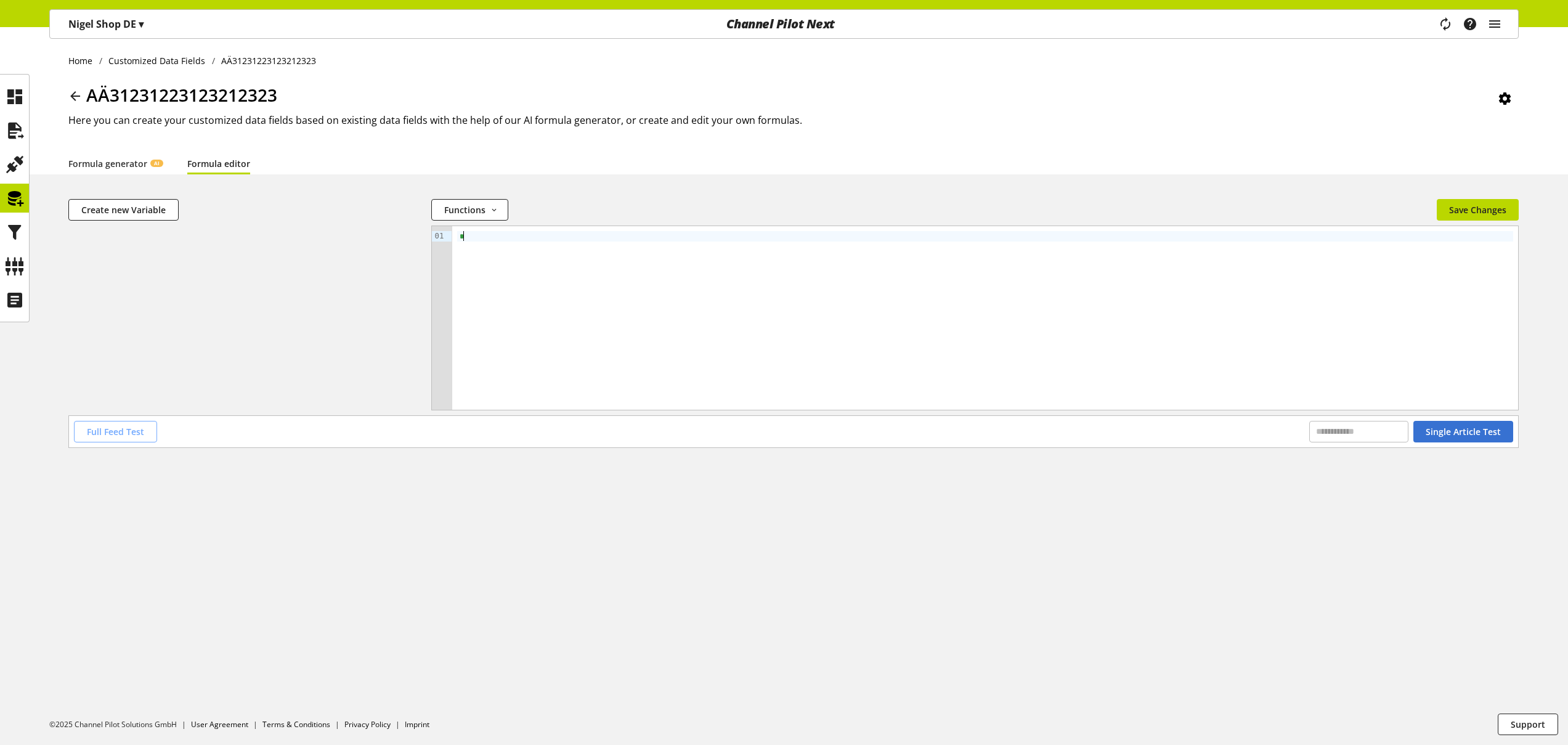
click at [120, 433] on span "Full Feed Test" at bounding box center [115, 432] width 57 height 13
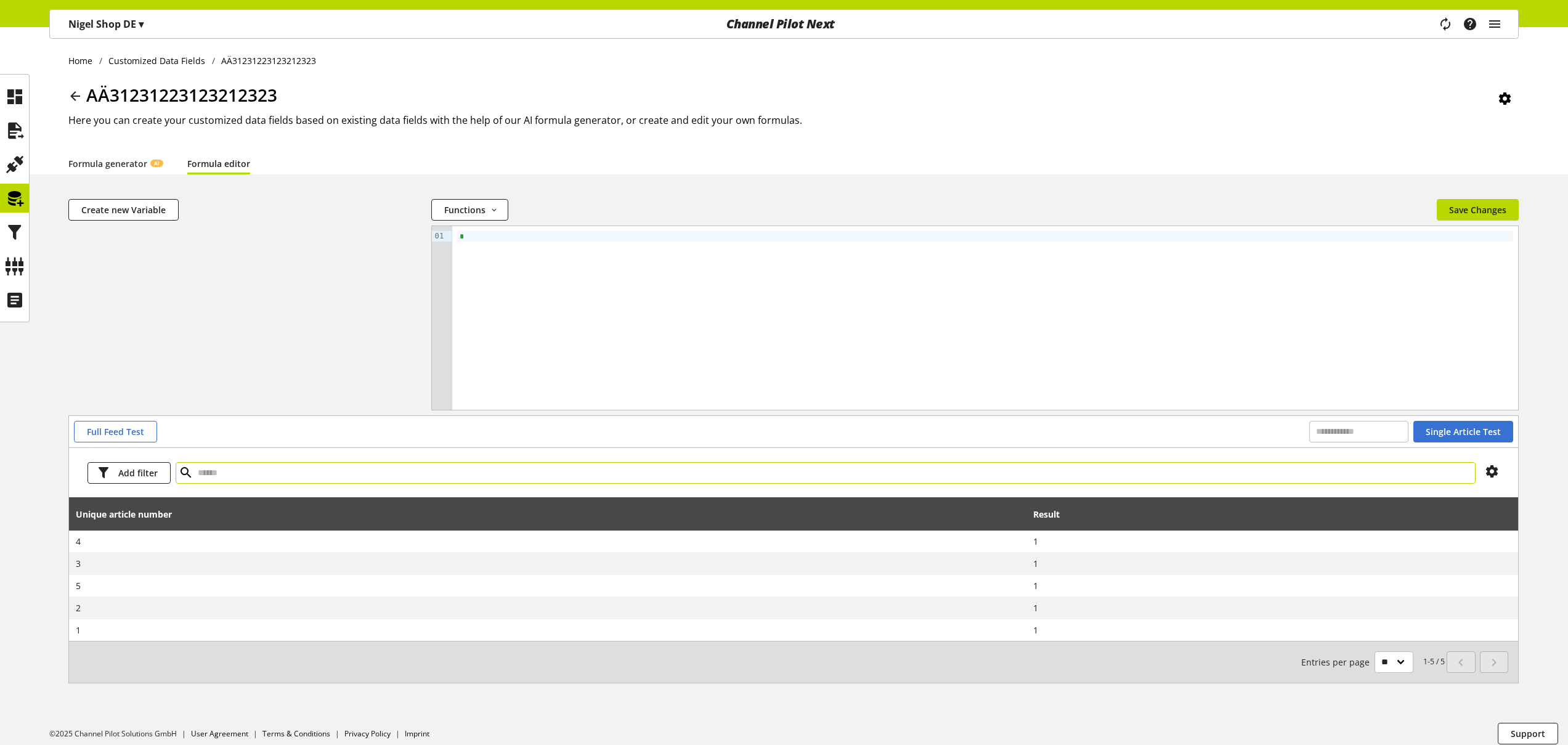
click at [298, 467] on input "text" at bounding box center [826, 473] width 1300 height 22
type input "****"
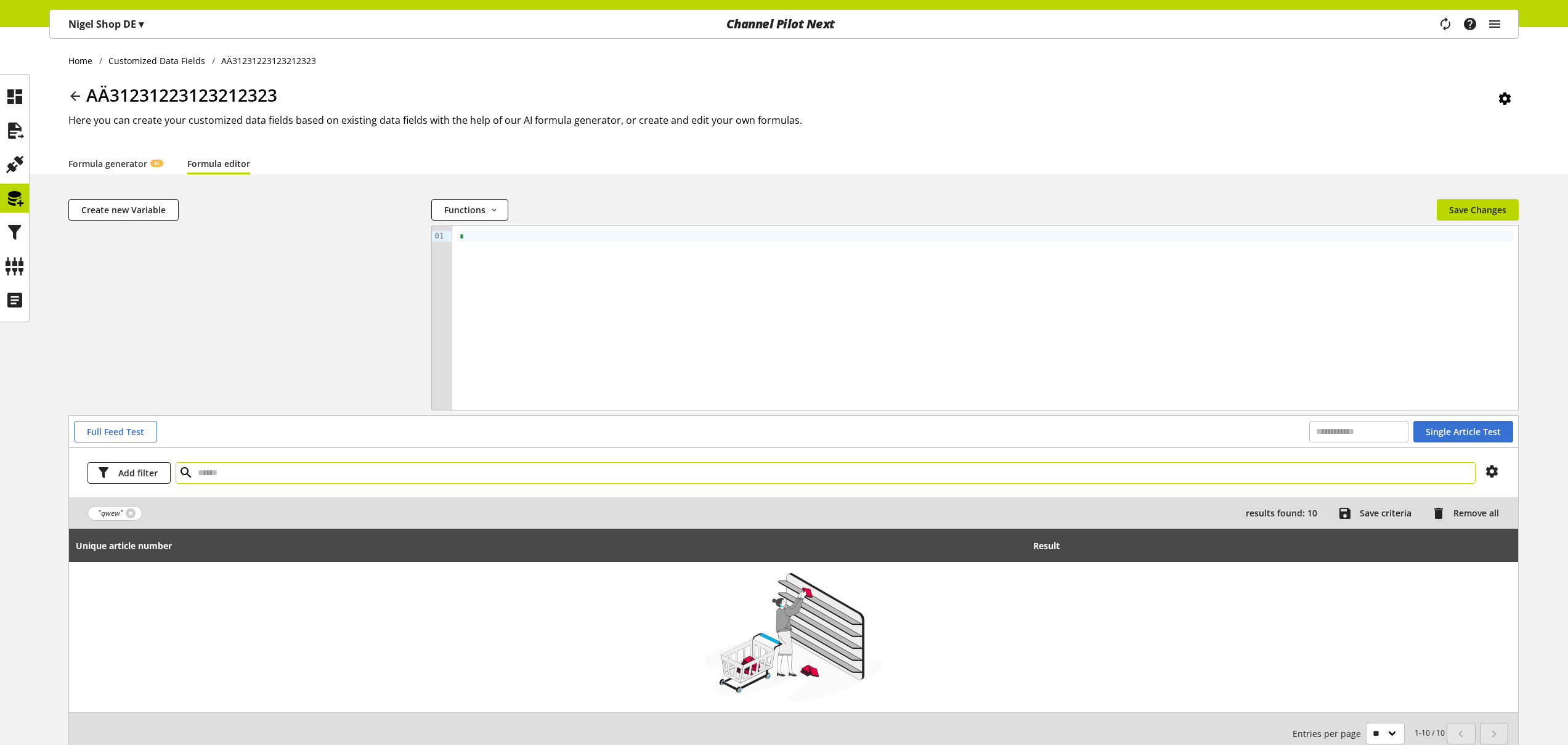
drag, startPoint x: 285, startPoint y: 472, endPoint x: 205, endPoint y: 464, distance: 80.4
click at [224, 468] on input "text" at bounding box center [826, 473] width 1300 height 22
click at [131, 513] on link at bounding box center [131, 513] width 10 height 10
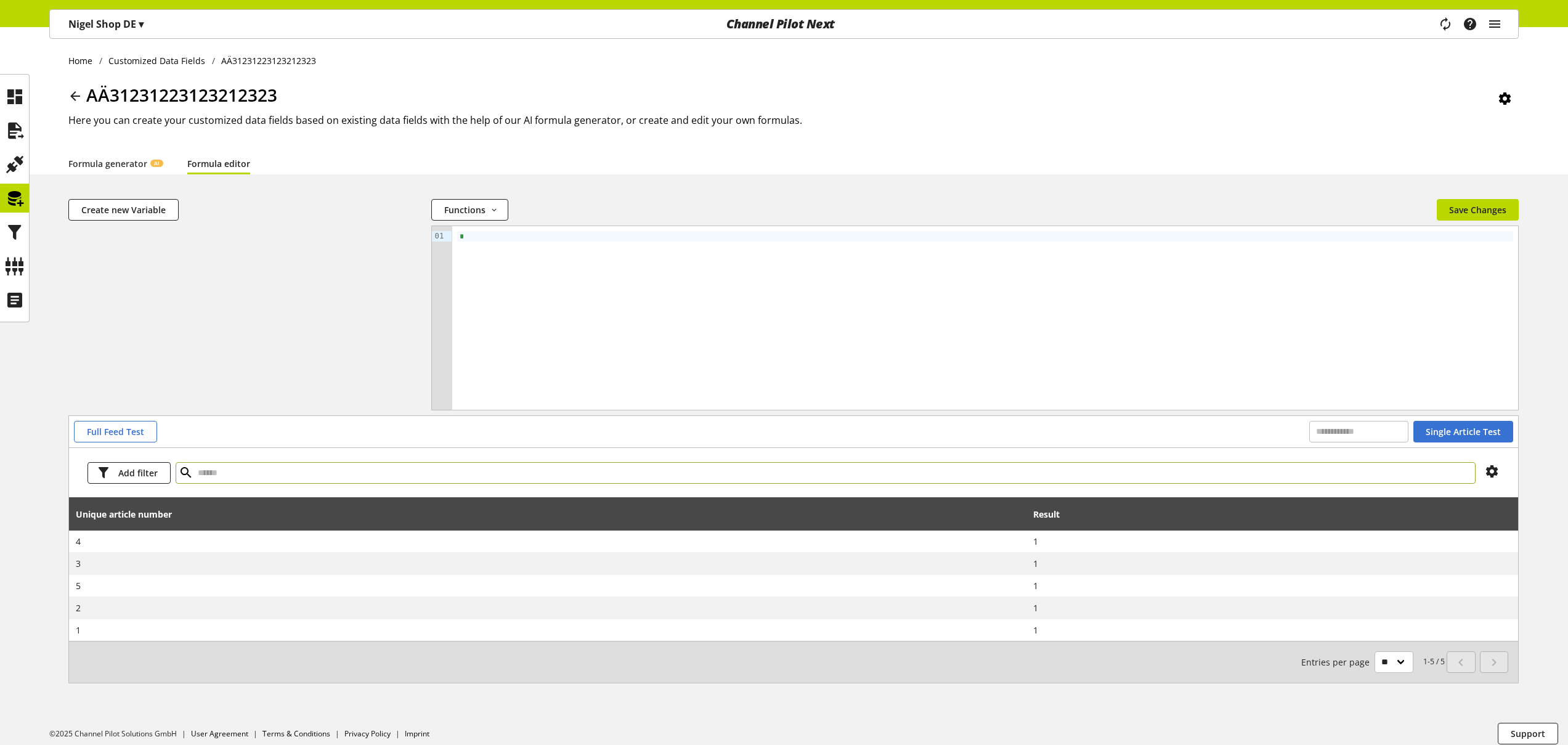
click at [228, 475] on input "text" at bounding box center [826, 473] width 1300 height 22
type input "*"
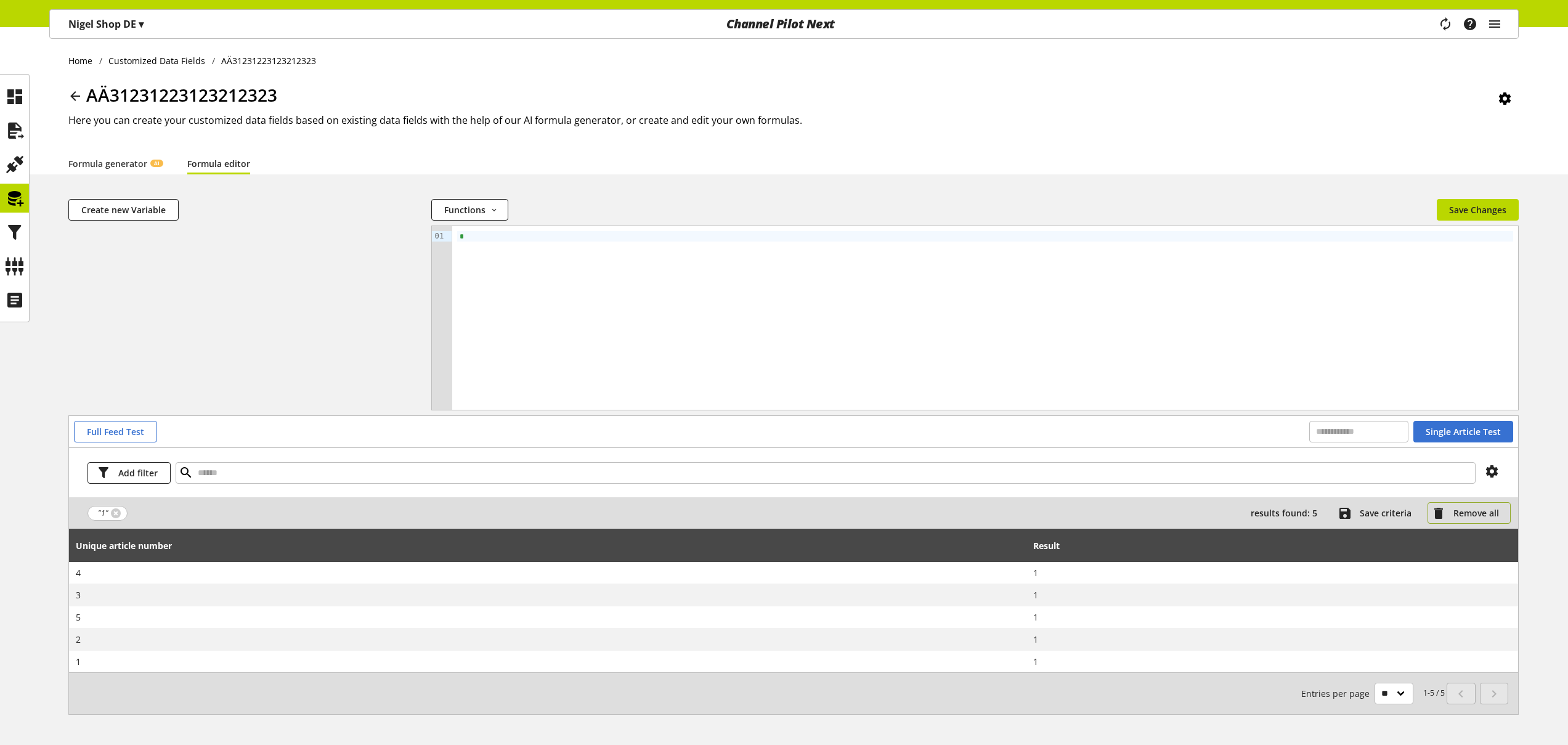
click at [1472, 515] on span "Remove all" at bounding box center [1477, 513] width 46 height 13
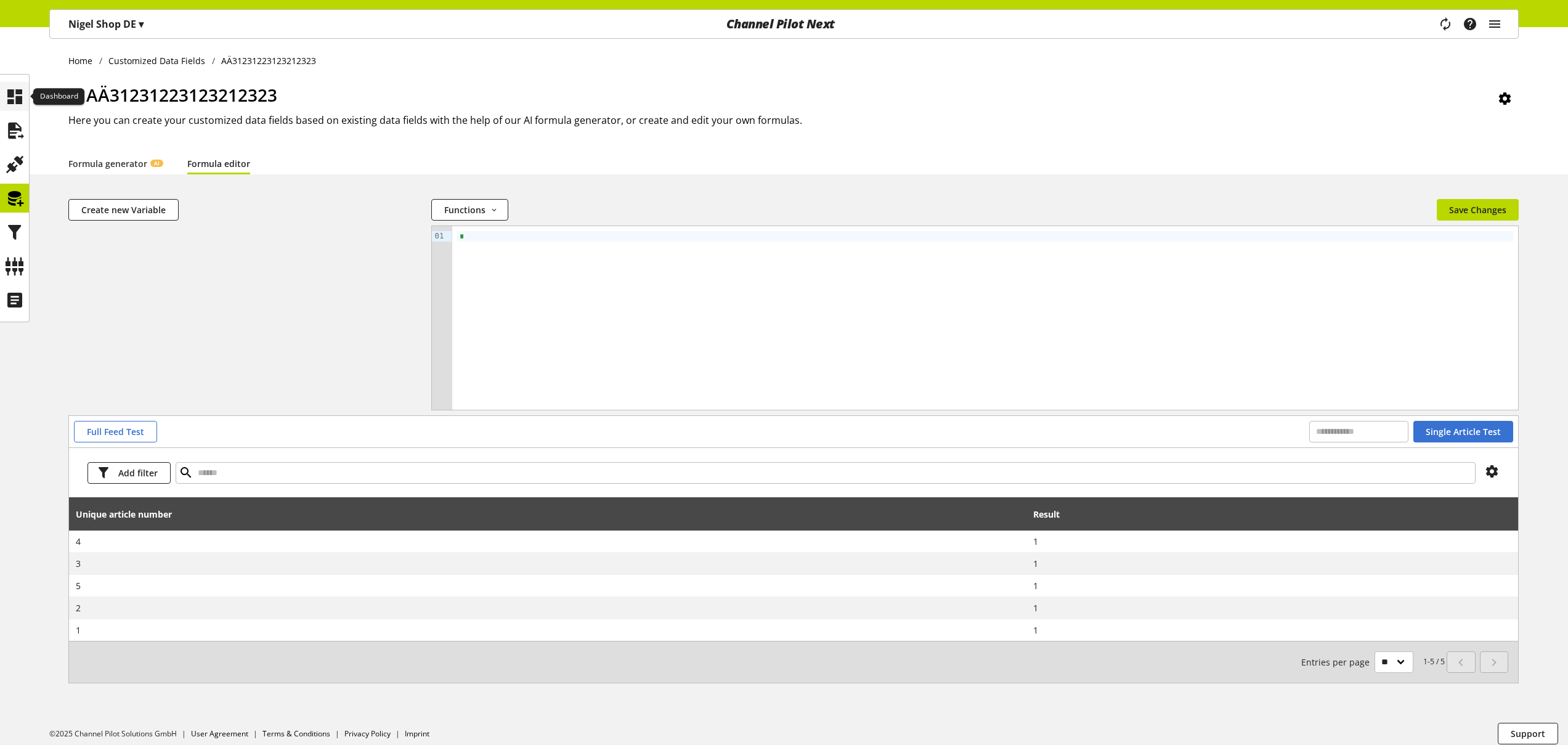
click at [13, 96] on icon at bounding box center [15, 96] width 20 height 25
